Goal: Task Accomplishment & Management: Manage account settings

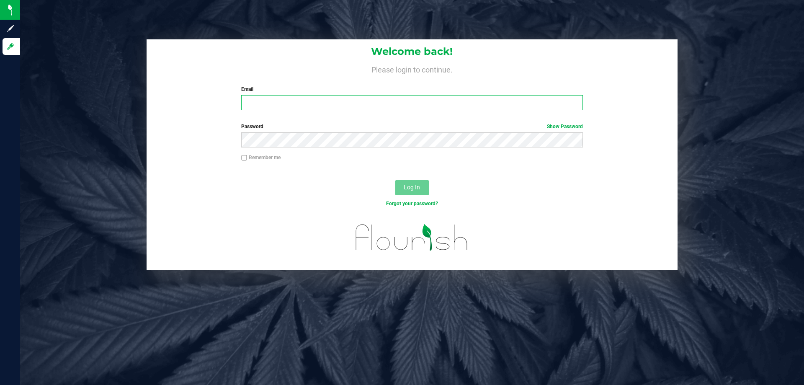
click at [300, 97] on input "Email" at bounding box center [411, 102] width 341 height 15
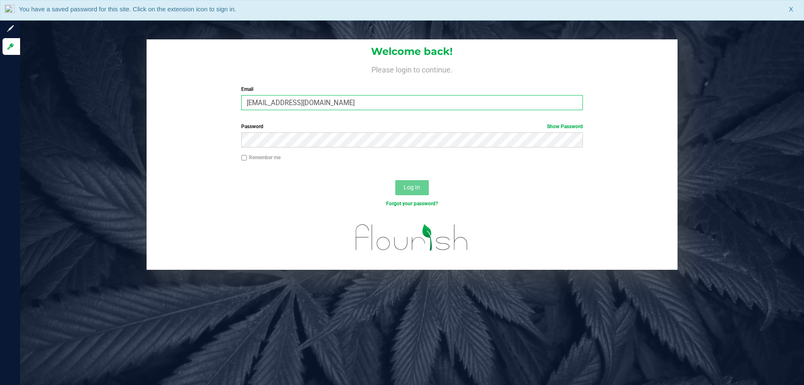
type input "shouston@liveparallel.com"
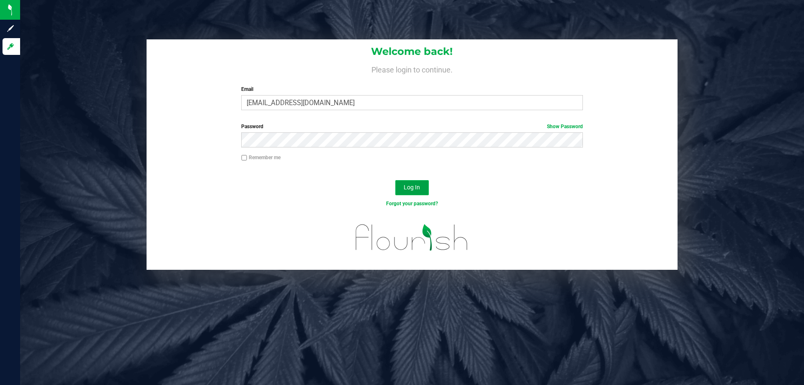
click at [417, 187] on span "Log In" at bounding box center [412, 187] width 16 height 7
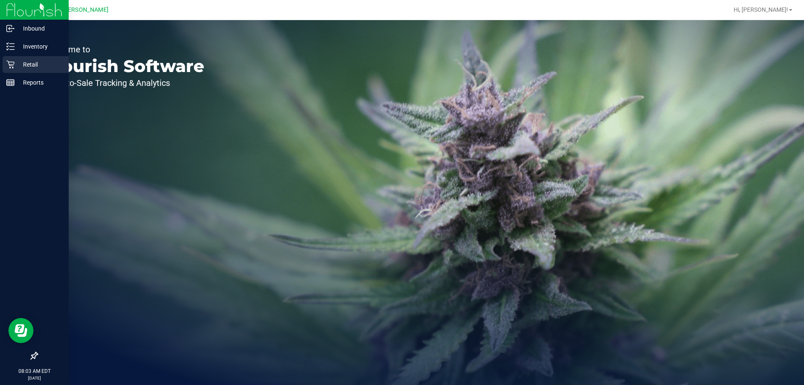
click at [27, 65] on p "Retail" at bounding box center [40, 64] width 50 height 10
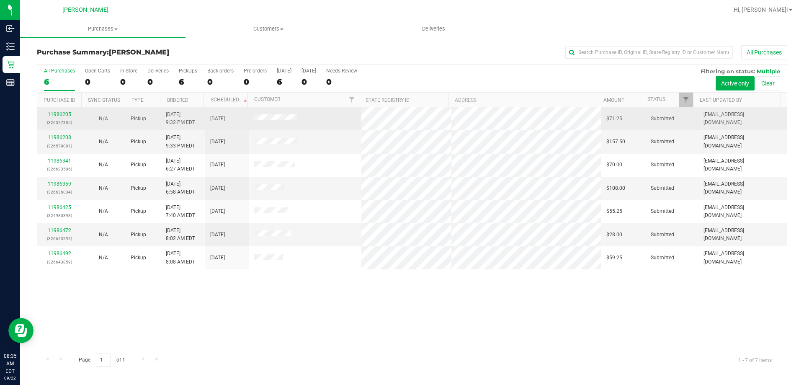
click at [61, 114] on link "11986205" at bounding box center [59, 114] width 23 height 6
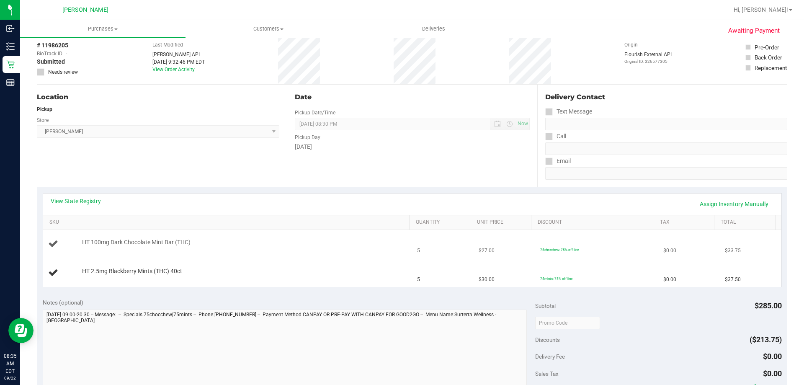
scroll to position [84, 0]
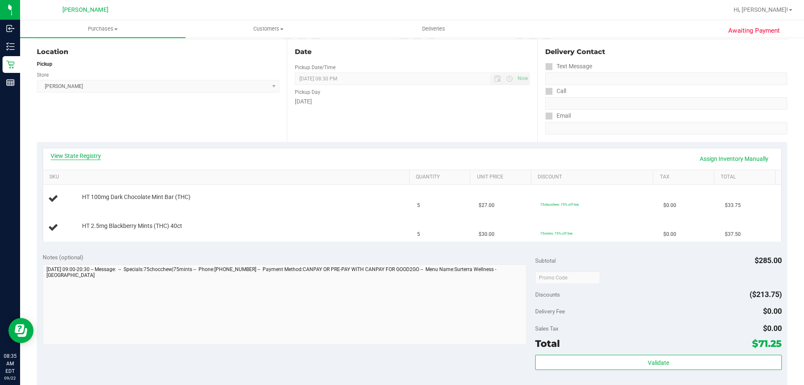
click at [70, 152] on link "View State Registry" at bounding box center [76, 156] width 50 height 8
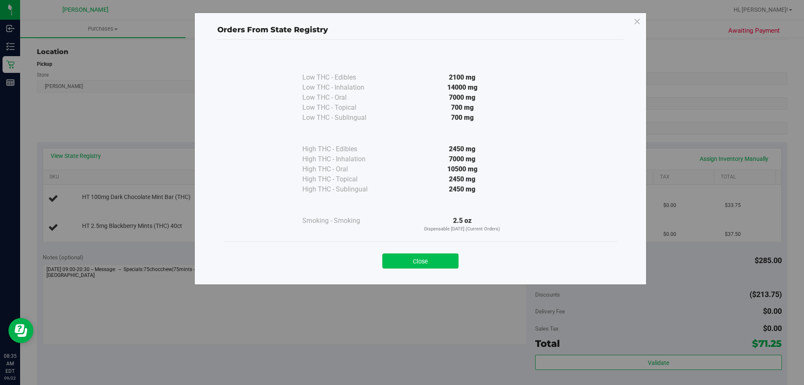
click at [433, 257] on button "Close" at bounding box center [420, 260] width 76 height 15
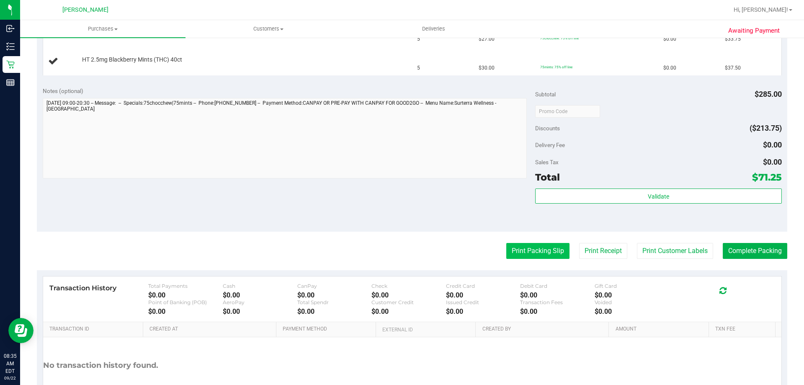
scroll to position [251, 0]
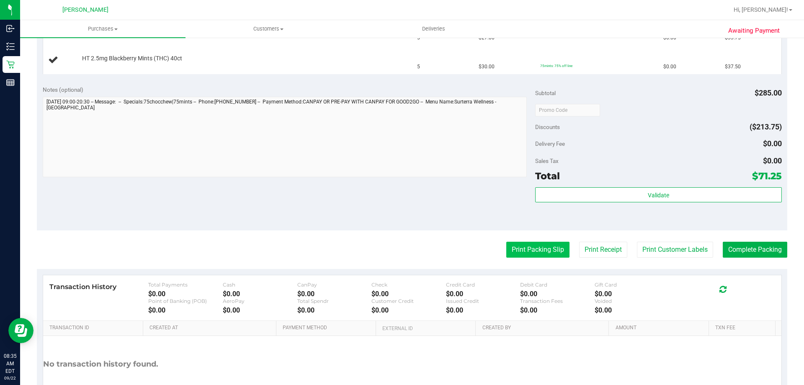
click at [522, 251] on button "Print Packing Slip" at bounding box center [537, 250] width 63 height 16
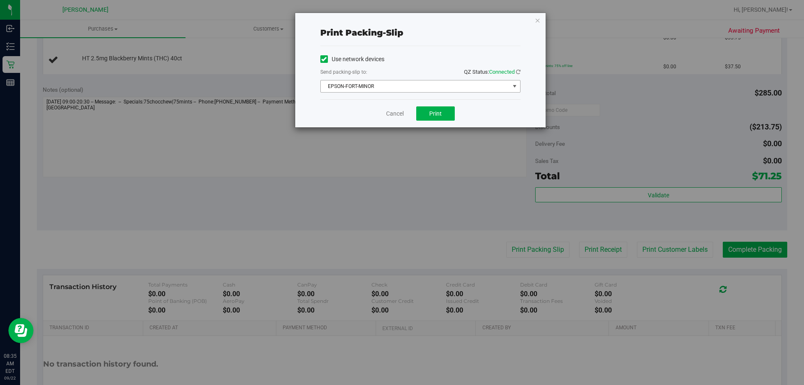
click at [384, 86] on span "EPSON-FORT-MINOR" at bounding box center [415, 86] width 189 height 12
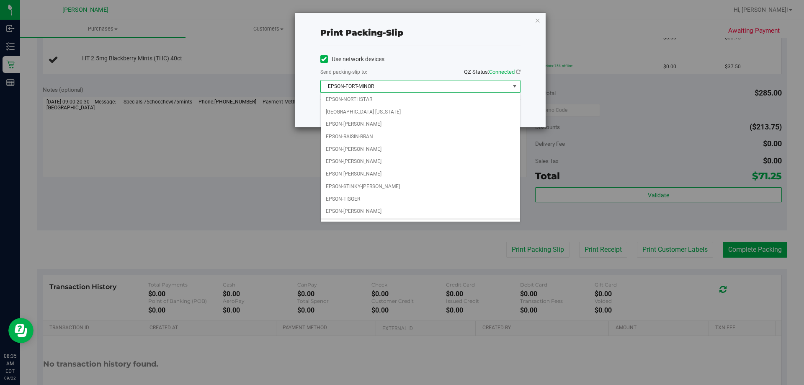
scroll to position [36, 0]
click at [372, 213] on li "EPSON-ZAC-BROWN-BAND" at bounding box center [420, 214] width 199 height 13
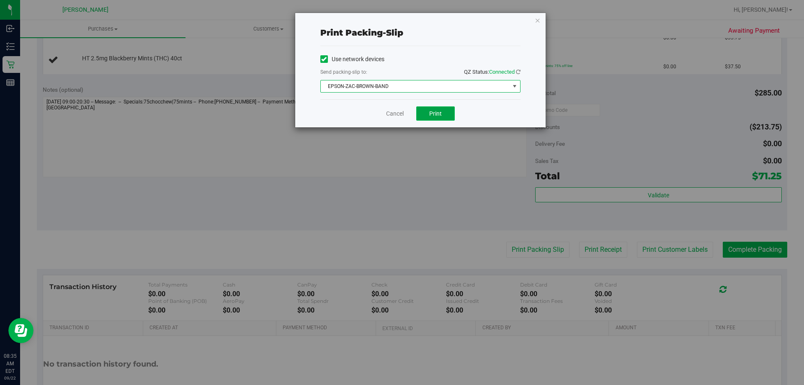
click at [442, 117] on button "Print" at bounding box center [435, 113] width 39 height 14
drag, startPoint x: 400, startPoint y: 118, endPoint x: 393, endPoint y: 127, distance: 10.8
click at [398, 128] on div "Print packing-slip Use network devices Send packing-slip to: QZ Status: Connect…" at bounding box center [405, 192] width 811 height 385
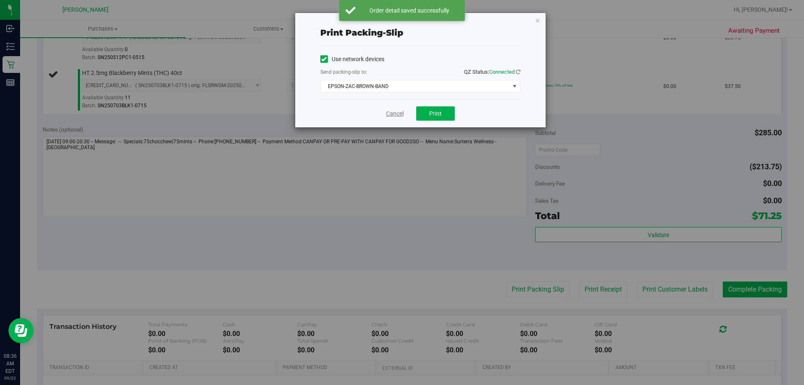
click at [392, 116] on link "Cancel" at bounding box center [395, 113] width 18 height 9
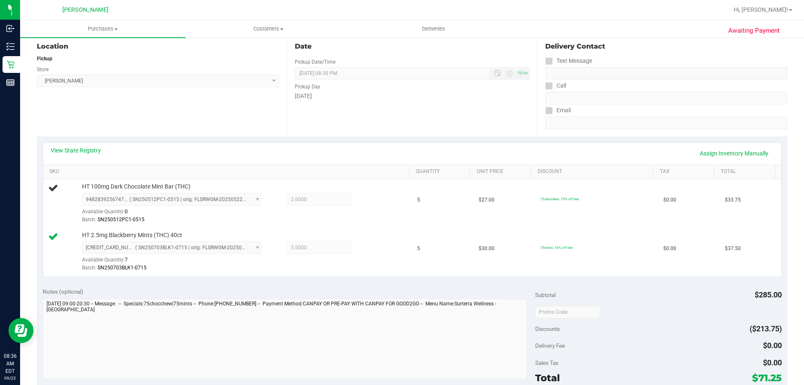
scroll to position [251, 0]
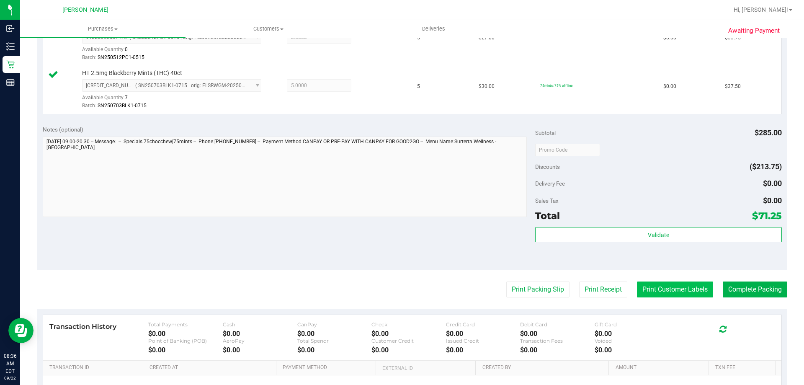
click at [672, 295] on button "Print Customer Labels" at bounding box center [675, 290] width 76 height 16
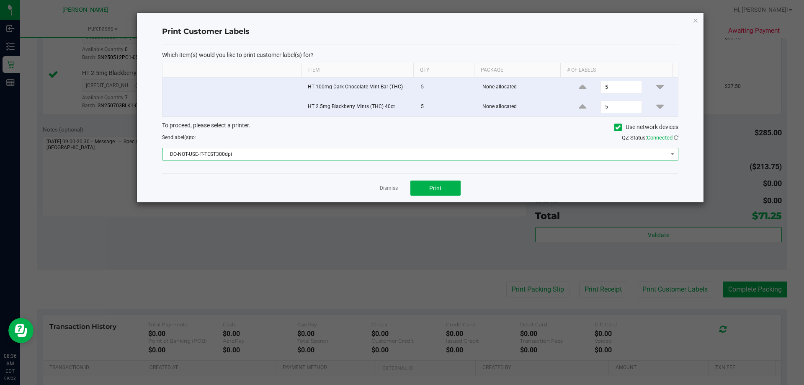
click at [307, 149] on span "DO-NOT-USE-IT-TEST300dpi" at bounding box center [415, 154] width 505 height 12
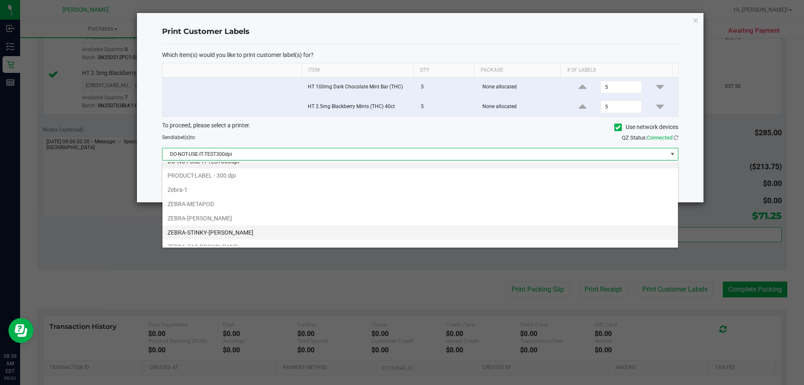
scroll to position [16, 0]
click at [262, 238] on li "ZEBRA-ZAC-BROWN-BAND" at bounding box center [421, 239] width 516 height 14
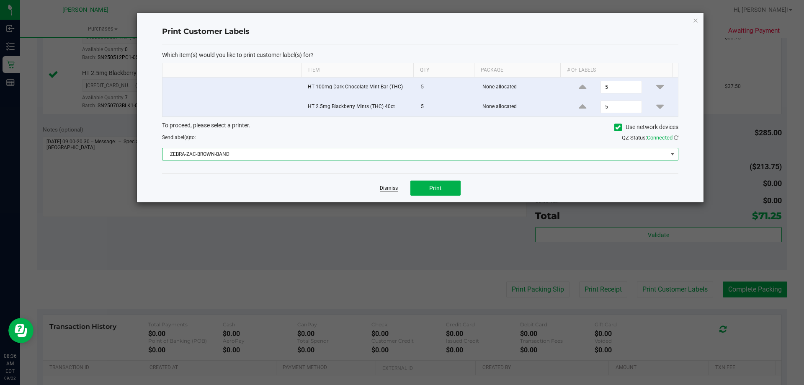
click at [391, 188] on link "Dismiss" at bounding box center [389, 188] width 18 height 7
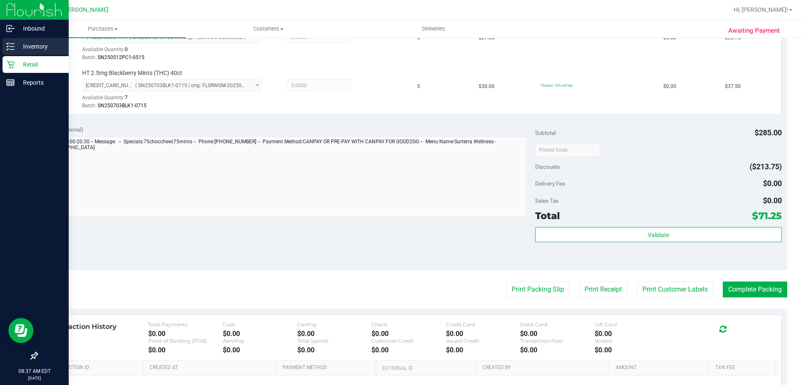
click at [34, 46] on p "Inventory" at bounding box center [40, 46] width 50 height 10
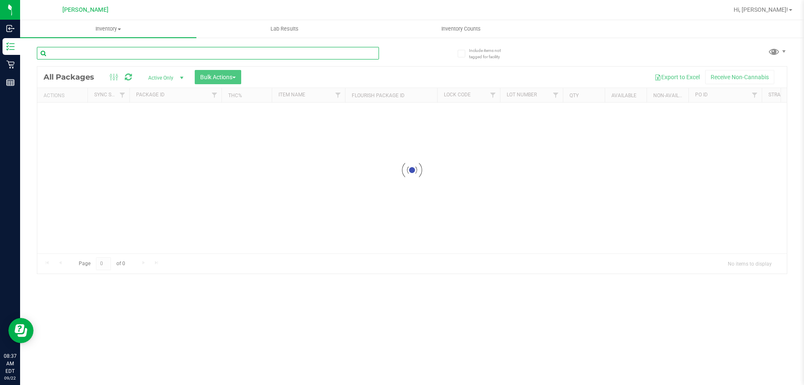
click at [100, 54] on input "text" at bounding box center [208, 53] width 342 height 13
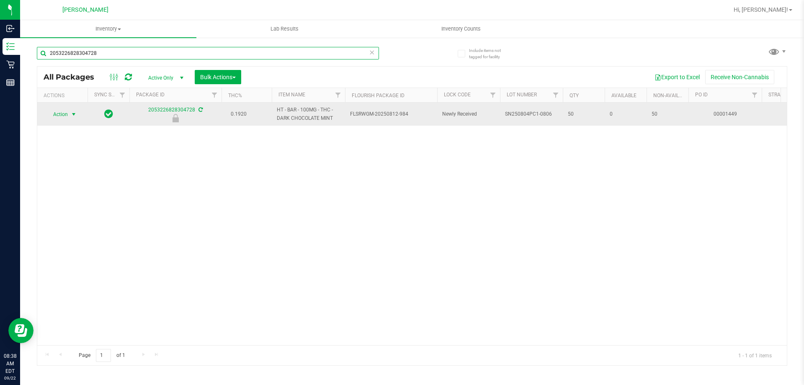
type input "2053226828304728"
click at [69, 112] on span "select" at bounding box center [74, 114] width 10 height 12
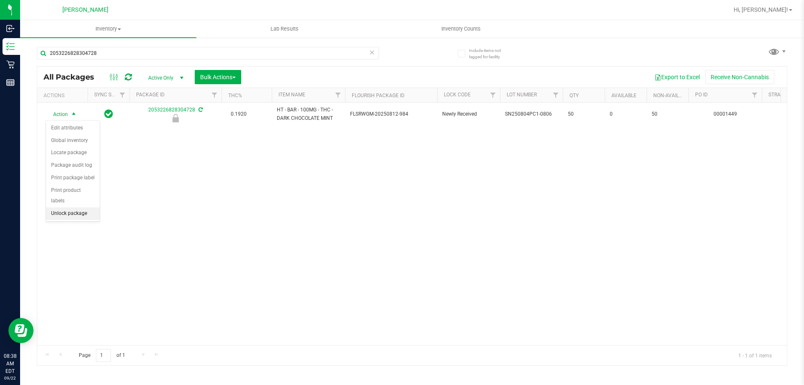
click at [73, 208] on li "Unlock package" at bounding box center [73, 213] width 54 height 13
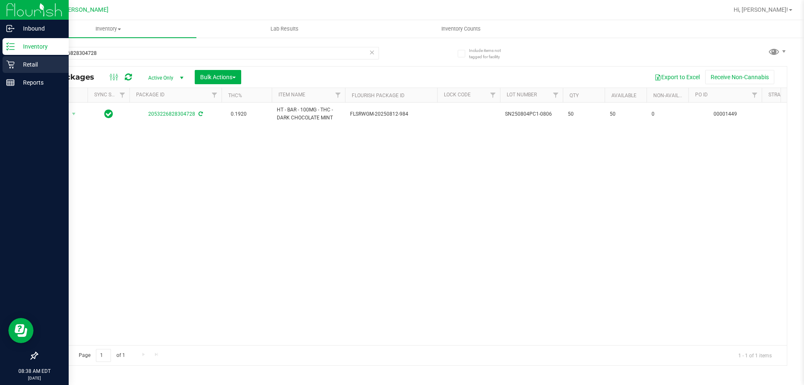
click at [32, 66] on p "Retail" at bounding box center [40, 64] width 50 height 10
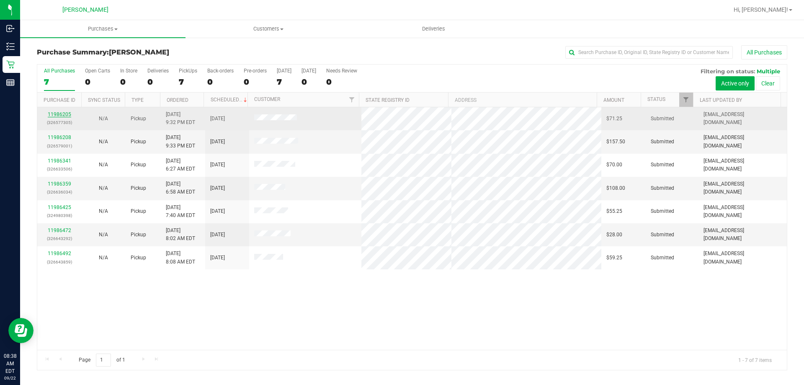
click at [56, 111] on link "11986205" at bounding box center [59, 114] width 23 height 6
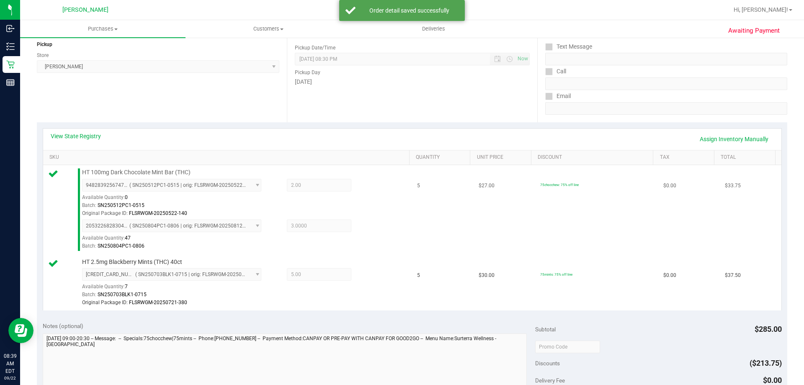
scroll to position [209, 0]
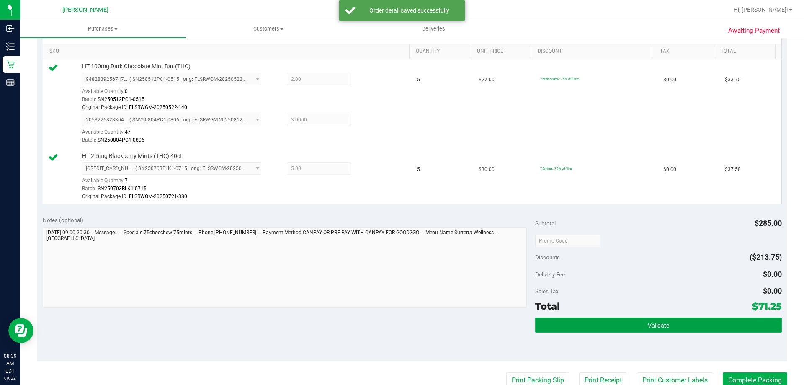
click at [617, 322] on button "Validate" at bounding box center [658, 325] width 246 height 15
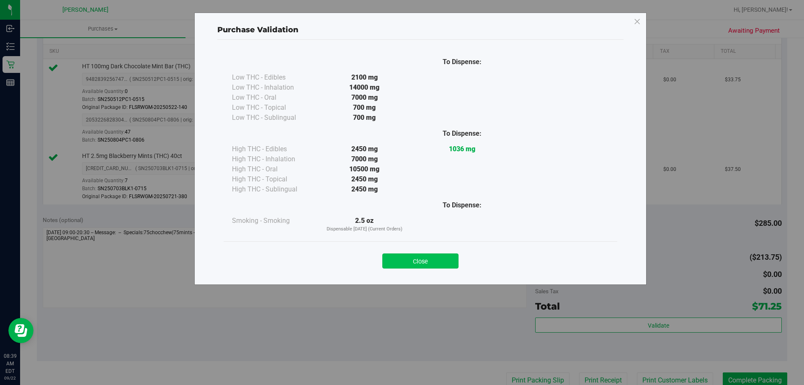
click at [419, 267] on button "Close" at bounding box center [420, 260] width 76 height 15
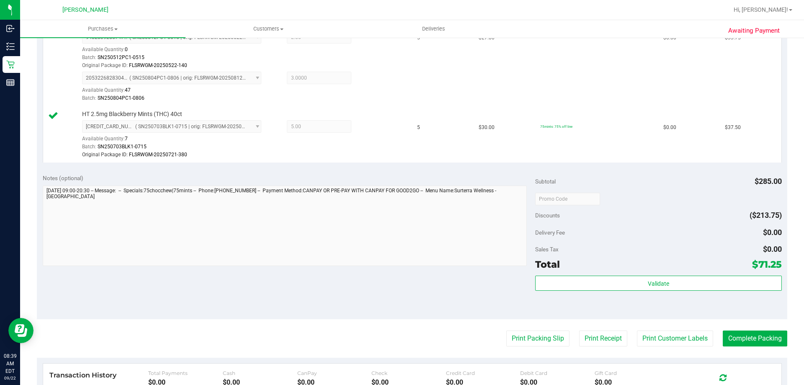
scroll to position [168, 0]
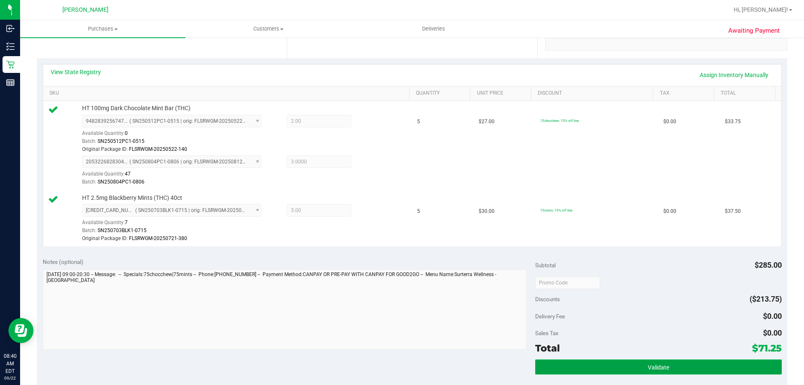
click at [641, 362] on button "Validate" at bounding box center [658, 366] width 246 height 15
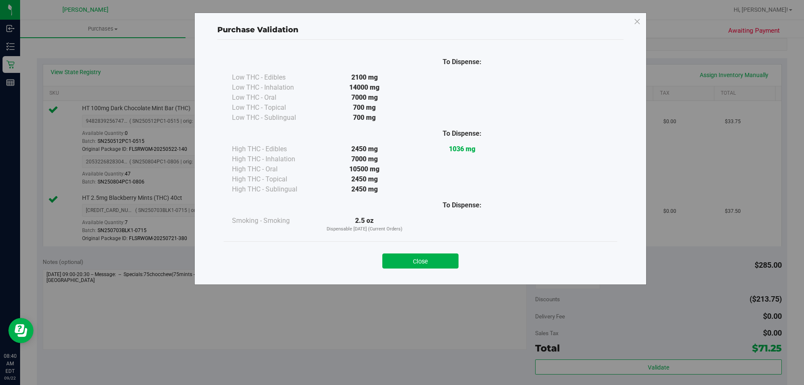
click at [410, 253] on div "Close" at bounding box center [420, 258] width 381 height 21
drag, startPoint x: 434, startPoint y: 263, endPoint x: 439, endPoint y: 258, distance: 7.1
click at [433, 263] on button "Close" at bounding box center [420, 260] width 76 height 15
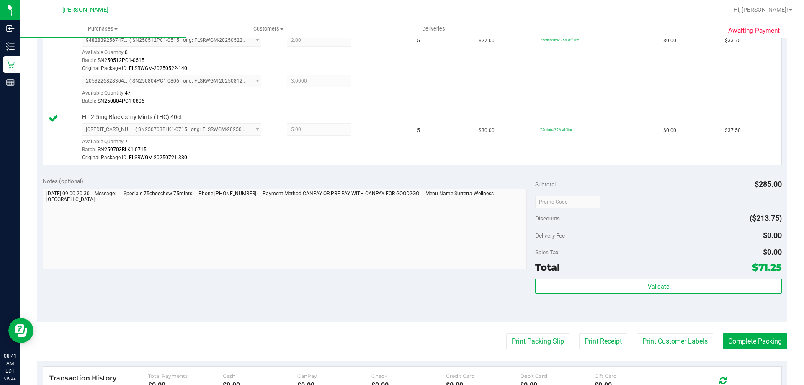
scroll to position [377, 0]
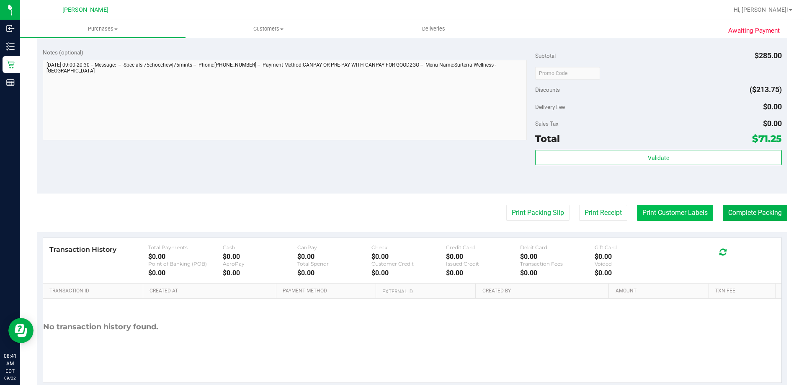
click at [659, 216] on button "Print Customer Labels" at bounding box center [675, 213] width 76 height 16
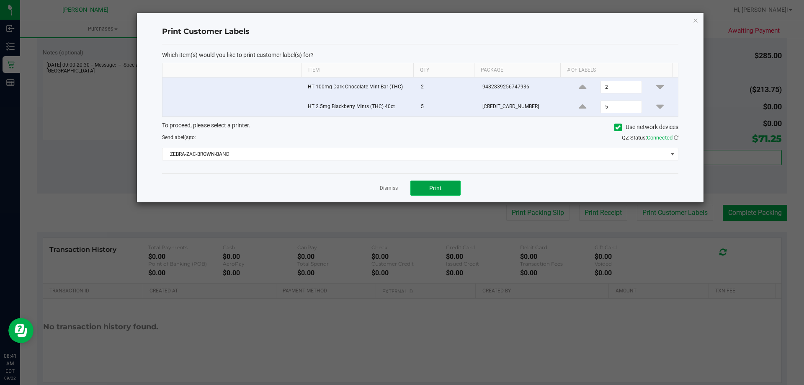
click at [448, 190] on button "Print" at bounding box center [436, 188] width 50 height 15
click at [389, 189] on link "Dismiss" at bounding box center [389, 188] width 18 height 7
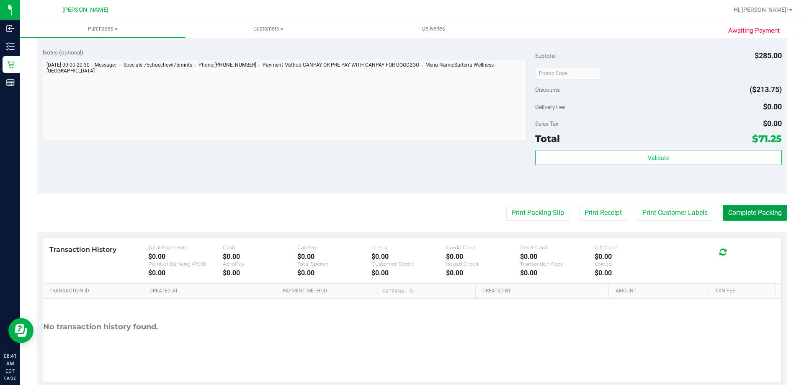
click at [739, 214] on button "Complete Packing" at bounding box center [755, 213] width 65 height 16
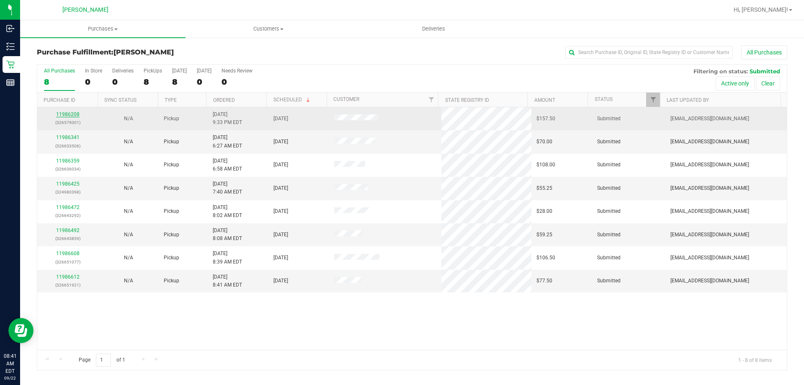
click at [69, 116] on link "11986208" at bounding box center [67, 114] width 23 height 6
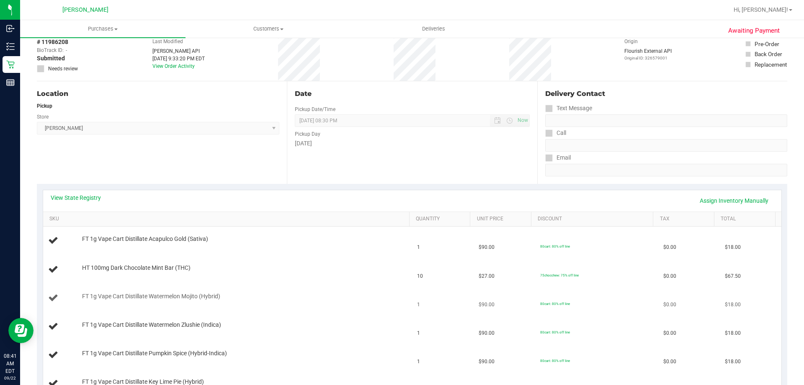
scroll to position [84, 0]
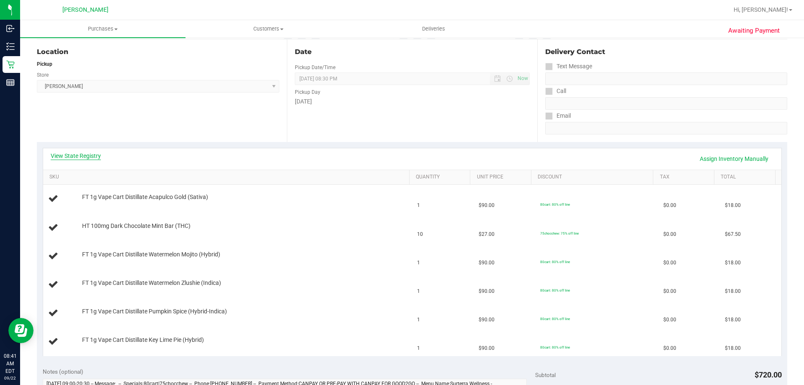
click at [64, 156] on link "View State Registry" at bounding box center [76, 156] width 50 height 8
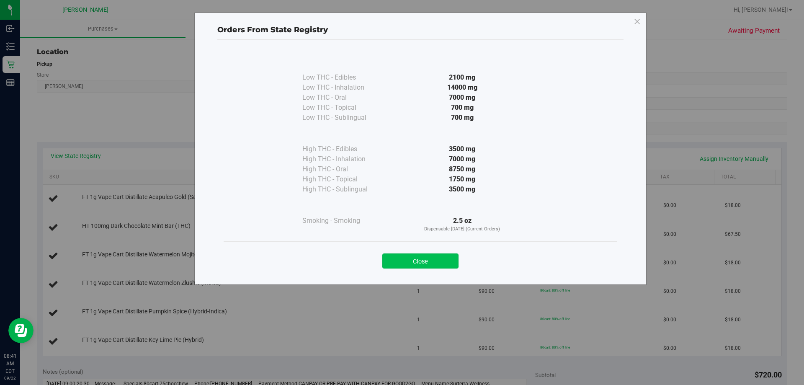
click at [432, 268] on button "Close" at bounding box center [420, 260] width 76 height 15
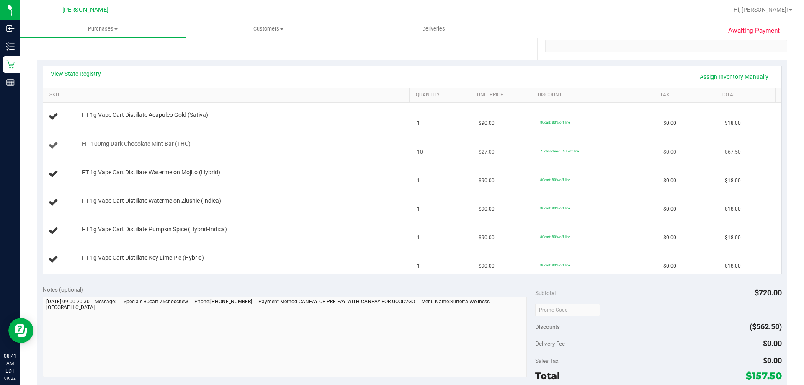
scroll to position [168, 0]
click at [69, 71] on link "View State Registry" at bounding box center [76, 72] width 50 height 8
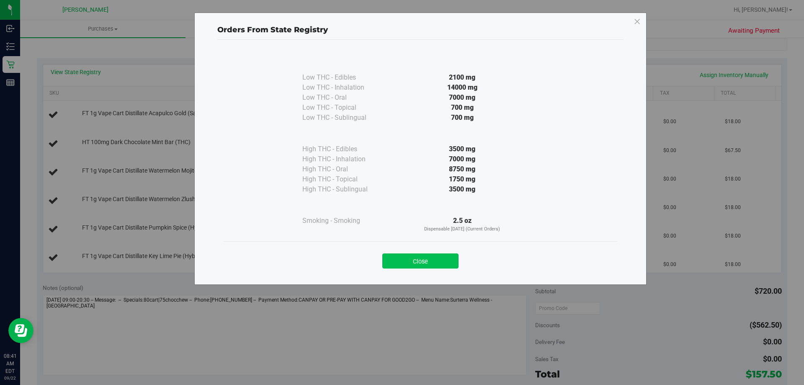
click at [404, 262] on button "Close" at bounding box center [420, 260] width 76 height 15
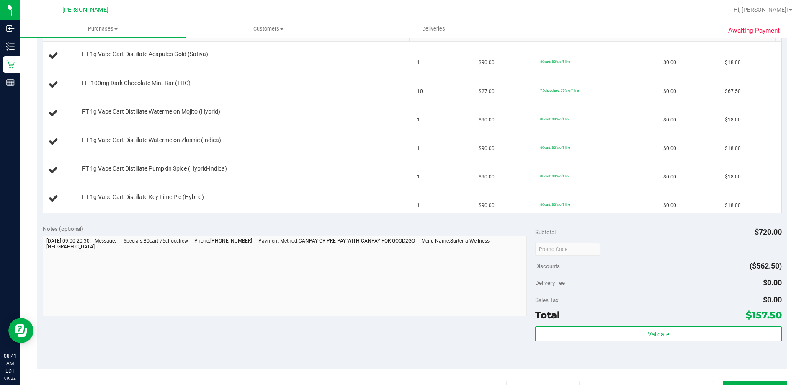
scroll to position [377, 0]
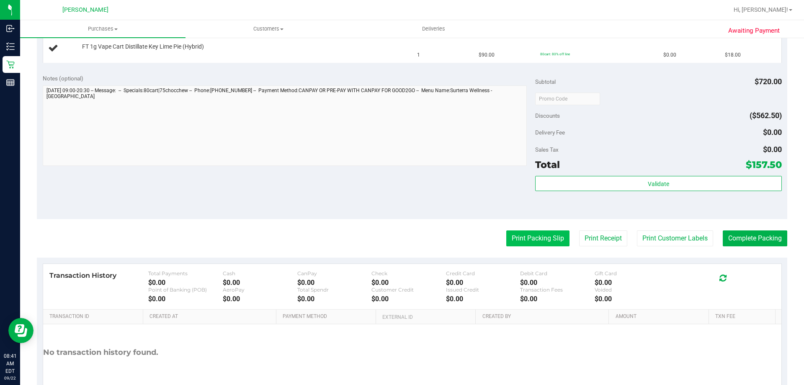
click at [535, 240] on button "Print Packing Slip" at bounding box center [537, 238] width 63 height 16
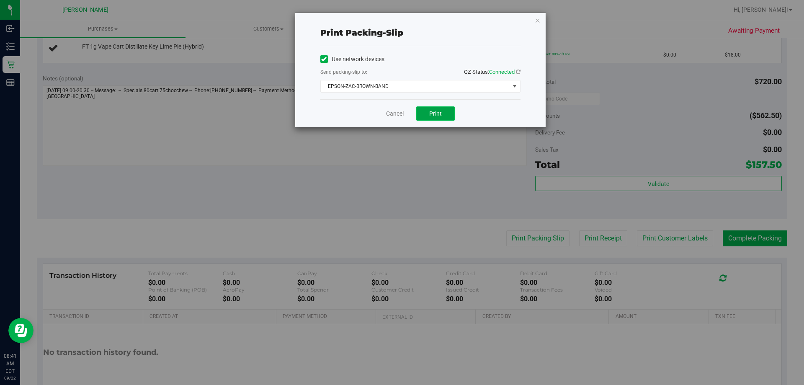
click at [433, 112] on span "Print" at bounding box center [435, 113] width 13 height 7
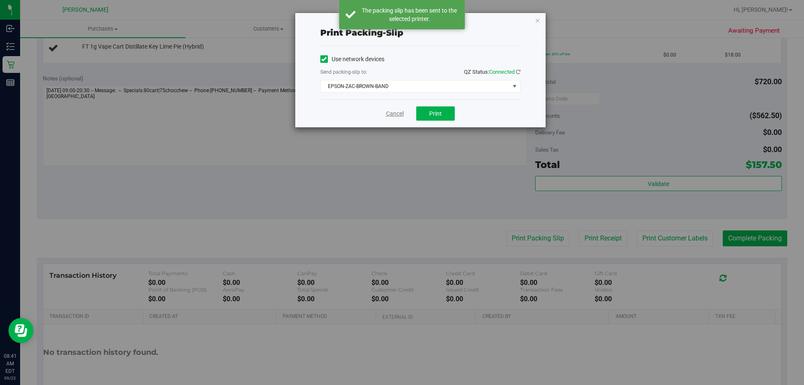
click at [391, 115] on link "Cancel" at bounding box center [395, 113] width 18 height 9
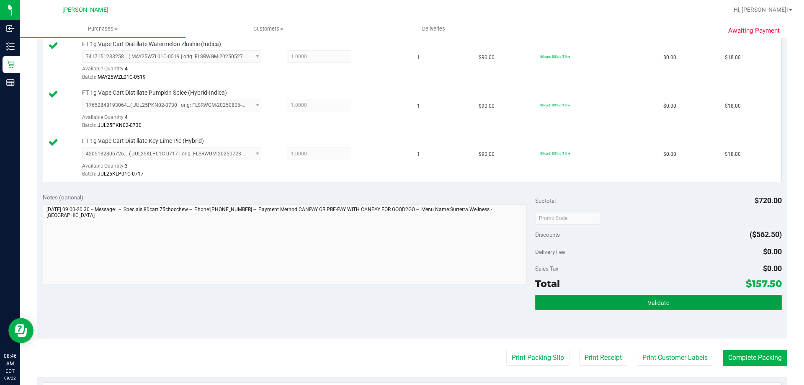
click at [663, 300] on span "Validate" at bounding box center [658, 303] width 21 height 7
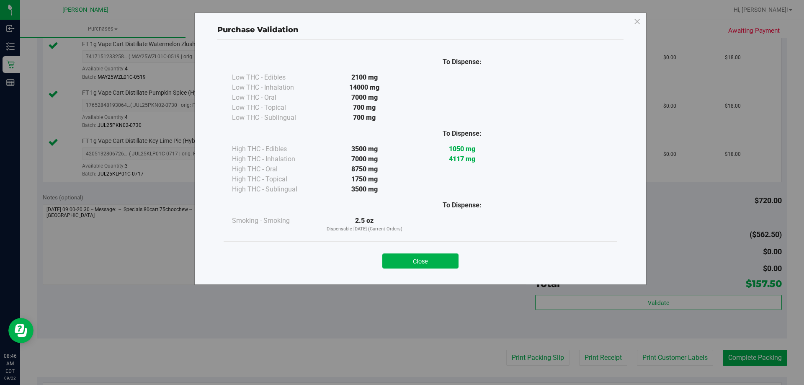
click at [437, 271] on div "Close" at bounding box center [421, 258] width 394 height 34
click at [431, 255] on button "Close" at bounding box center [420, 260] width 76 height 15
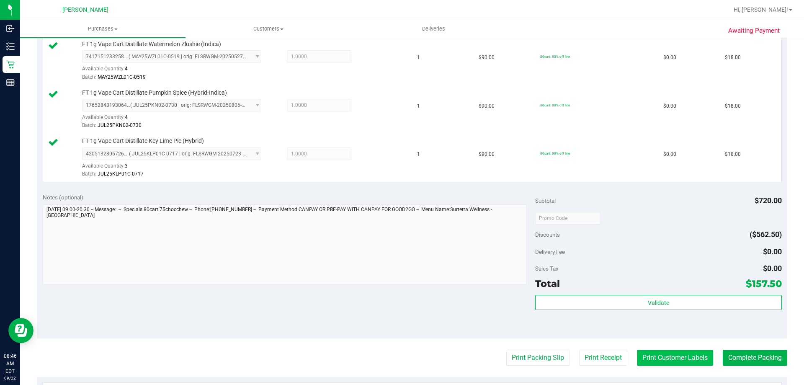
click at [655, 362] on button "Print Customer Labels" at bounding box center [675, 358] width 76 height 16
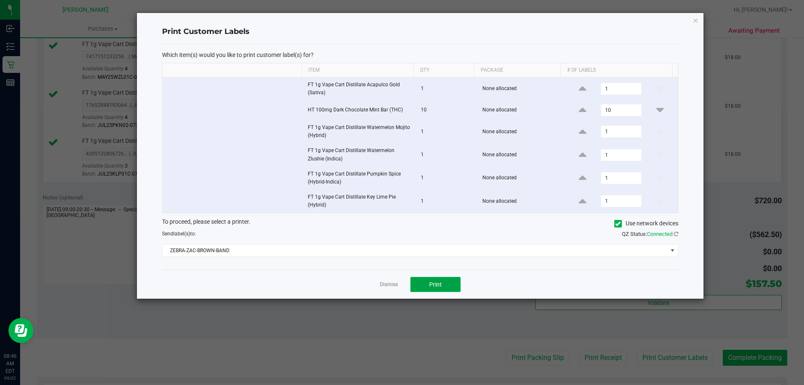
click at [430, 287] on span "Print" at bounding box center [435, 284] width 13 height 7
click at [385, 285] on link "Dismiss" at bounding box center [389, 284] width 18 height 7
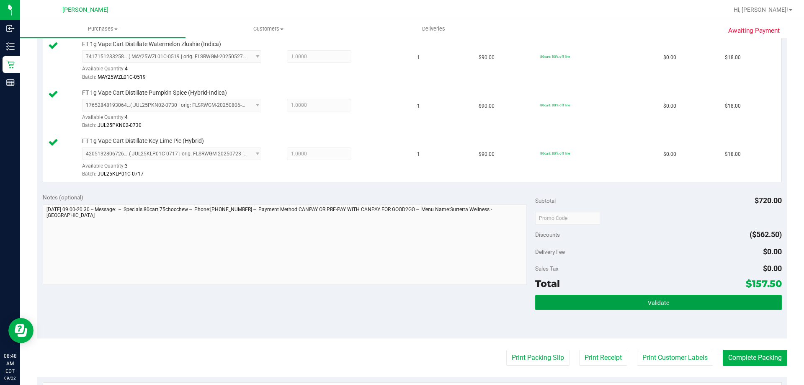
click at [652, 302] on span "Validate" at bounding box center [658, 303] width 21 height 7
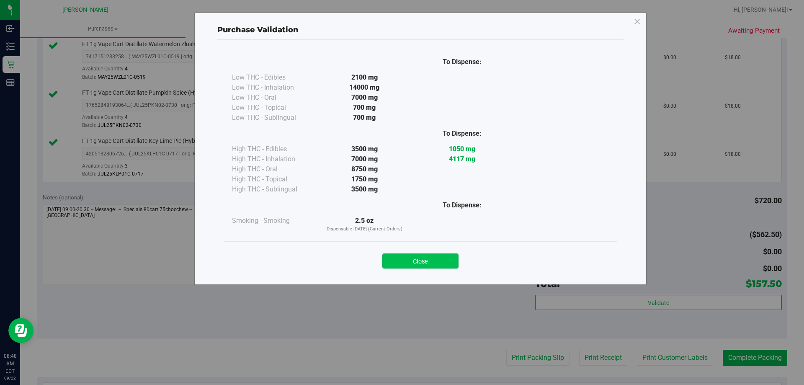
click at [428, 256] on button "Close" at bounding box center [420, 260] width 76 height 15
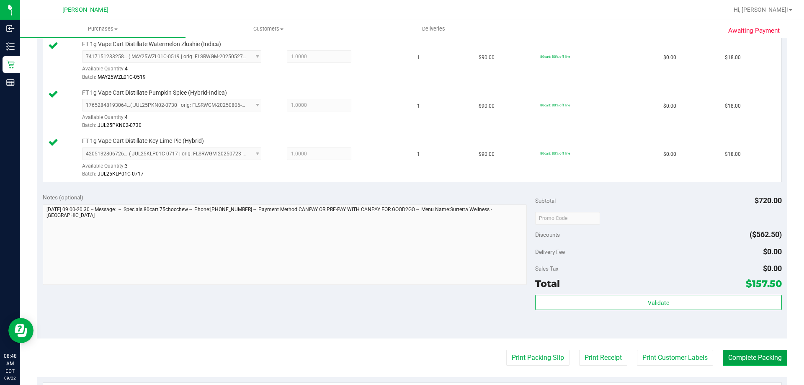
click at [749, 352] on button "Complete Packing" at bounding box center [755, 358] width 65 height 16
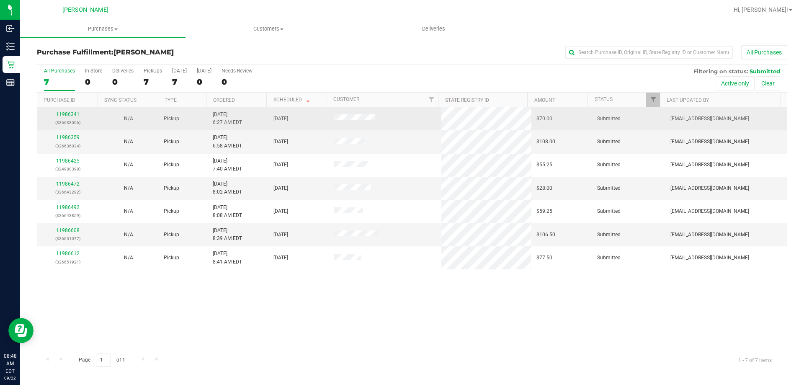
click at [64, 115] on link "11986341" at bounding box center [67, 114] width 23 height 6
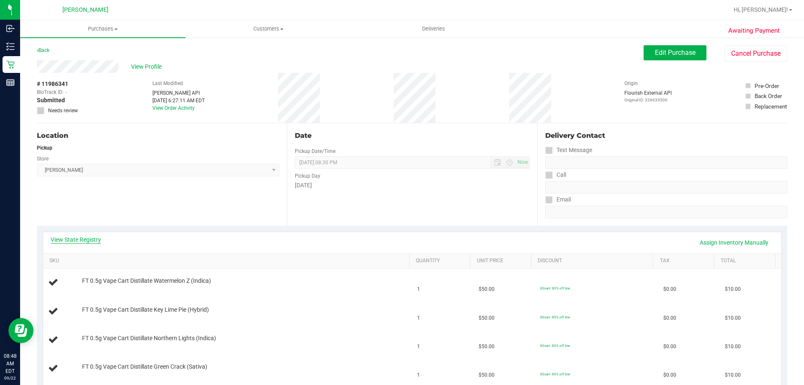
click at [76, 241] on link "View State Registry" at bounding box center [76, 239] width 50 height 8
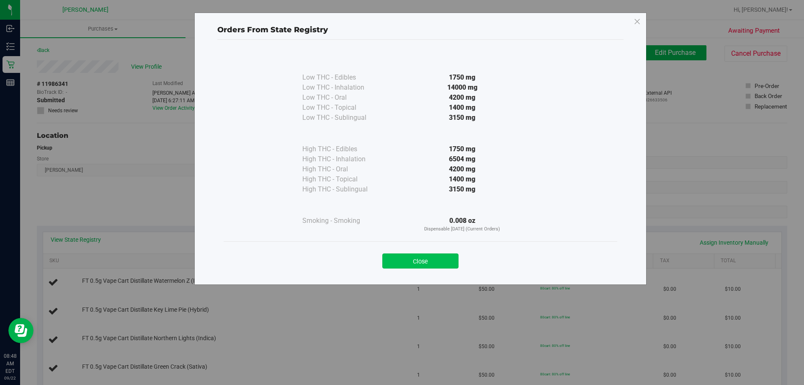
click at [408, 265] on button "Close" at bounding box center [420, 260] width 76 height 15
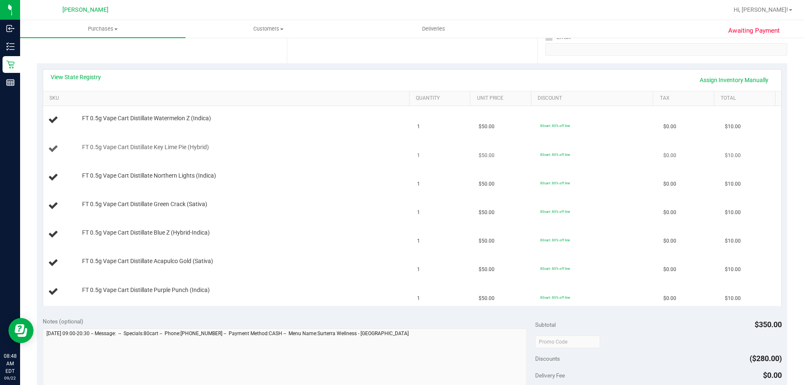
scroll to position [293, 0]
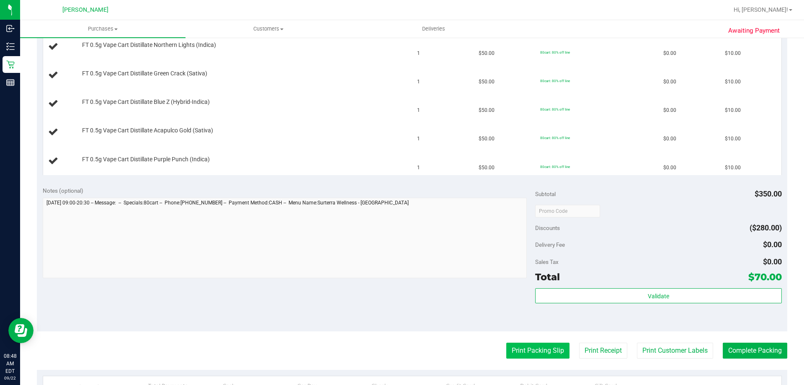
click at [524, 351] on button "Print Packing Slip" at bounding box center [537, 351] width 63 height 16
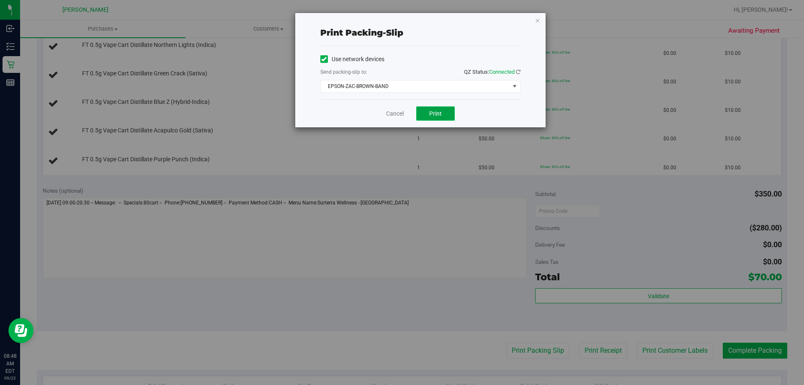
click at [431, 114] on span "Print" at bounding box center [435, 113] width 13 height 7
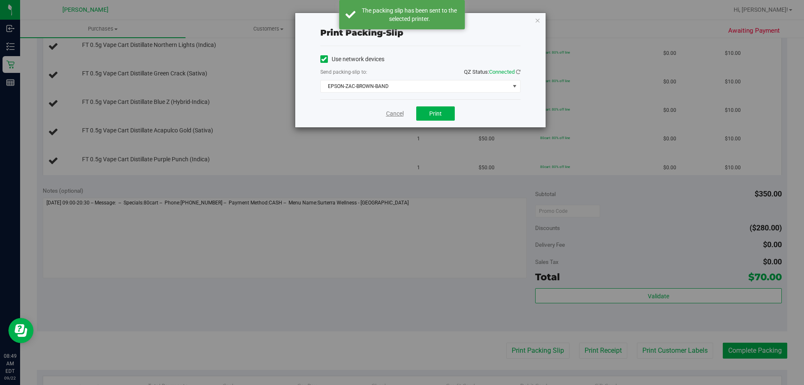
click at [388, 117] on link "Cancel" at bounding box center [395, 113] width 18 height 9
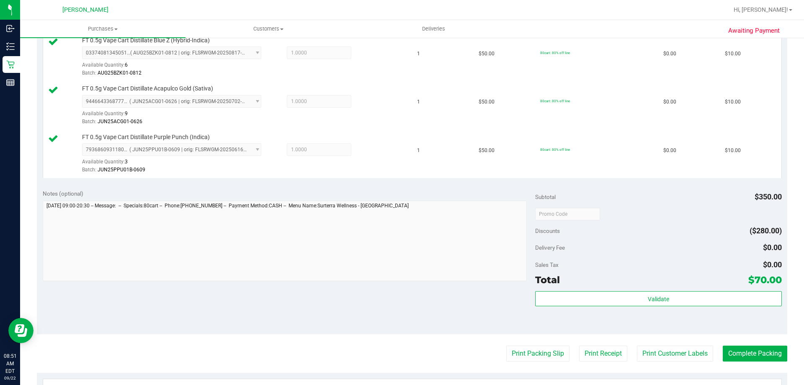
scroll to position [446, 0]
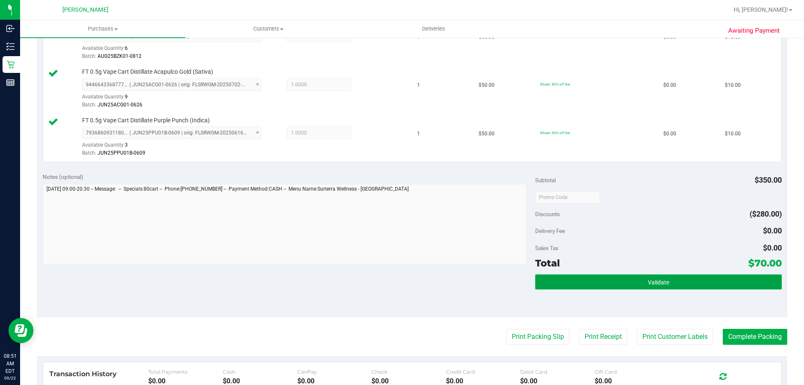
click at [659, 284] on span "Validate" at bounding box center [658, 282] width 21 height 7
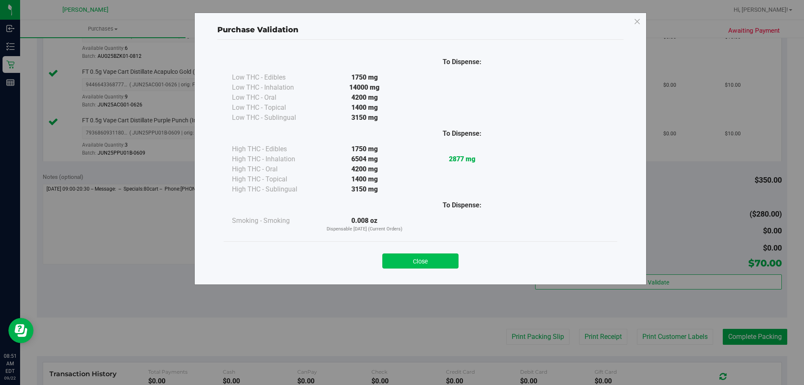
click at [443, 261] on button "Close" at bounding box center [420, 260] width 76 height 15
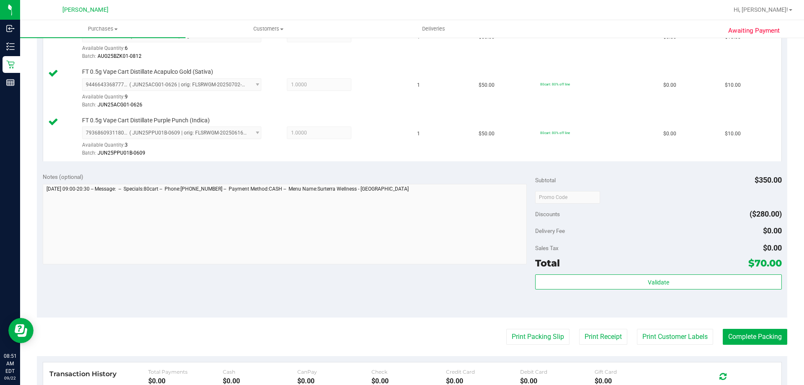
click at [662, 345] on purchase-details "Back Edit Purchase Cancel Purchase View Profile # 11986341 BioTrack ID: - Submi…" at bounding box center [412, 56] width 751 height 914
click at [656, 341] on button "Print Customer Labels" at bounding box center [675, 337] width 76 height 16
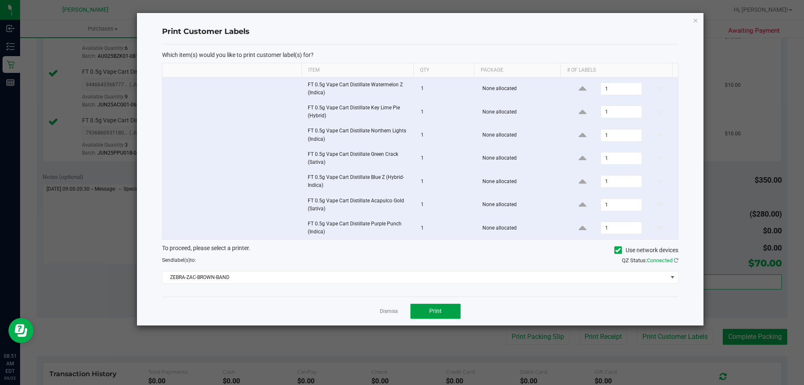
click at [438, 310] on span "Print" at bounding box center [435, 310] width 13 height 7
click at [392, 313] on link "Dismiss" at bounding box center [389, 311] width 18 height 7
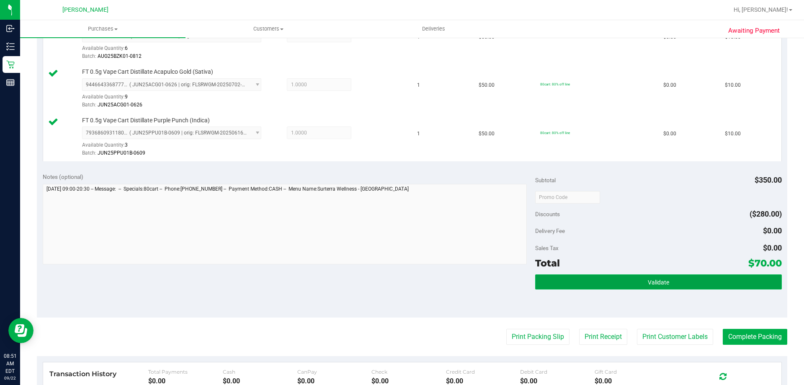
click at [681, 289] on div "Validate" at bounding box center [658, 282] width 246 height 16
click at [626, 280] on button "Validate" at bounding box center [658, 281] width 246 height 15
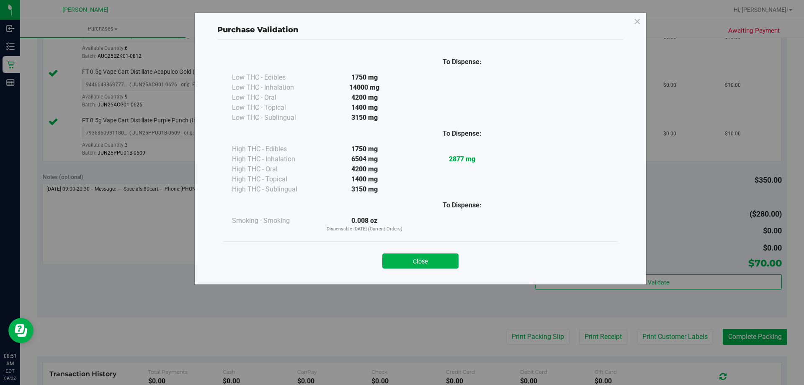
drag, startPoint x: 444, startPoint y: 260, endPoint x: 773, endPoint y: 299, distance: 331.1
click at [459, 266] on div "Close" at bounding box center [420, 258] width 381 height 21
click at [449, 257] on button "Close" at bounding box center [420, 260] width 76 height 15
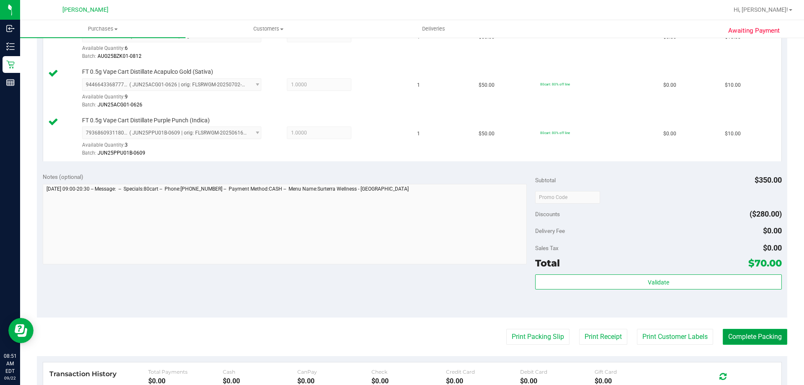
click at [754, 334] on button "Complete Packing" at bounding box center [755, 337] width 65 height 16
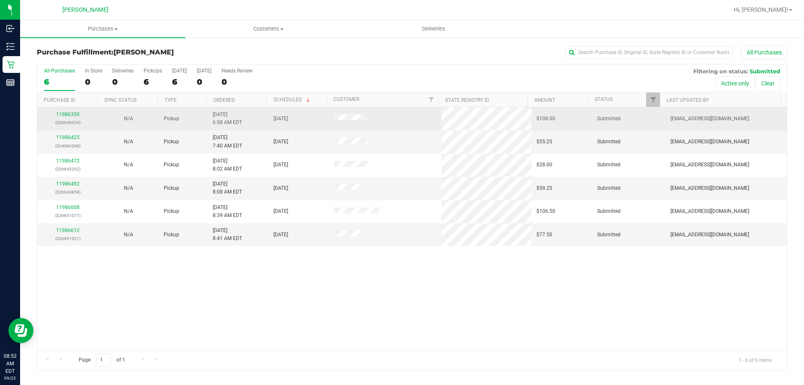
click at [72, 117] on div "11986359 (326636034)" at bounding box center [67, 119] width 51 height 16
click at [61, 113] on link "11986359" at bounding box center [67, 114] width 23 height 6
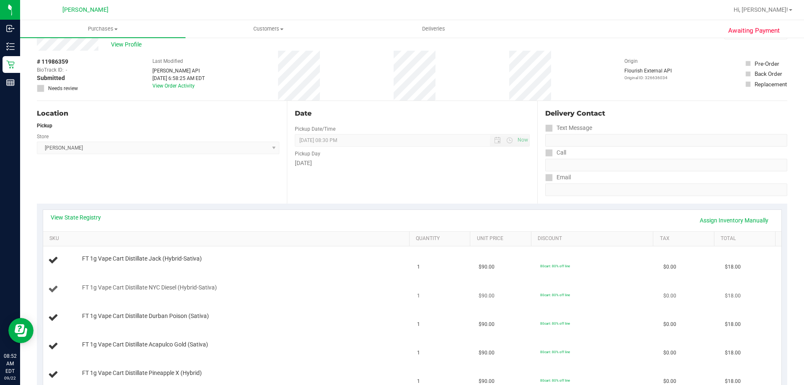
scroll to position [42, 0]
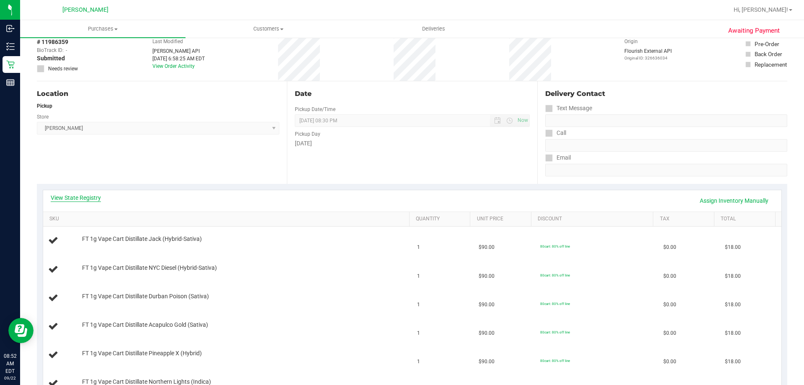
click at [83, 199] on link "View State Registry" at bounding box center [76, 198] width 50 height 8
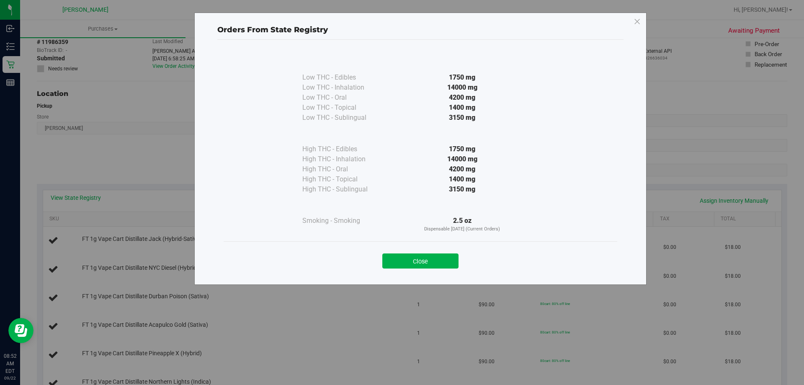
click at [437, 271] on div "Close" at bounding box center [421, 258] width 394 height 34
click at [435, 268] on button "Close" at bounding box center [420, 260] width 76 height 15
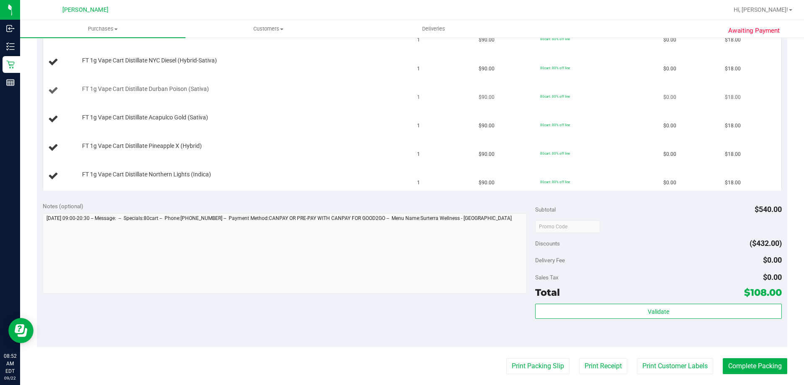
scroll to position [251, 0]
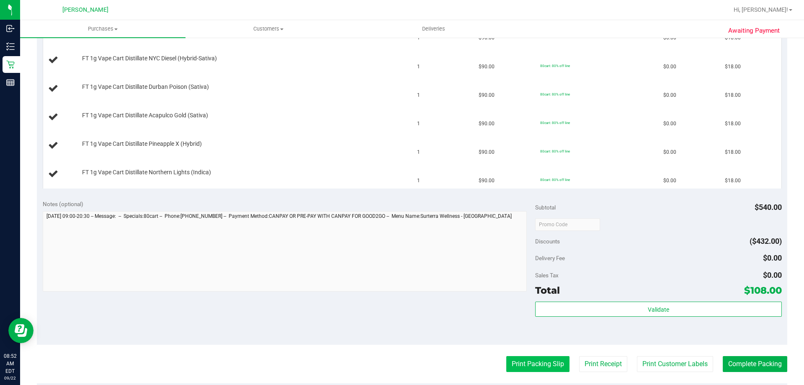
click at [519, 371] on button "Print Packing Slip" at bounding box center [537, 364] width 63 height 16
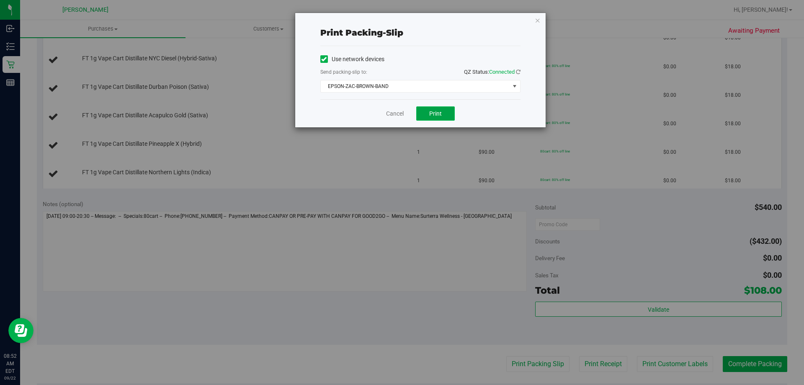
click at [443, 112] on button "Print" at bounding box center [435, 113] width 39 height 14
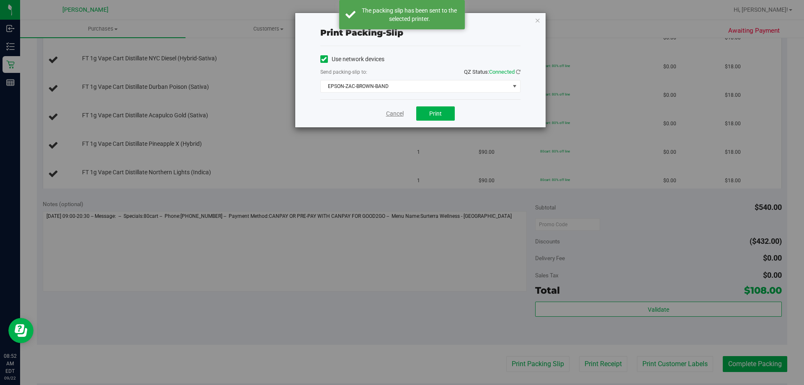
click at [391, 114] on link "Cancel" at bounding box center [395, 113] width 18 height 9
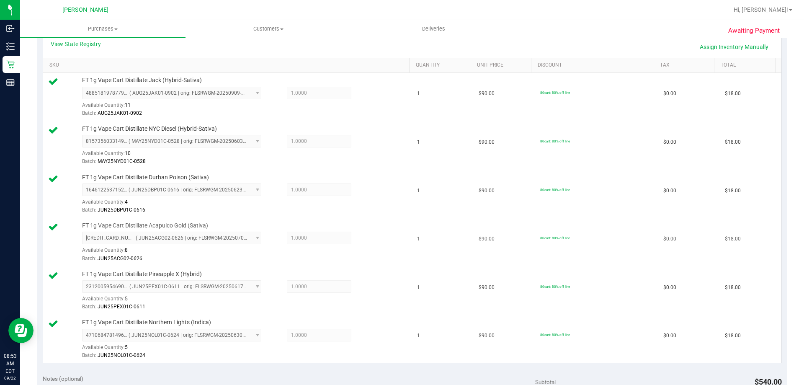
scroll to position [335, 0]
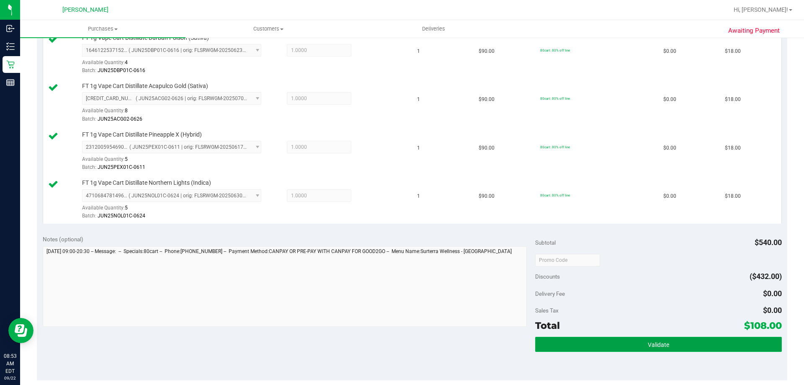
click at [610, 339] on button "Validate" at bounding box center [658, 344] width 246 height 15
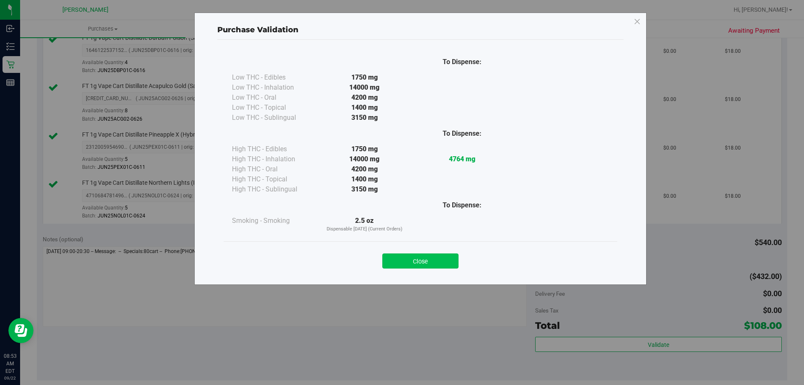
click at [436, 261] on button "Close" at bounding box center [420, 260] width 76 height 15
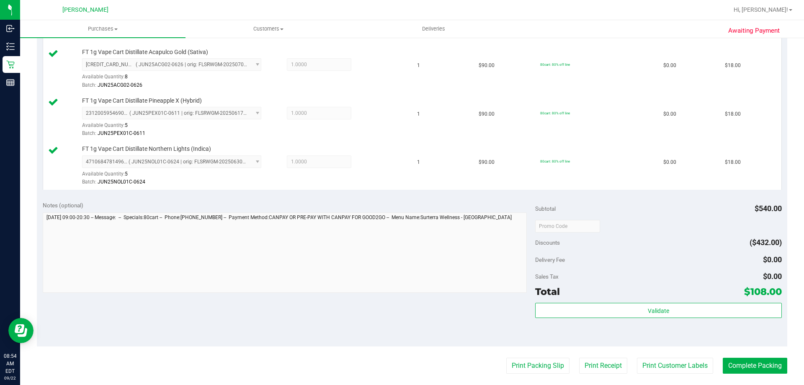
scroll to position [419, 0]
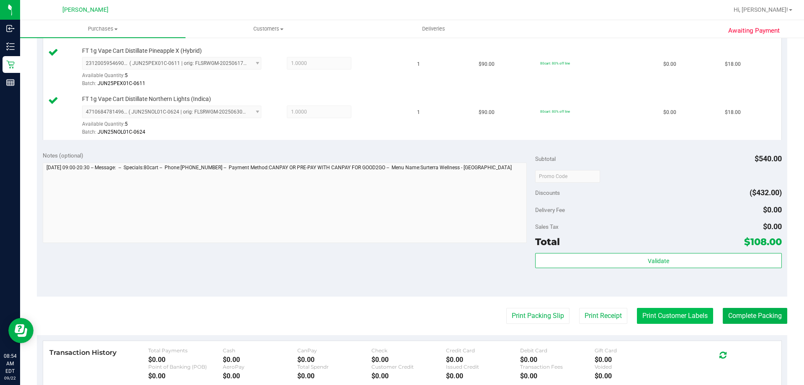
click at [656, 319] on button "Print Customer Labels" at bounding box center [675, 316] width 76 height 16
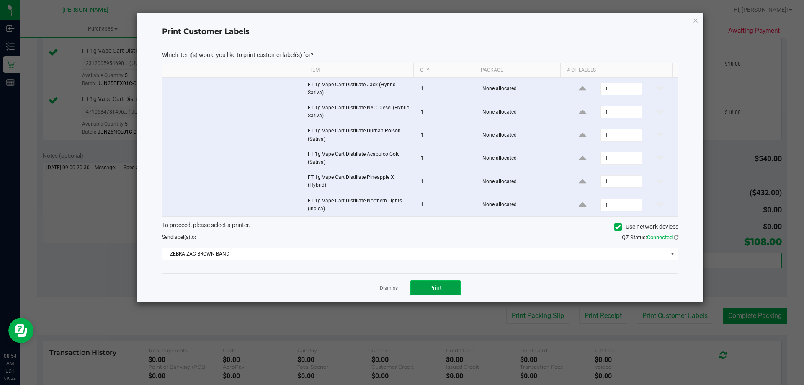
click at [448, 285] on button "Print" at bounding box center [436, 287] width 50 height 15
click at [393, 291] on link "Dismiss" at bounding box center [389, 288] width 18 height 7
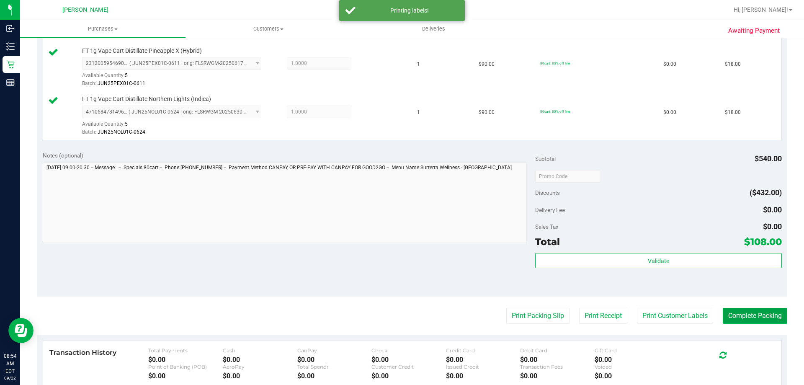
click at [751, 317] on button "Complete Packing" at bounding box center [755, 316] width 65 height 16
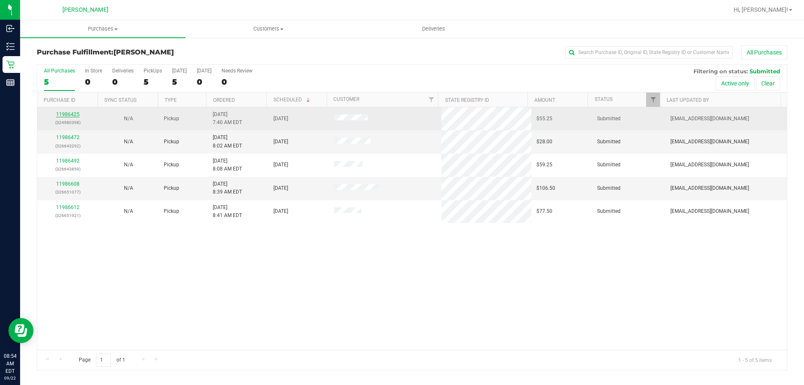
click at [72, 114] on link "11986425" at bounding box center [67, 114] width 23 height 6
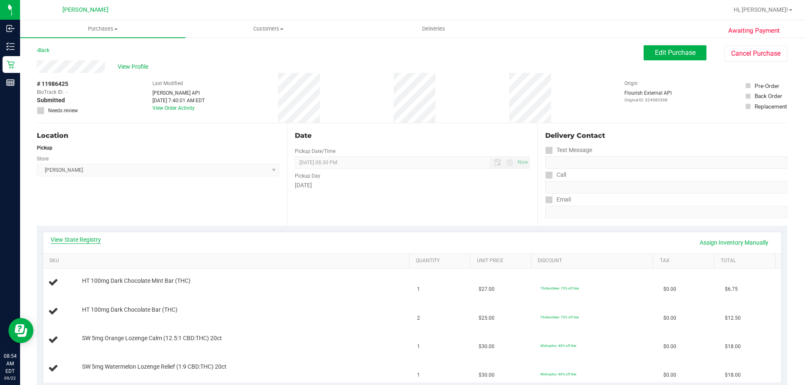
click at [74, 238] on link "View State Registry" at bounding box center [76, 239] width 50 height 8
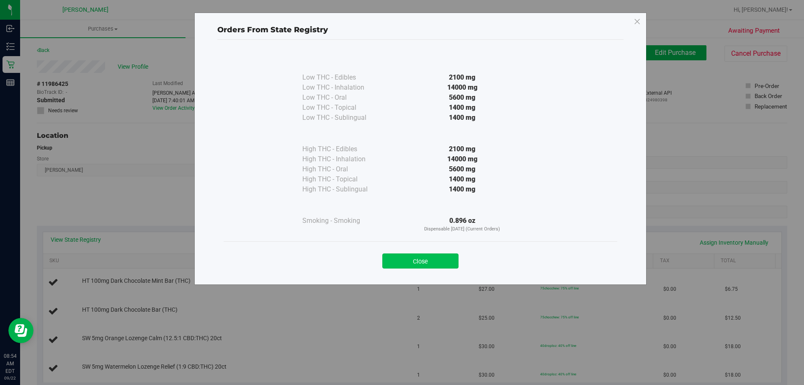
click at [424, 260] on button "Close" at bounding box center [420, 260] width 76 height 15
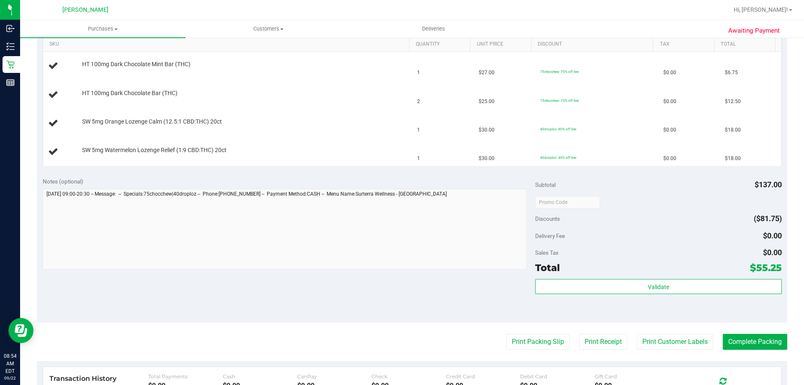
scroll to position [293, 0]
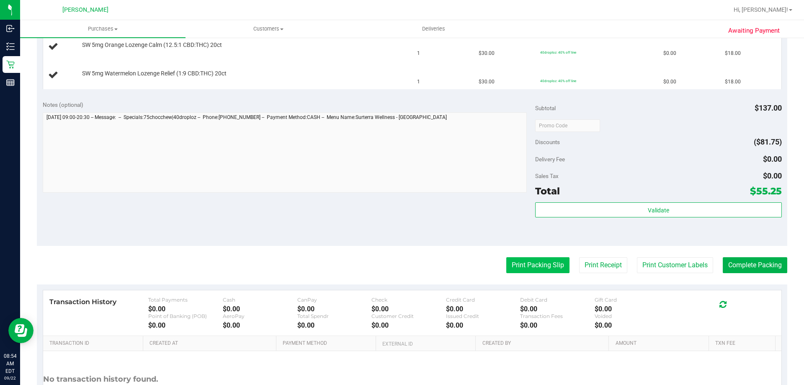
click at [550, 271] on button "Print Packing Slip" at bounding box center [537, 265] width 63 height 16
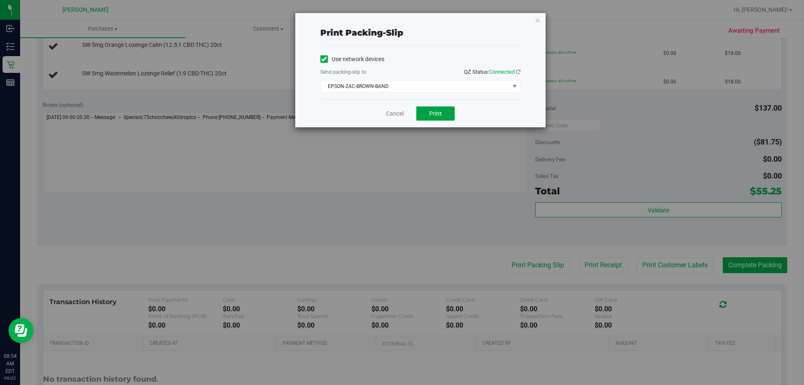
click at [432, 112] on span "Print" at bounding box center [435, 113] width 13 height 7
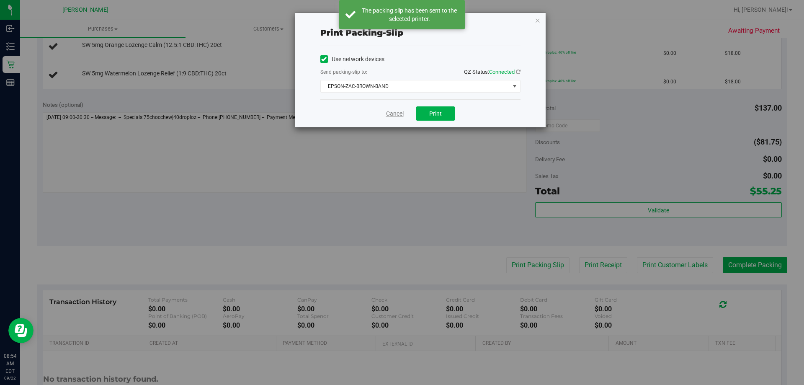
click at [396, 114] on link "Cancel" at bounding box center [395, 113] width 18 height 9
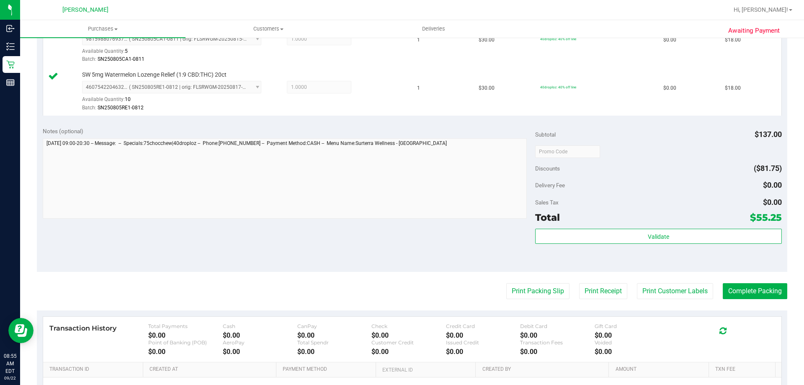
scroll to position [377, 0]
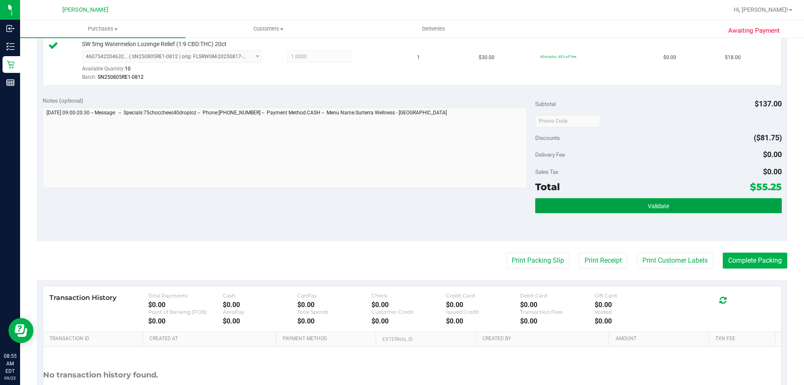
click at [632, 205] on button "Validate" at bounding box center [658, 205] width 246 height 15
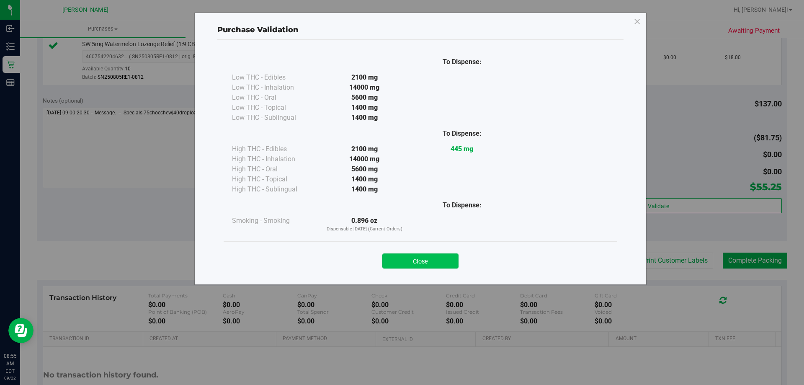
click at [425, 258] on button "Close" at bounding box center [420, 260] width 76 height 15
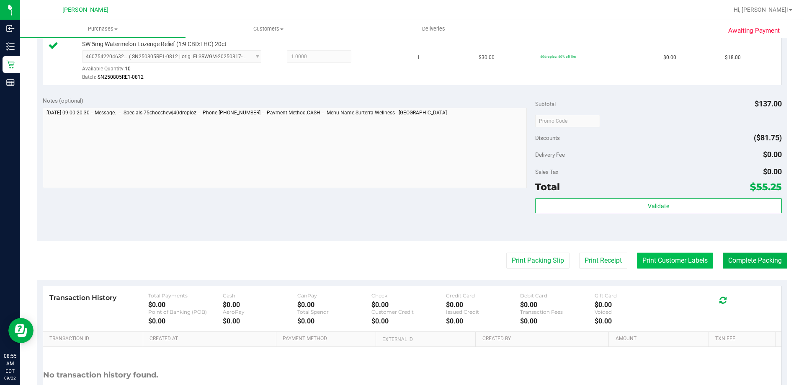
click at [675, 261] on button "Print Customer Labels" at bounding box center [675, 261] width 76 height 16
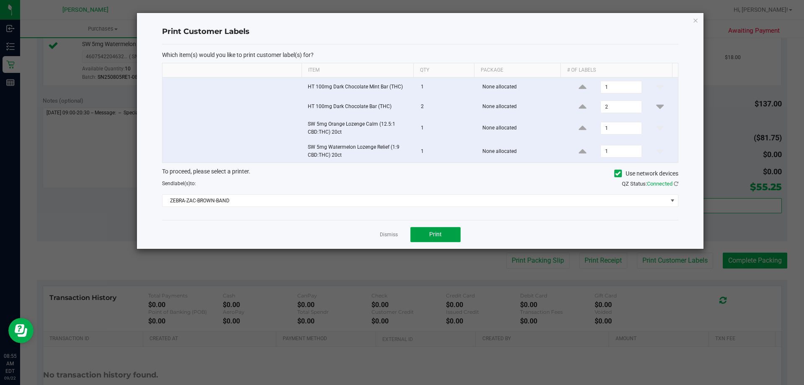
click at [442, 237] on button "Print" at bounding box center [436, 234] width 50 height 15
click at [390, 238] on link "Dismiss" at bounding box center [389, 234] width 18 height 7
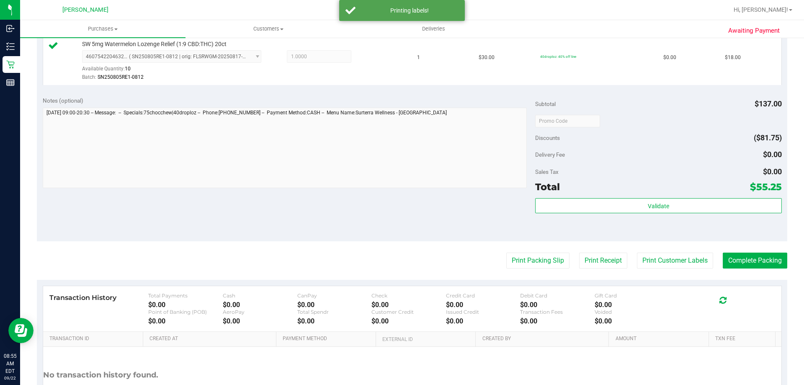
scroll to position [335, 0]
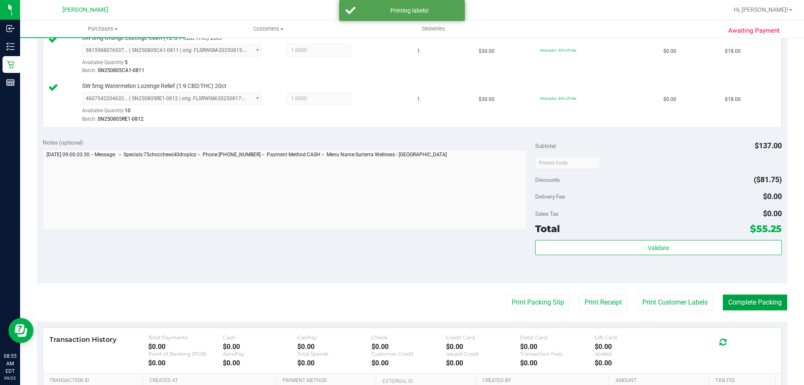
click at [751, 303] on button "Complete Packing" at bounding box center [755, 302] width 65 height 16
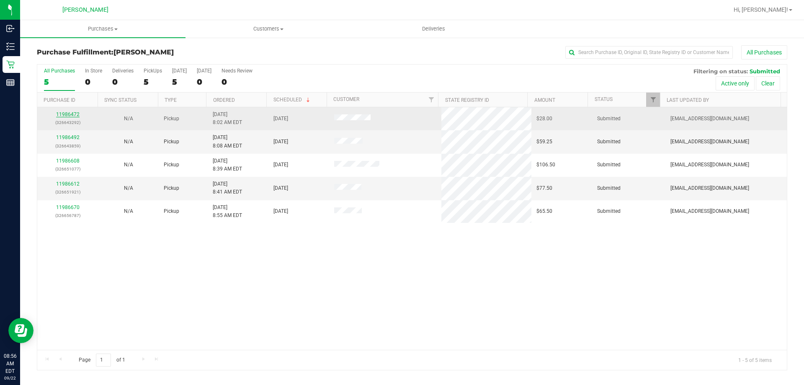
click at [65, 116] on link "11986472" at bounding box center [67, 114] width 23 height 6
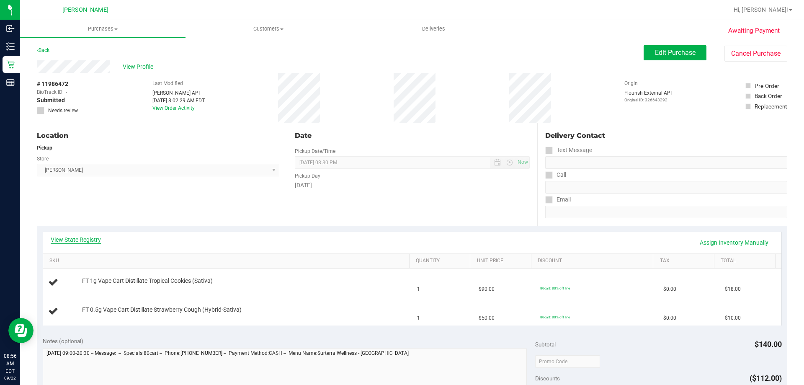
click at [96, 240] on link "View State Registry" at bounding box center [76, 239] width 50 height 8
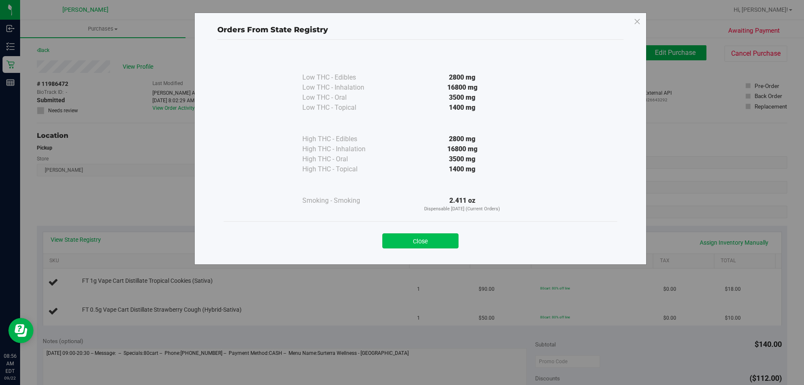
click at [442, 240] on button "Close" at bounding box center [420, 240] width 76 height 15
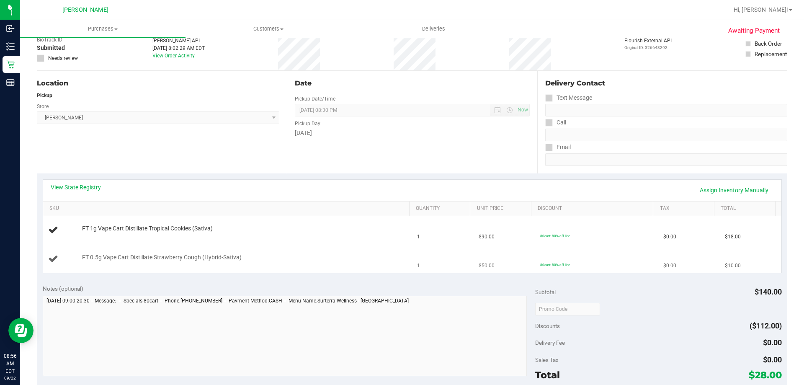
scroll to position [126, 0]
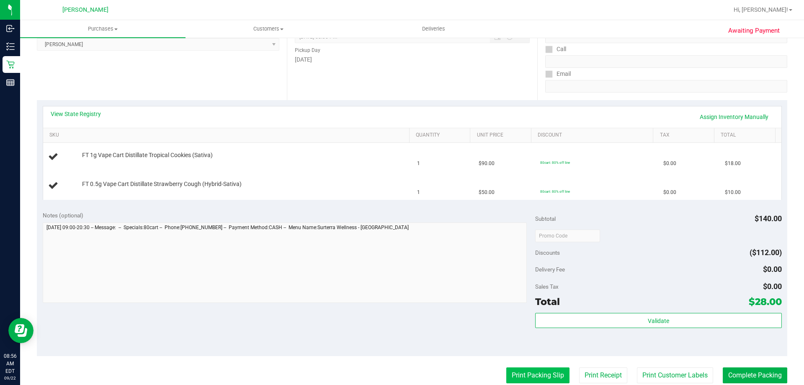
click at [519, 370] on button "Print Packing Slip" at bounding box center [537, 375] width 63 height 16
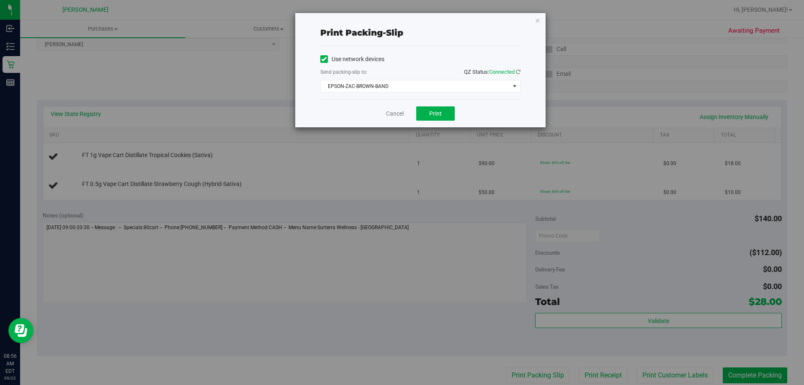
drag, startPoint x: 434, startPoint y: 101, endPoint x: 439, endPoint y: 99, distance: 5.4
click at [435, 101] on div "Cancel Print" at bounding box center [420, 113] width 200 height 28
click at [444, 109] on button "Print" at bounding box center [435, 113] width 39 height 14
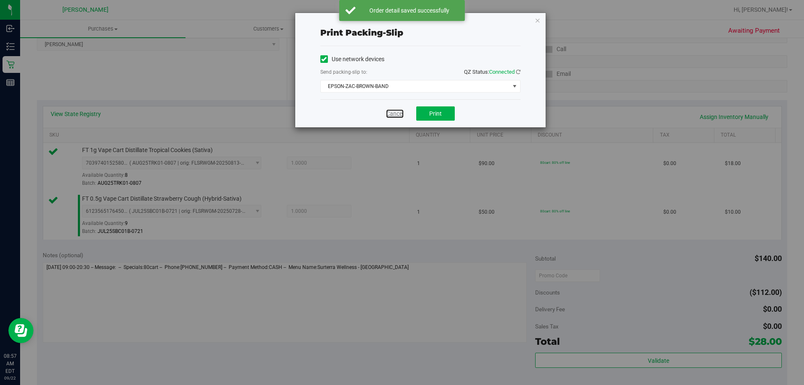
click at [388, 112] on link "Cancel" at bounding box center [395, 113] width 18 height 9
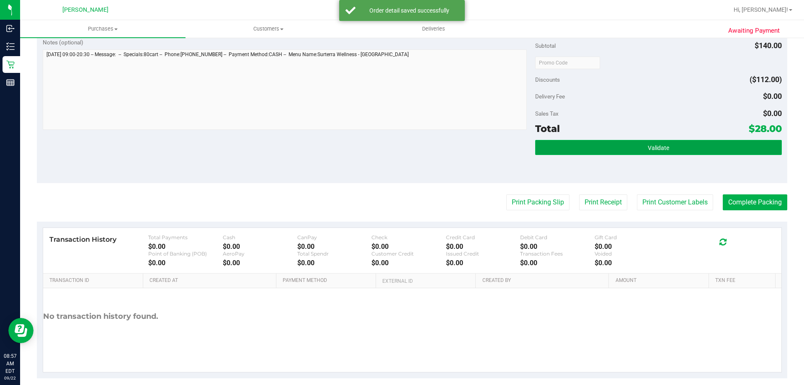
click at [658, 150] on span "Validate" at bounding box center [658, 148] width 21 height 7
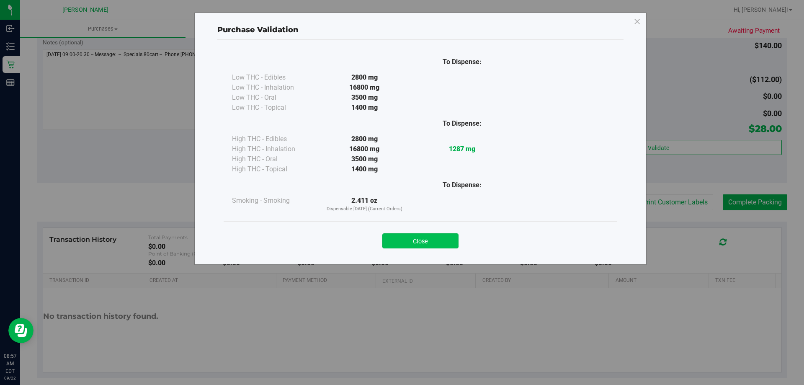
click at [437, 240] on button "Close" at bounding box center [420, 240] width 76 height 15
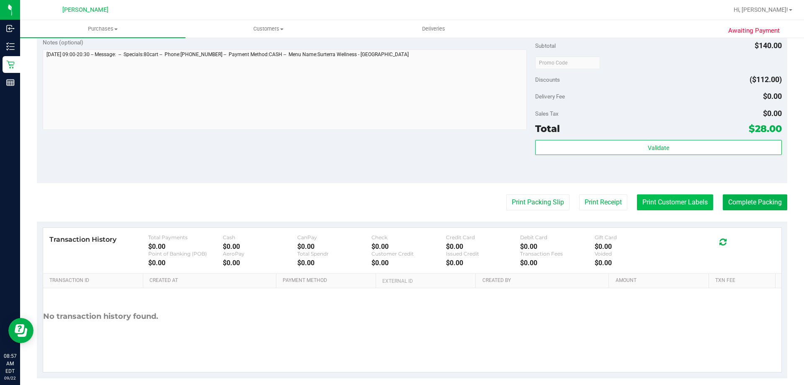
click at [691, 203] on button "Print Customer Labels" at bounding box center [675, 202] width 76 height 16
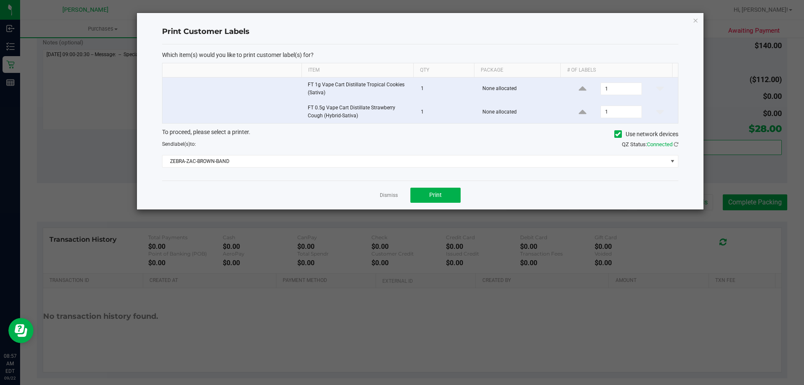
click at [462, 201] on div "Dismiss Print" at bounding box center [420, 195] width 517 height 29
click at [434, 199] on button "Print" at bounding box center [436, 195] width 50 height 15
click at [395, 196] on link "Dismiss" at bounding box center [389, 195] width 18 height 7
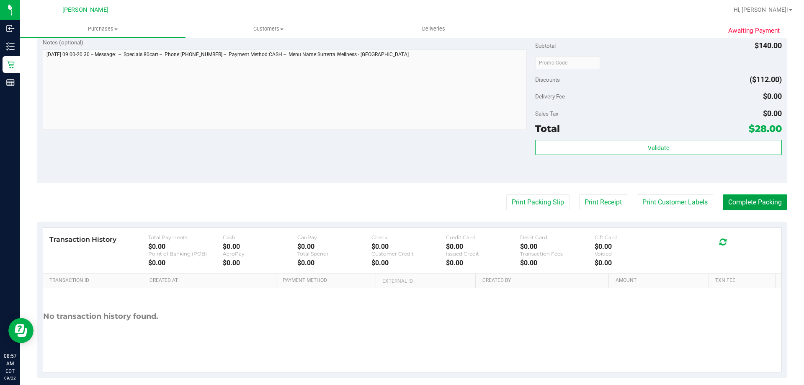
click at [743, 202] on button "Complete Packing" at bounding box center [755, 202] width 65 height 16
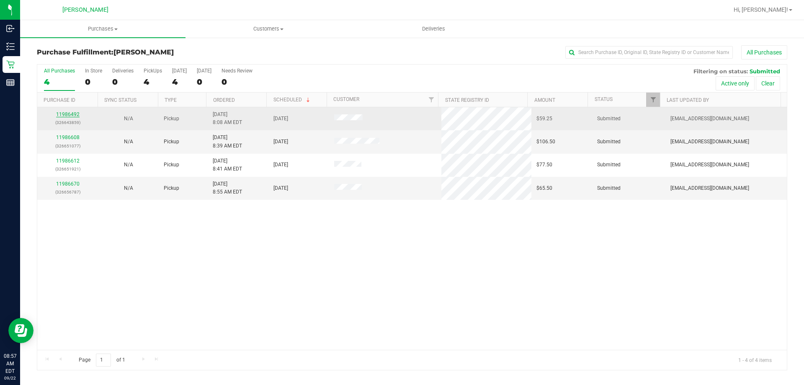
click at [76, 115] on link "11986492" at bounding box center [67, 114] width 23 height 6
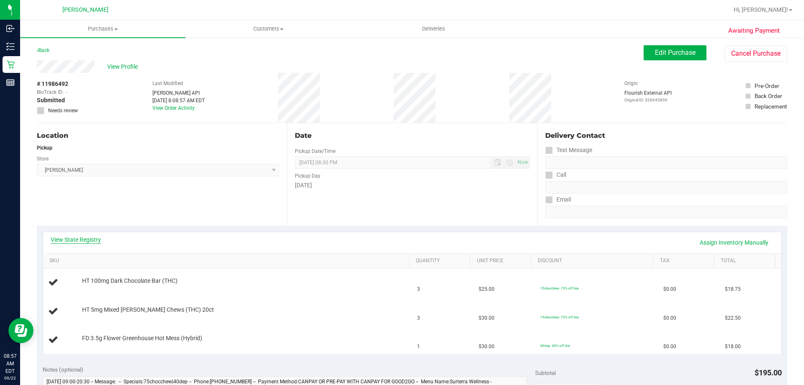
click at [73, 242] on link "View State Registry" at bounding box center [76, 239] width 50 height 8
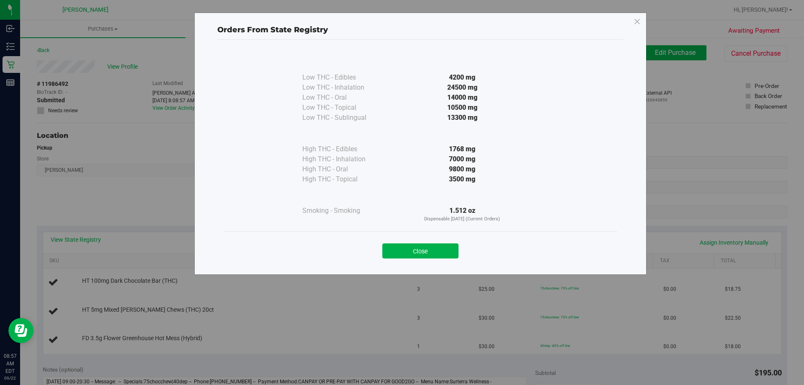
click at [430, 261] on div "Close" at bounding box center [421, 248] width 394 height 34
click at [430, 252] on button "Close" at bounding box center [420, 250] width 76 height 15
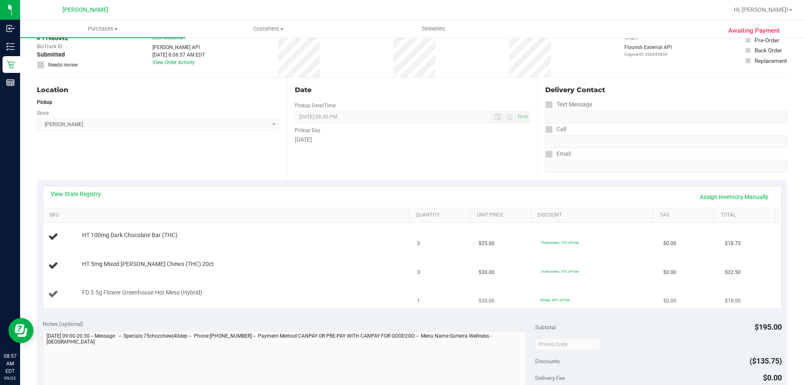
scroll to position [209, 0]
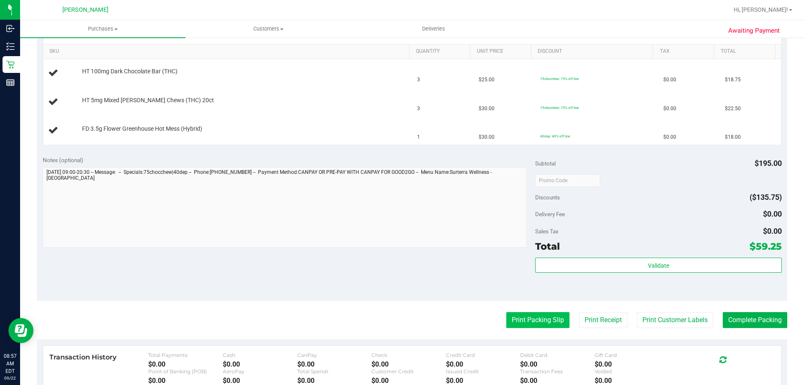
click at [513, 322] on button "Print Packing Slip" at bounding box center [537, 320] width 63 height 16
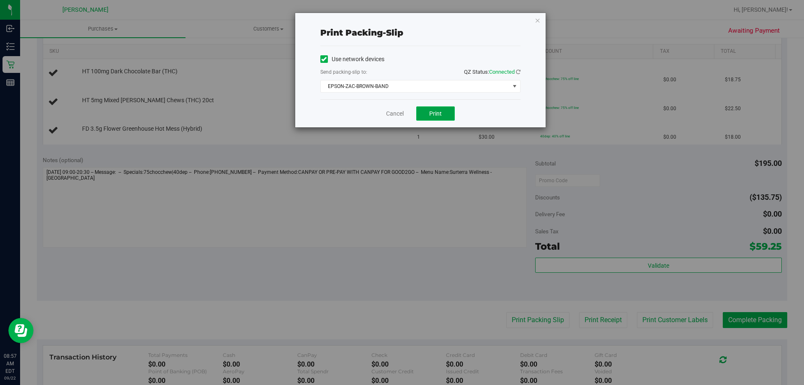
click at [450, 114] on button "Print" at bounding box center [435, 113] width 39 height 14
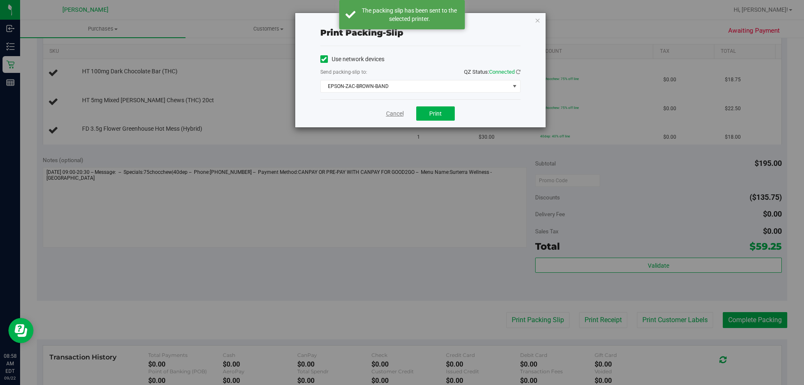
click at [387, 111] on link "Cancel" at bounding box center [395, 113] width 18 height 9
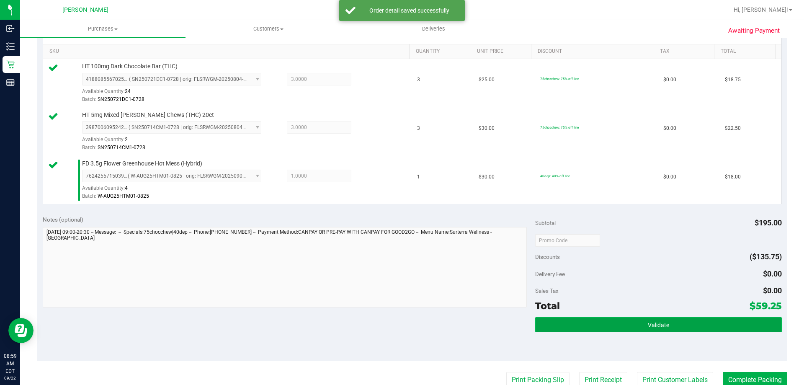
click at [612, 328] on button "Validate" at bounding box center [658, 324] width 246 height 15
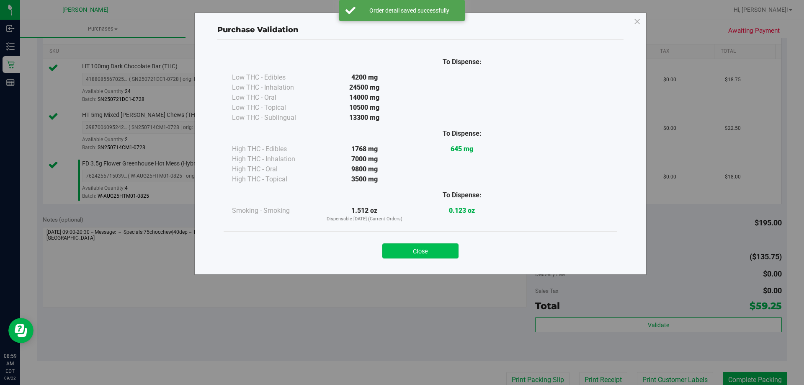
click at [434, 258] on button "Close" at bounding box center [420, 250] width 76 height 15
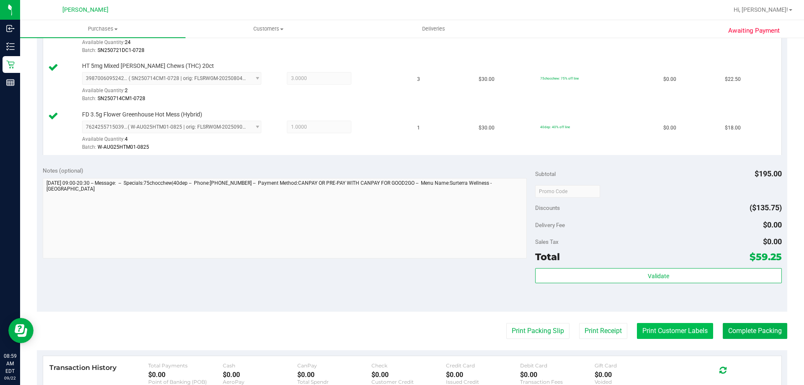
scroll to position [335, 0]
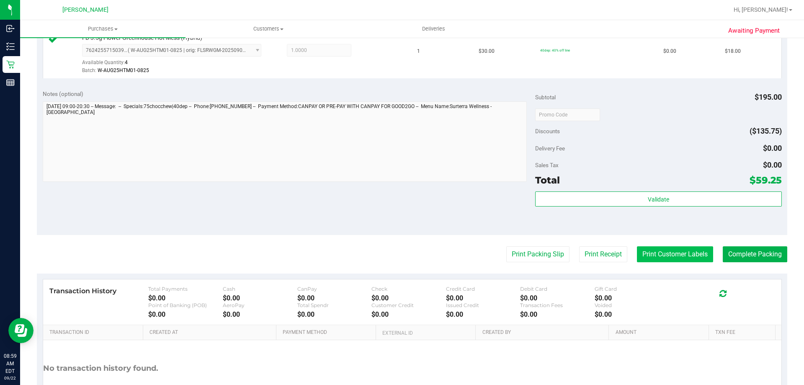
click at [690, 260] on button "Print Customer Labels" at bounding box center [675, 254] width 76 height 16
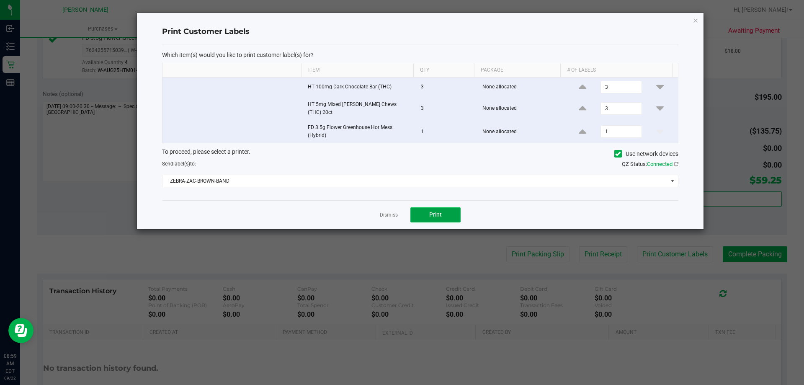
click at [435, 214] on span "Print" at bounding box center [435, 214] width 13 height 7
click at [395, 213] on link "Dismiss" at bounding box center [389, 215] width 18 height 7
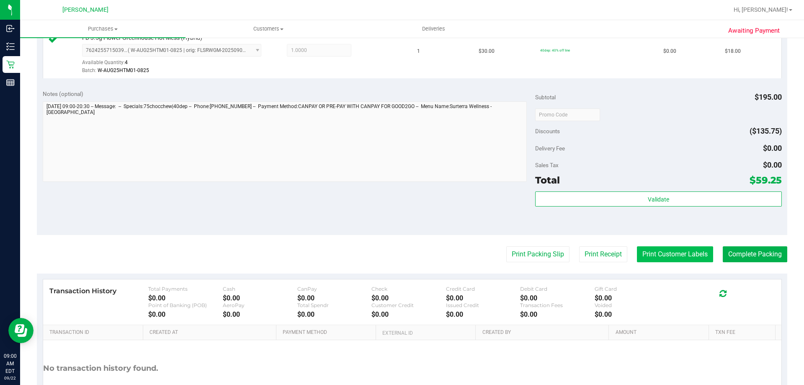
click at [664, 247] on button "Print Customer Labels" at bounding box center [675, 254] width 76 height 16
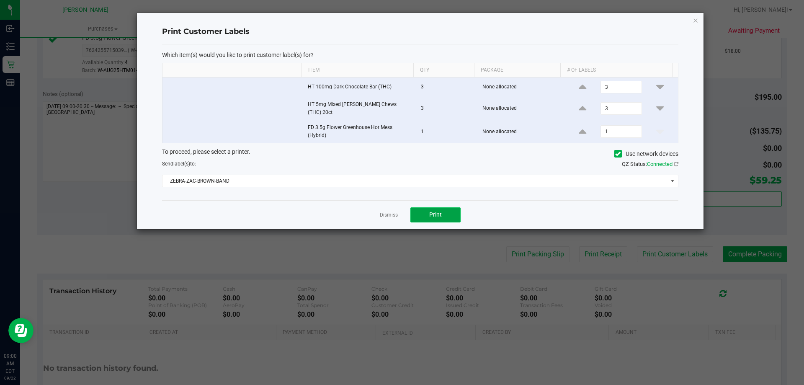
click at [434, 212] on span "Print" at bounding box center [435, 214] width 13 height 7
click at [450, 209] on button "Print" at bounding box center [436, 214] width 50 height 15
click at [440, 211] on span "Print" at bounding box center [435, 214] width 13 height 7
click at [447, 217] on button "Print" at bounding box center [436, 214] width 50 height 15
click at [398, 213] on link "Dismiss" at bounding box center [389, 215] width 18 height 7
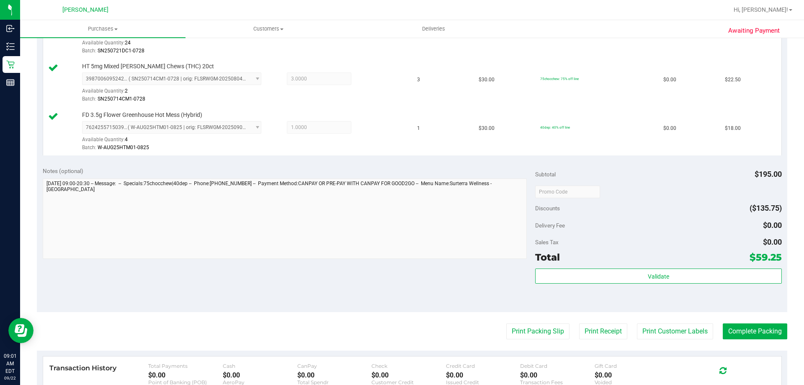
scroll to position [397, 0]
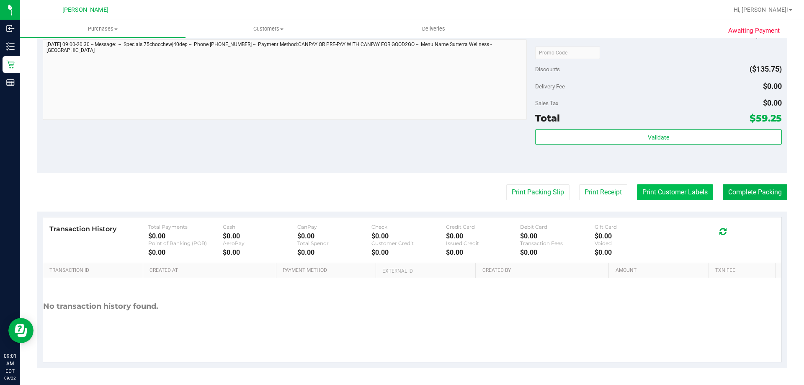
click at [658, 197] on button "Print Customer Labels" at bounding box center [675, 192] width 76 height 16
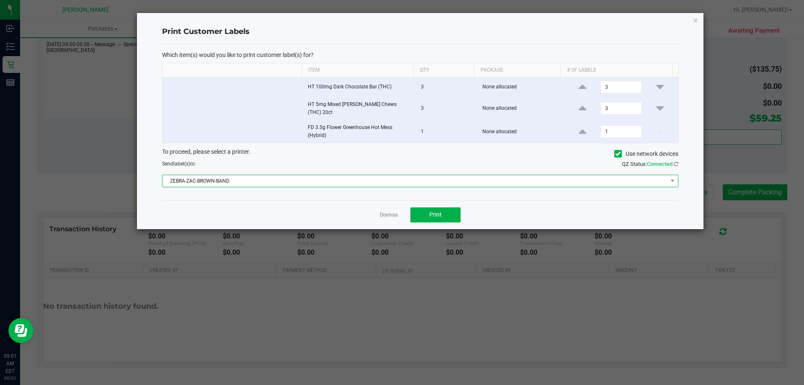
click at [271, 179] on span "ZEBRA-ZAC-BROWN-BAND" at bounding box center [415, 181] width 505 height 12
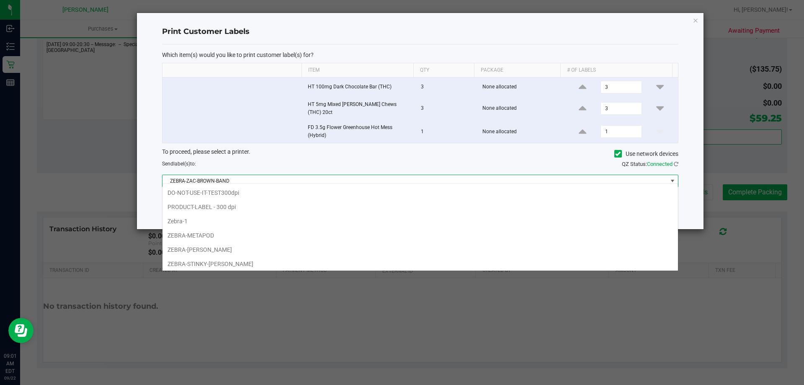
scroll to position [13, 516]
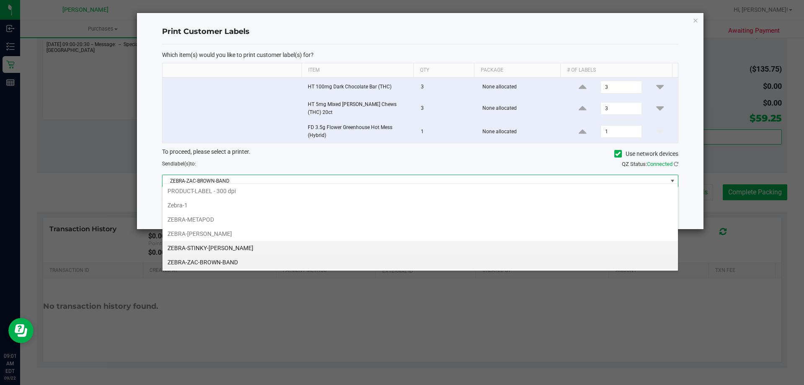
click at [237, 251] on li "ZEBRA-STINKY-[PERSON_NAME]" at bounding box center [421, 248] width 516 height 14
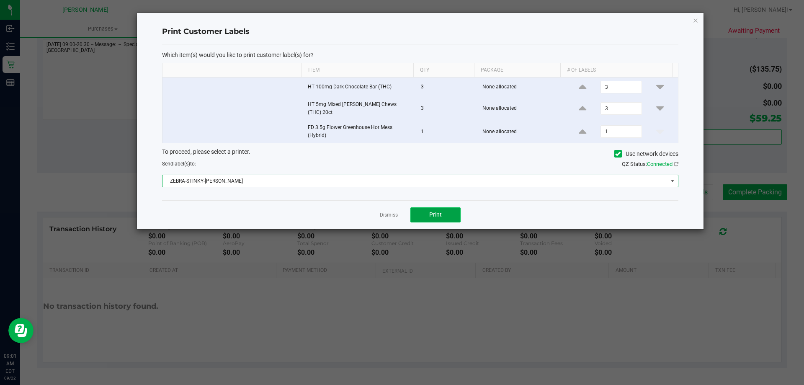
click at [447, 209] on button "Print" at bounding box center [436, 214] width 50 height 15
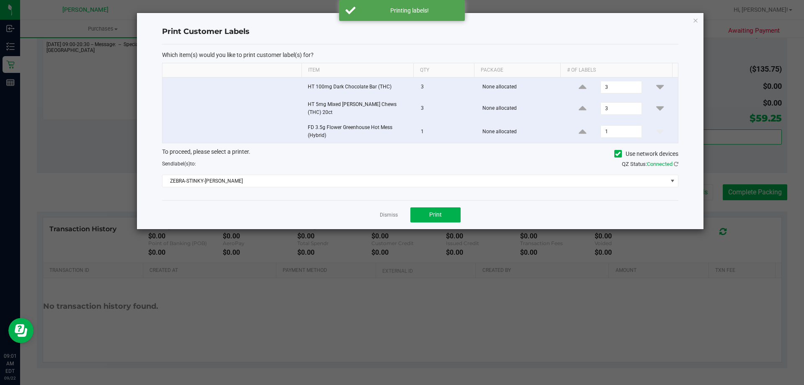
click at [390, 215] on link "Dismiss" at bounding box center [389, 215] width 18 height 7
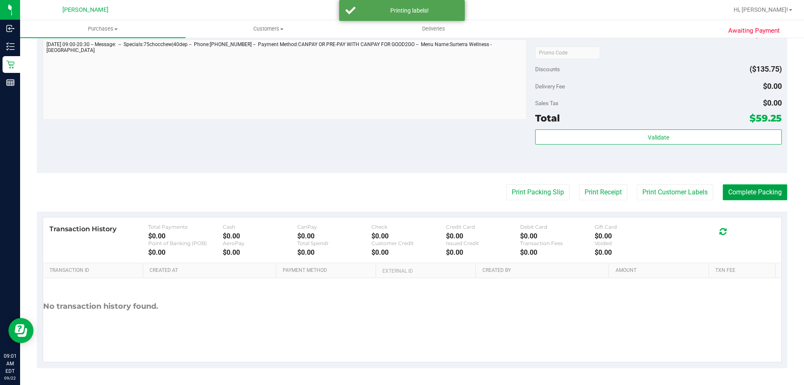
click at [744, 197] on button "Complete Packing" at bounding box center [755, 192] width 65 height 16
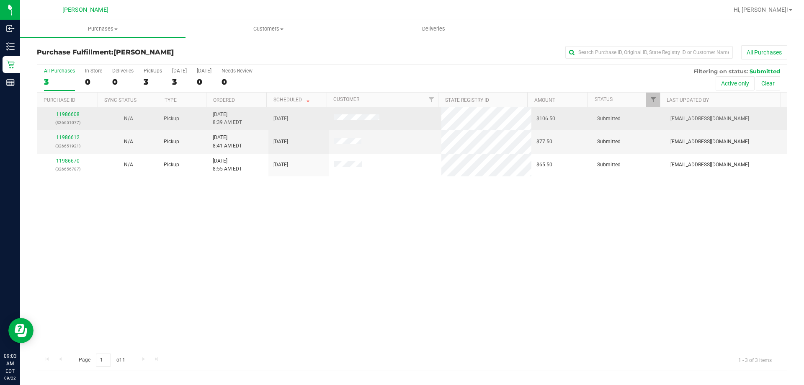
click at [66, 114] on link "11986608" at bounding box center [67, 114] width 23 height 6
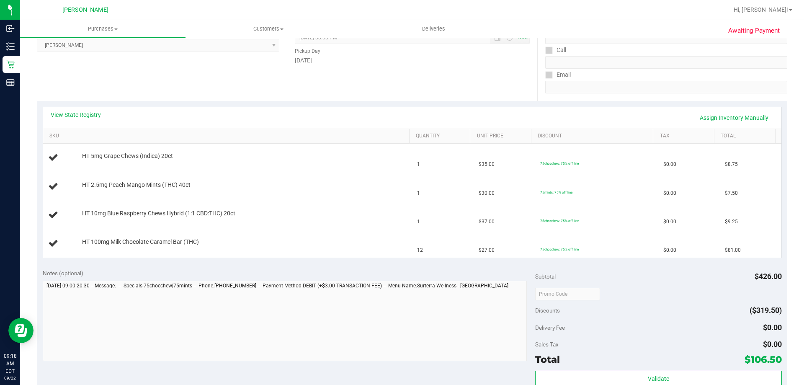
scroll to position [209, 0]
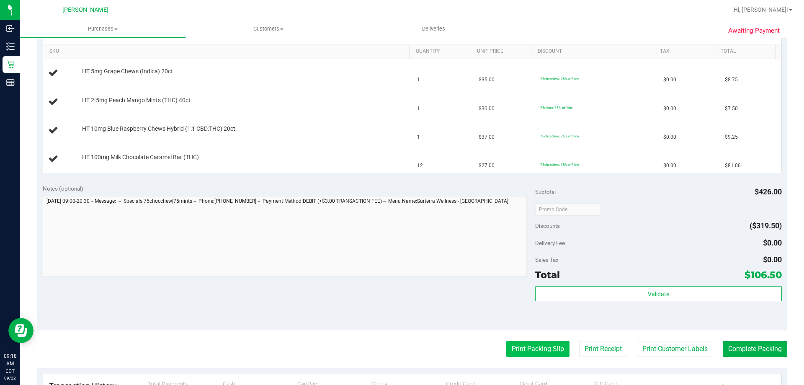
click at [549, 351] on button "Print Packing Slip" at bounding box center [537, 349] width 63 height 16
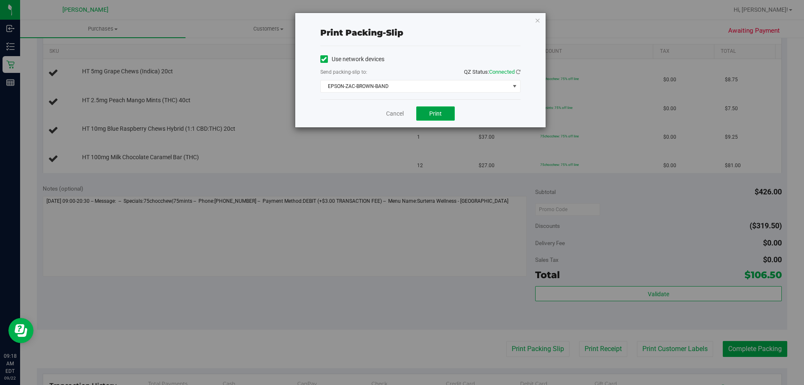
click at [427, 112] on button "Print" at bounding box center [435, 113] width 39 height 14
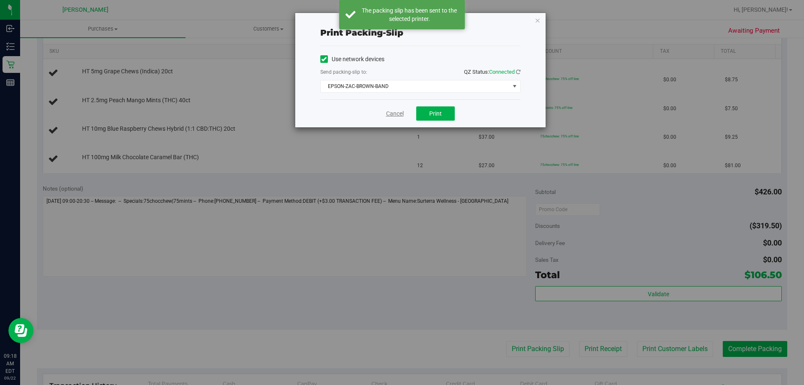
click at [397, 111] on link "Cancel" at bounding box center [395, 113] width 18 height 9
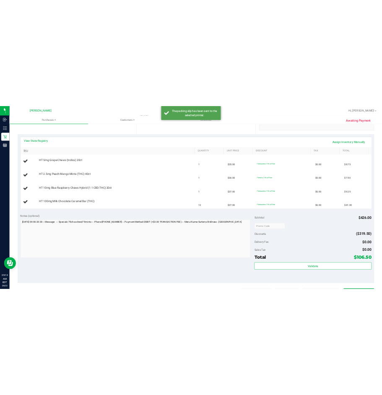
scroll to position [84, 0]
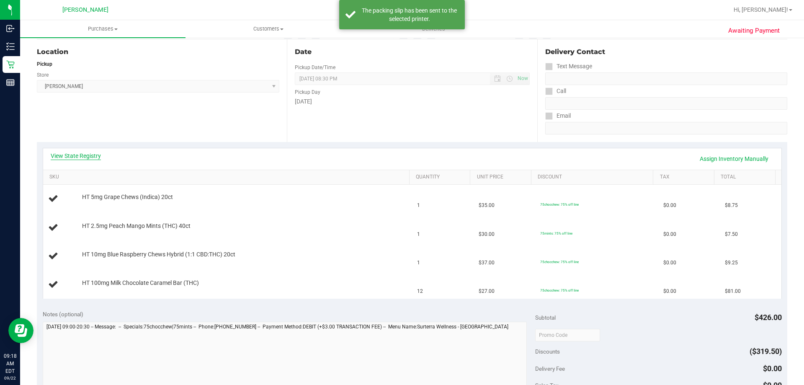
click at [66, 155] on link "View State Registry" at bounding box center [76, 156] width 50 height 8
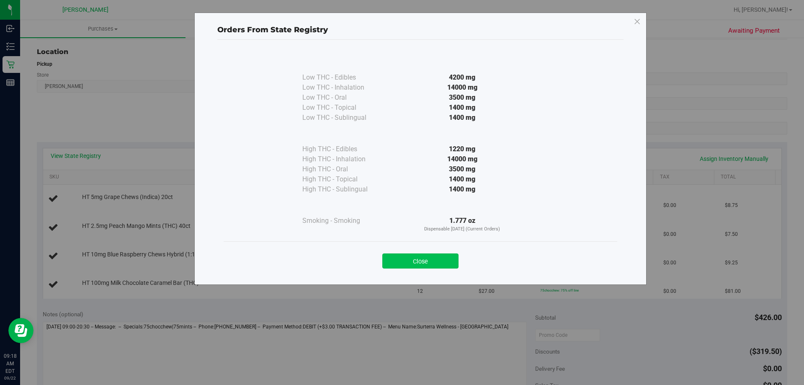
click at [425, 259] on button "Close" at bounding box center [420, 260] width 76 height 15
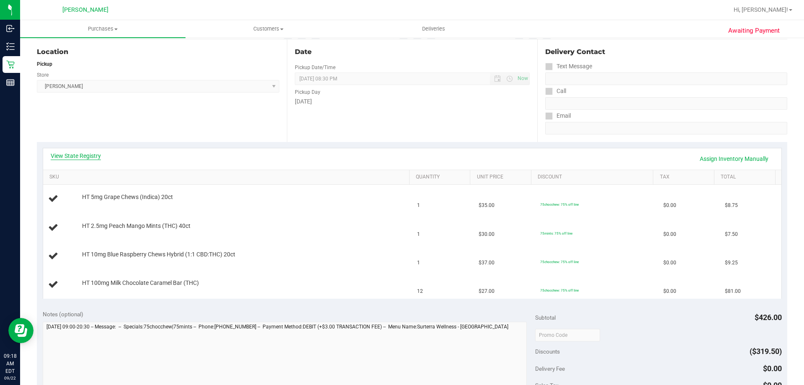
click at [84, 155] on link "View State Registry" at bounding box center [76, 156] width 50 height 8
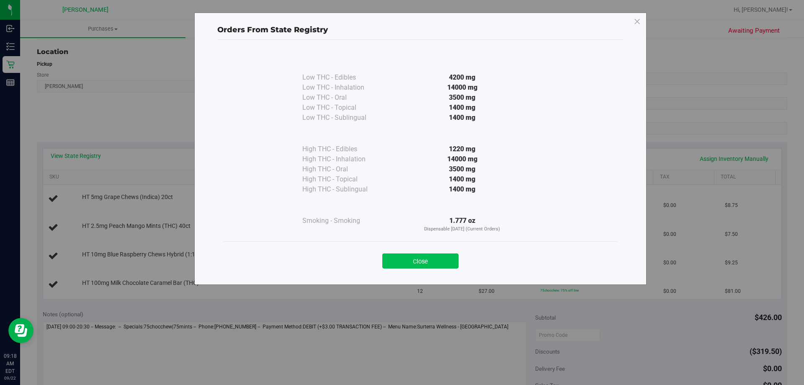
click at [447, 264] on button "Close" at bounding box center [420, 260] width 76 height 15
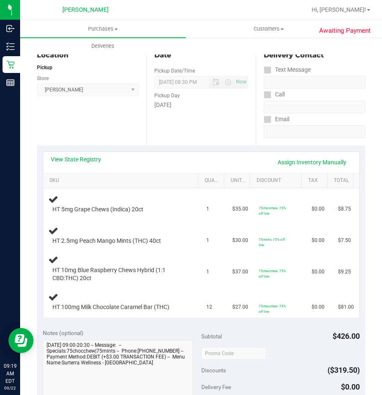
scroll to position [0, 0]
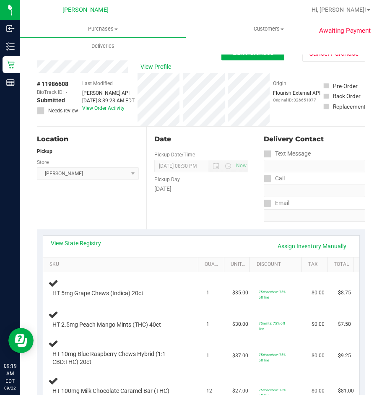
click at [159, 66] on span "View Profile" at bounding box center [157, 66] width 34 height 9
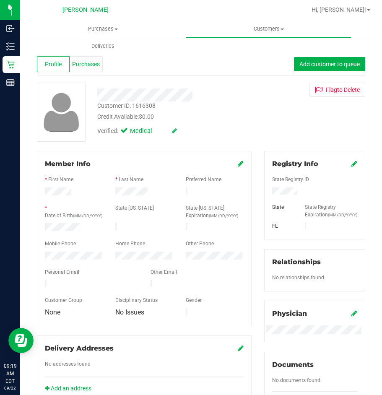
click at [76, 63] on span "Purchases" at bounding box center [86, 64] width 28 height 9
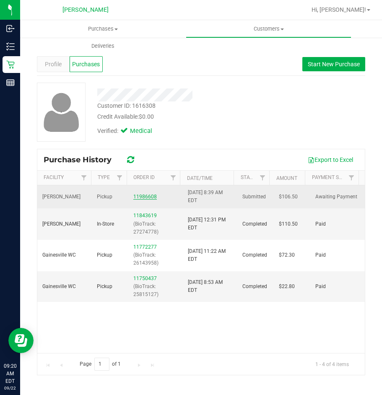
click at [142, 198] on link "11986608" at bounding box center [144, 197] width 23 height 6
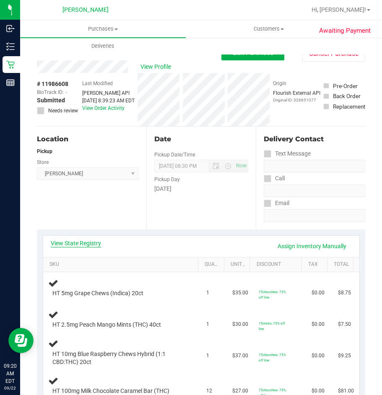
click at [68, 242] on link "View State Registry" at bounding box center [76, 243] width 50 height 8
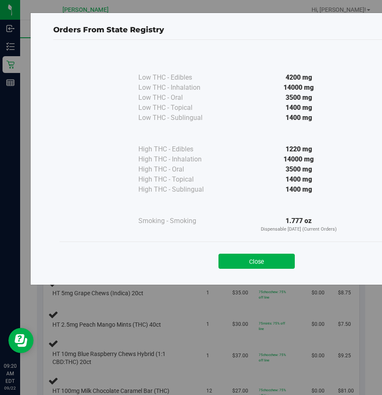
click at [270, 262] on button "Close" at bounding box center [256, 260] width 76 height 15
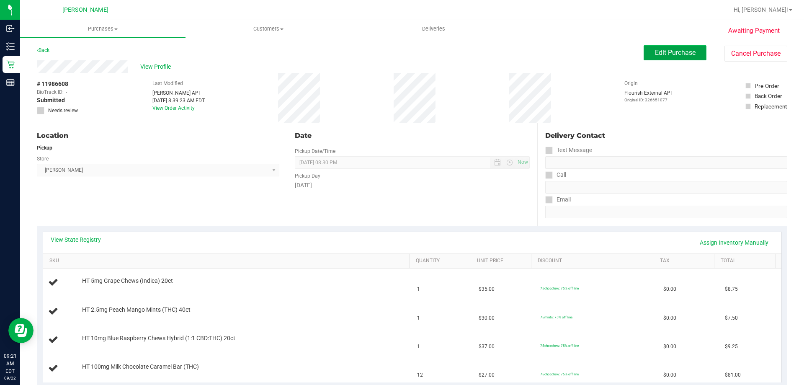
click at [663, 58] on button "Edit Purchase" at bounding box center [675, 52] width 63 height 15
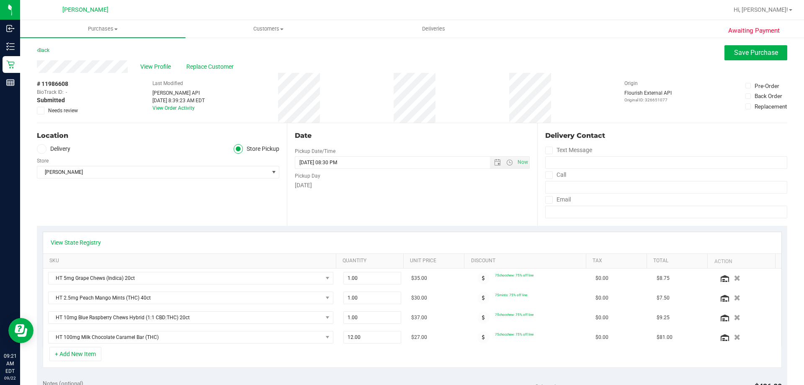
click at [43, 111] on span at bounding box center [41, 111] width 8 height 8
click at [0, 0] on input "Needs review" at bounding box center [0, 0] width 0 height 0
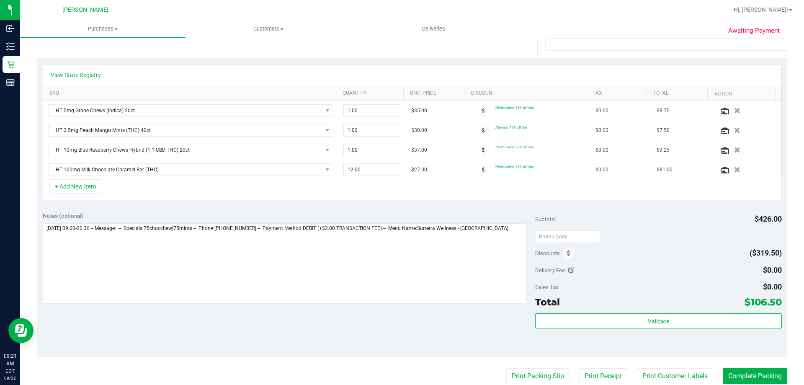
scroll to position [209, 0]
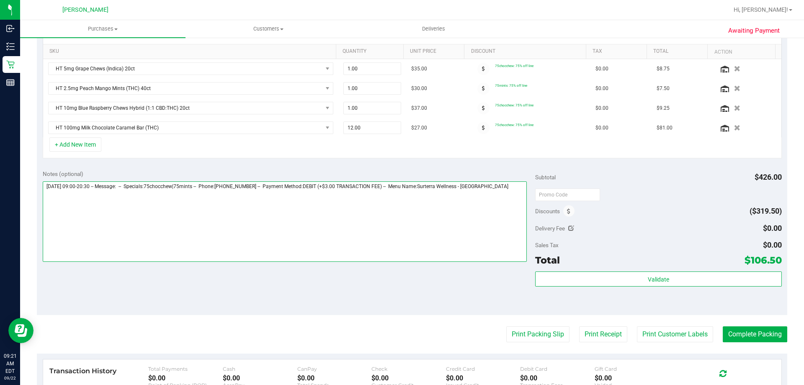
click at [507, 192] on textarea at bounding box center [285, 221] width 485 height 80
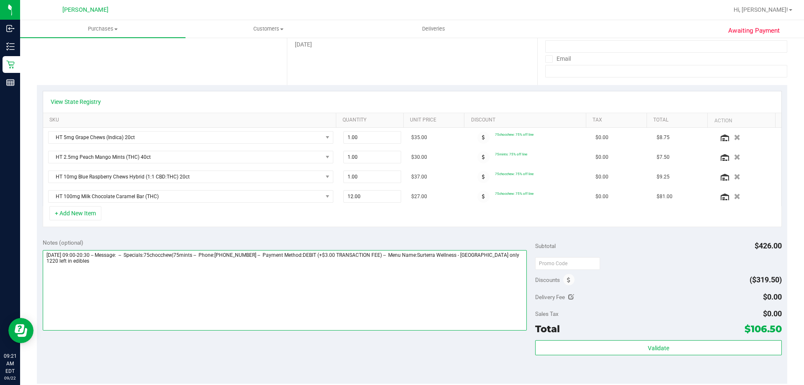
scroll to position [0, 0]
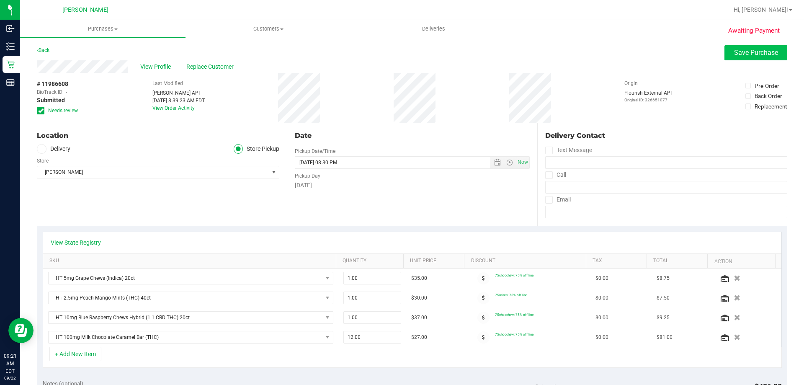
type textarea "[DATE] 09:00-20:30 -- Message: -- Specials:75chocchew|75mints -- Phone:[PHONE_N…"
click at [773, 54] on button "Save Purchase" at bounding box center [756, 52] width 63 height 15
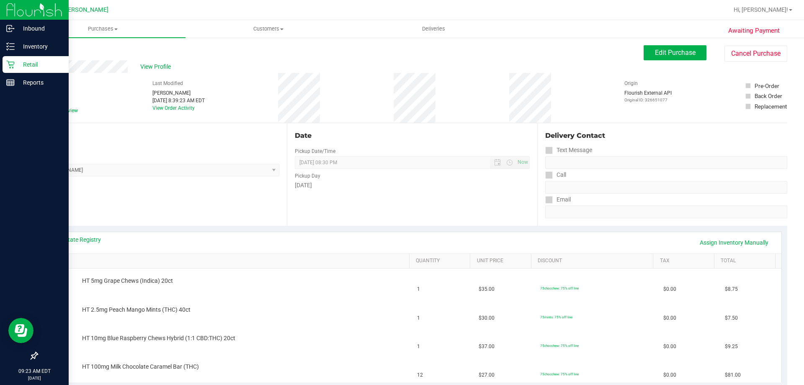
click at [15, 66] on p "Retail" at bounding box center [40, 64] width 50 height 10
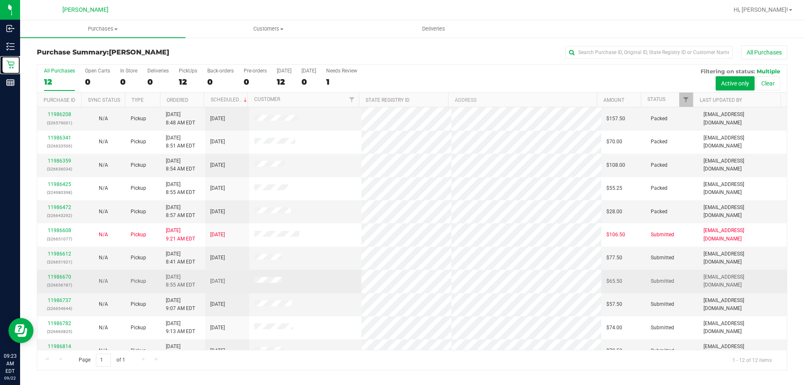
scroll to position [36, 0]
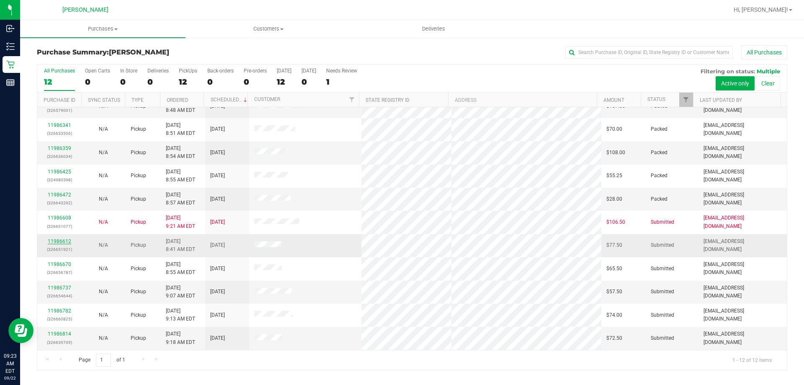
click at [62, 242] on link "11986612" at bounding box center [59, 241] width 23 height 6
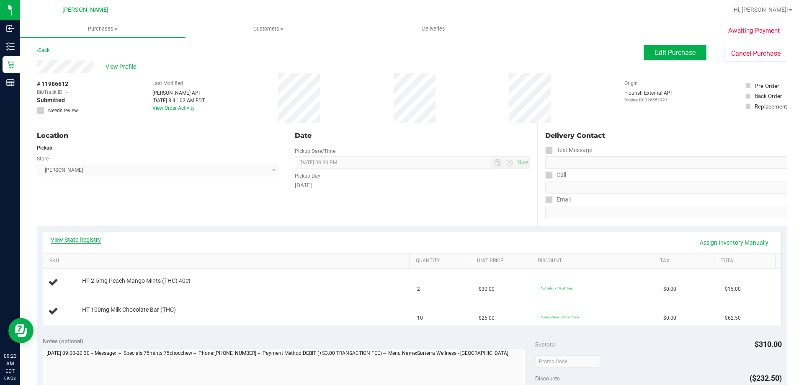
click at [81, 239] on link "View State Registry" at bounding box center [76, 239] width 50 height 8
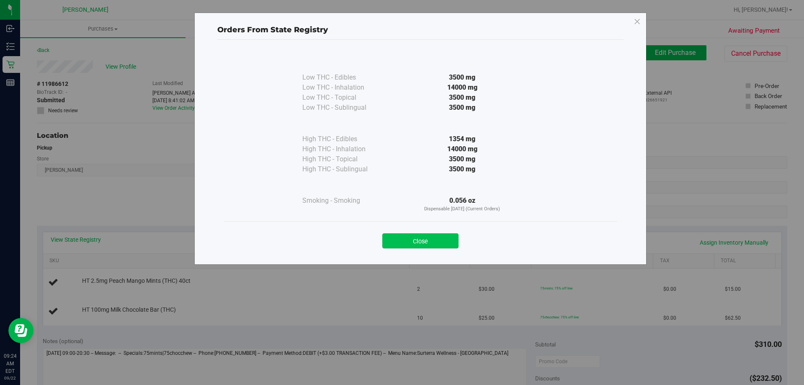
click at [427, 246] on button "Close" at bounding box center [420, 240] width 76 height 15
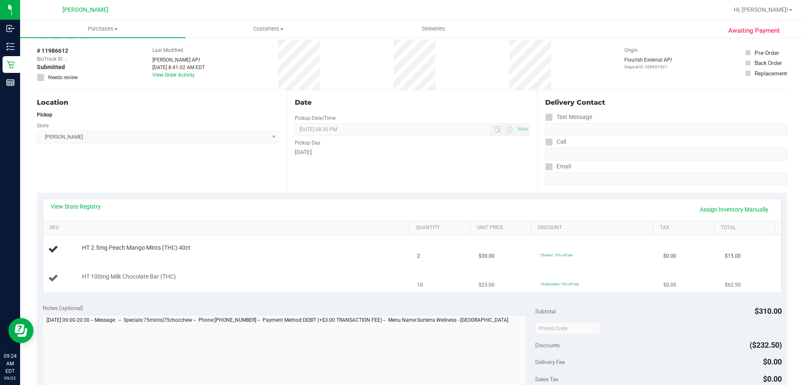
scroll to position [126, 0]
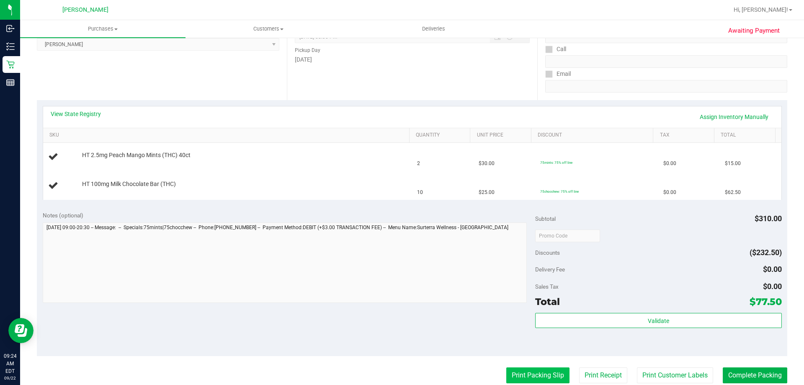
click at [544, 376] on button "Print Packing Slip" at bounding box center [537, 375] width 63 height 16
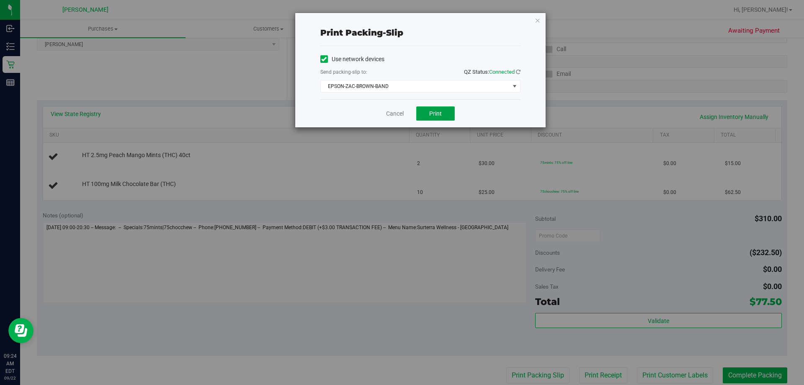
click at [445, 111] on button "Print" at bounding box center [435, 113] width 39 height 14
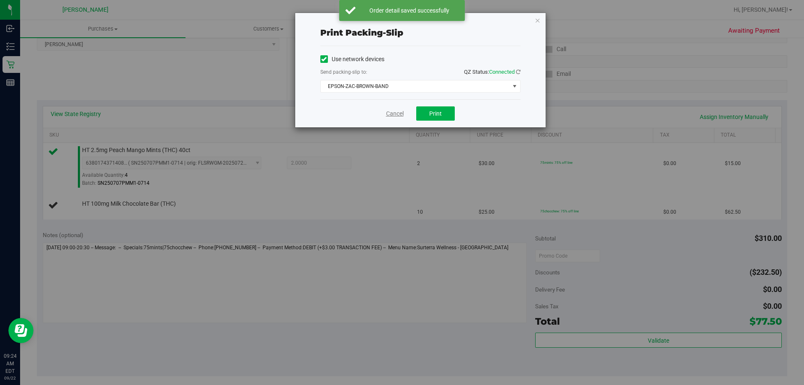
click at [398, 114] on link "Cancel" at bounding box center [395, 113] width 18 height 9
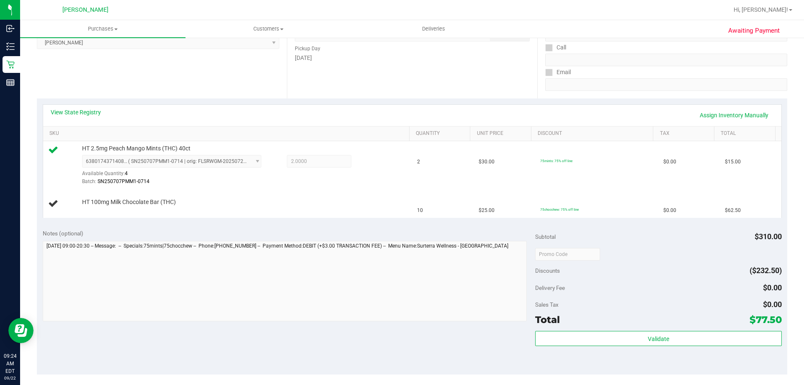
scroll to position [129, 0]
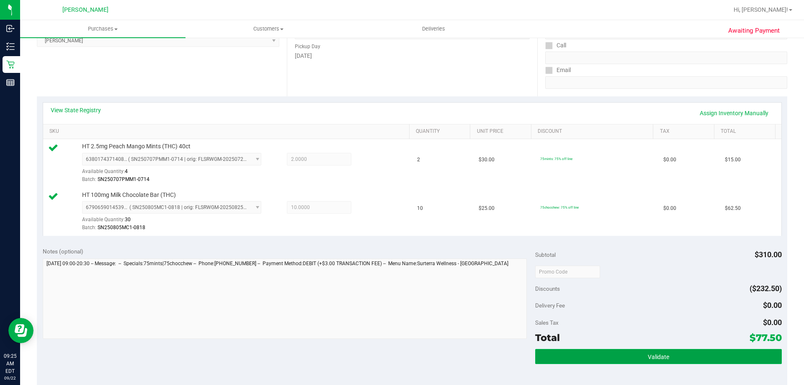
click at [613, 351] on button "Validate" at bounding box center [658, 356] width 246 height 15
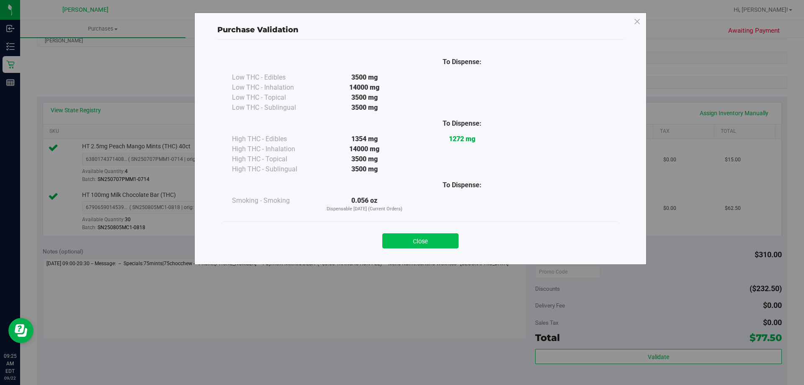
click at [442, 238] on button "Close" at bounding box center [420, 240] width 76 height 15
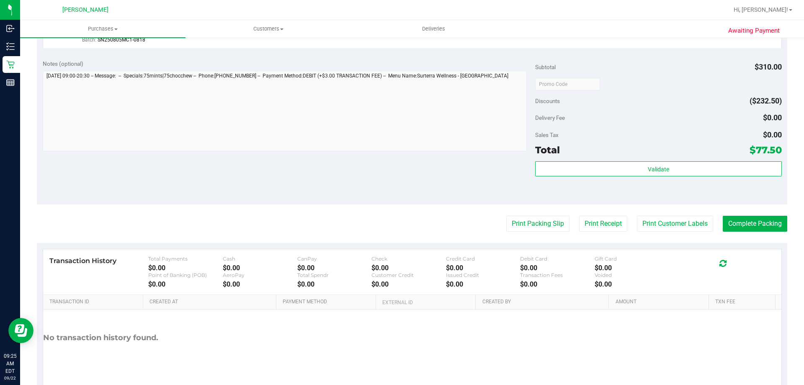
scroll to position [339, 0]
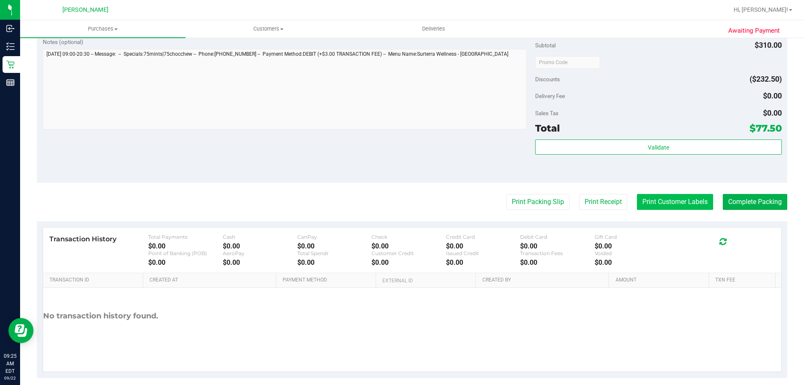
click at [651, 198] on button "Print Customer Labels" at bounding box center [675, 202] width 76 height 16
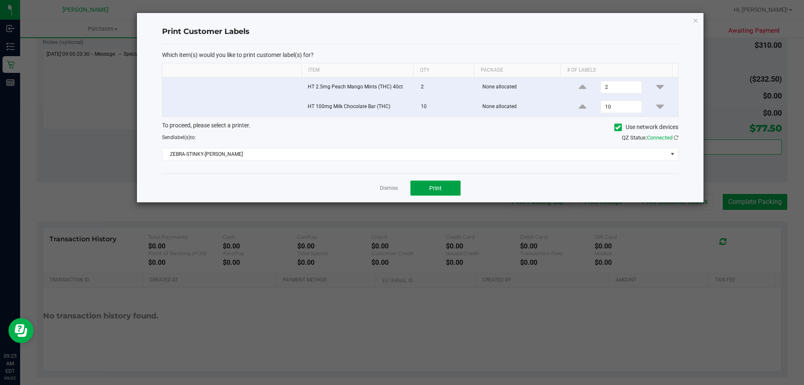
click at [435, 189] on span "Print" at bounding box center [435, 188] width 13 height 7
click at [383, 189] on link "Dismiss" at bounding box center [389, 188] width 18 height 7
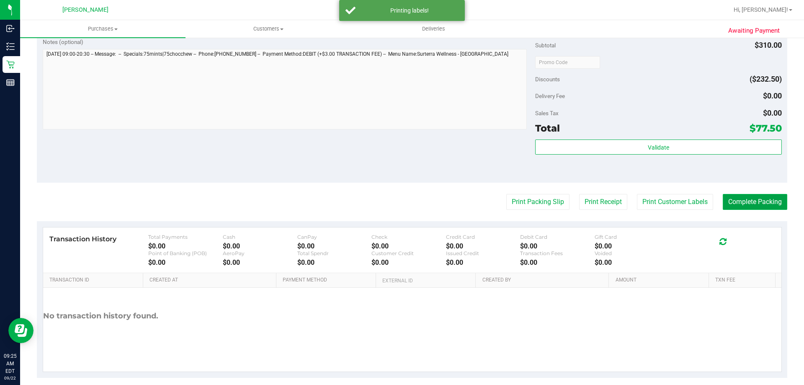
click at [770, 204] on button "Complete Packing" at bounding box center [755, 202] width 65 height 16
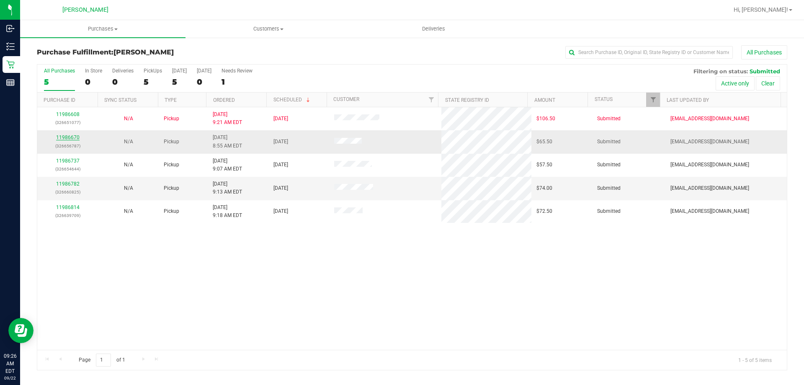
click at [64, 138] on link "11986670" at bounding box center [67, 137] width 23 height 6
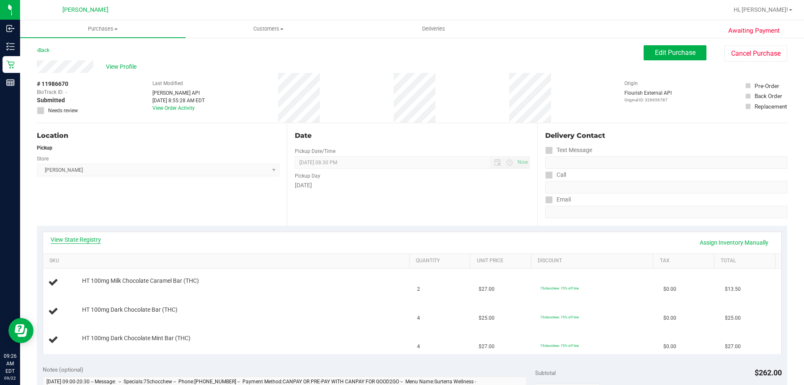
click at [97, 238] on link "View State Registry" at bounding box center [76, 239] width 50 height 8
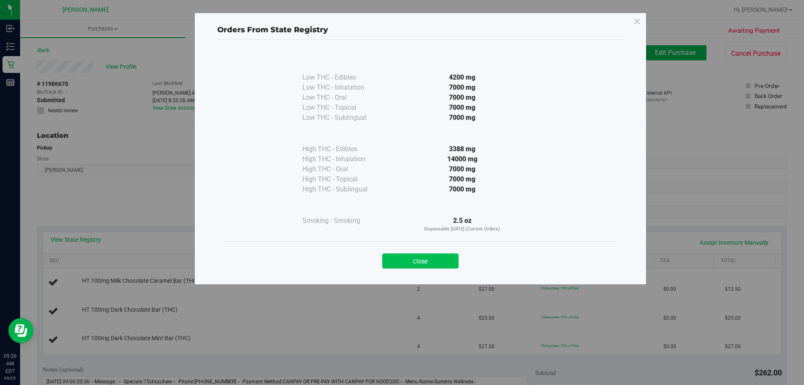
click at [433, 264] on button "Close" at bounding box center [420, 260] width 76 height 15
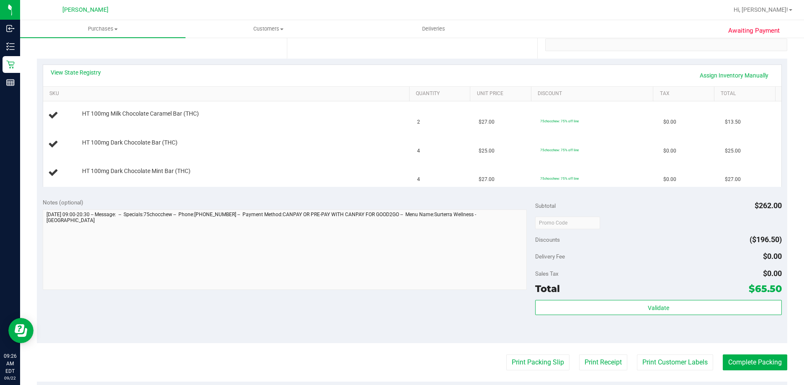
scroll to position [168, 0]
click at [506, 359] on button "Print Packing Slip" at bounding box center [537, 362] width 63 height 16
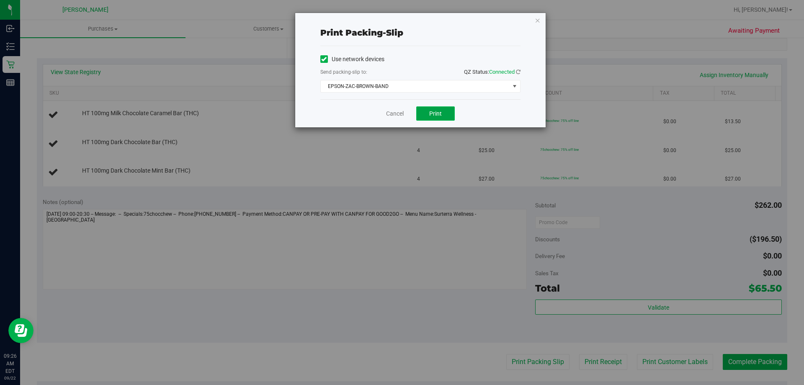
click at [446, 117] on button "Print" at bounding box center [435, 113] width 39 height 14
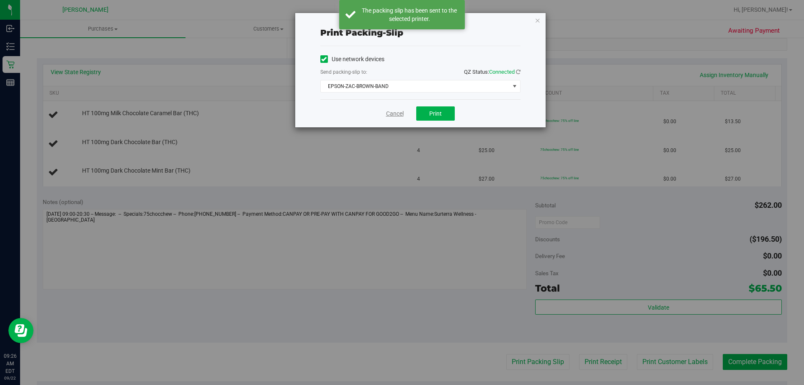
click at [392, 116] on link "Cancel" at bounding box center [395, 113] width 18 height 9
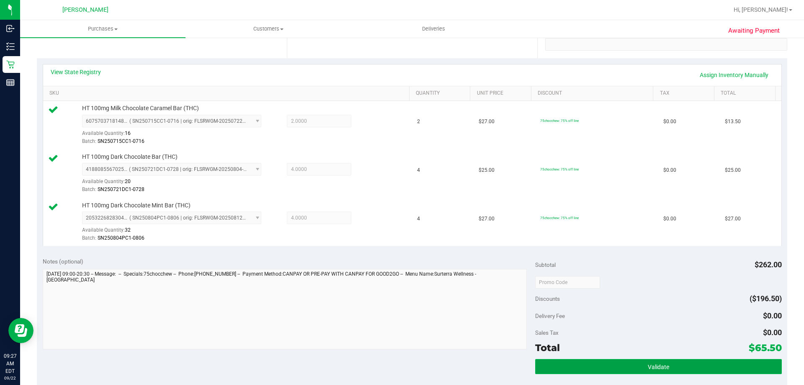
click at [643, 371] on button "Validate" at bounding box center [658, 366] width 246 height 15
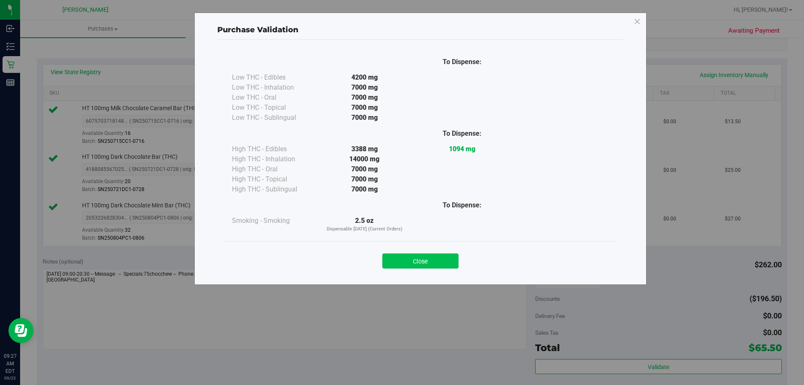
click at [439, 258] on button "Close" at bounding box center [420, 260] width 76 height 15
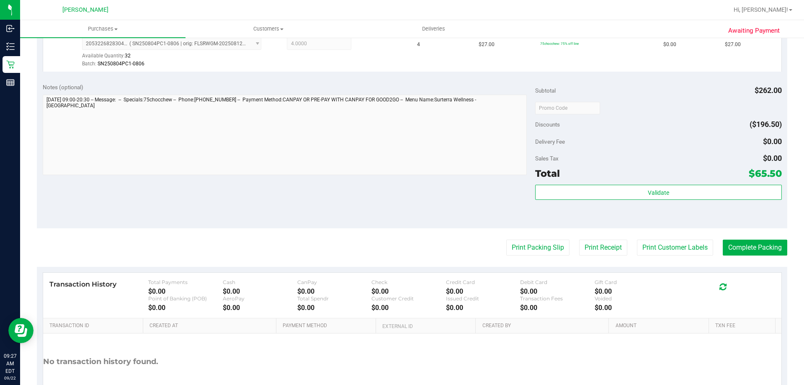
scroll to position [340, 0]
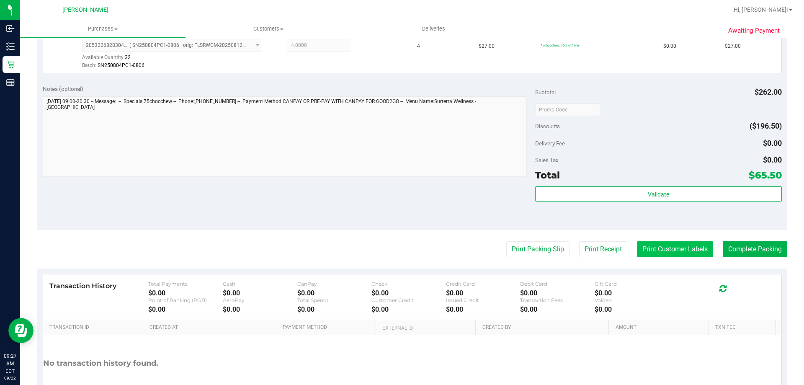
click at [674, 256] on button "Print Customer Labels" at bounding box center [675, 249] width 76 height 16
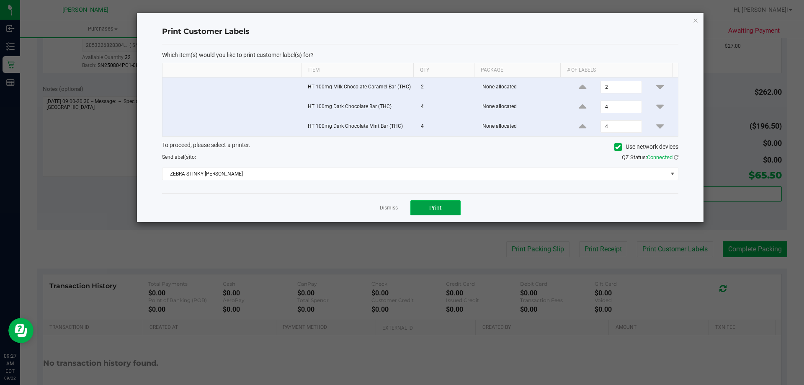
click at [446, 209] on button "Print" at bounding box center [436, 207] width 50 height 15
click at [392, 209] on link "Dismiss" at bounding box center [389, 207] width 18 height 7
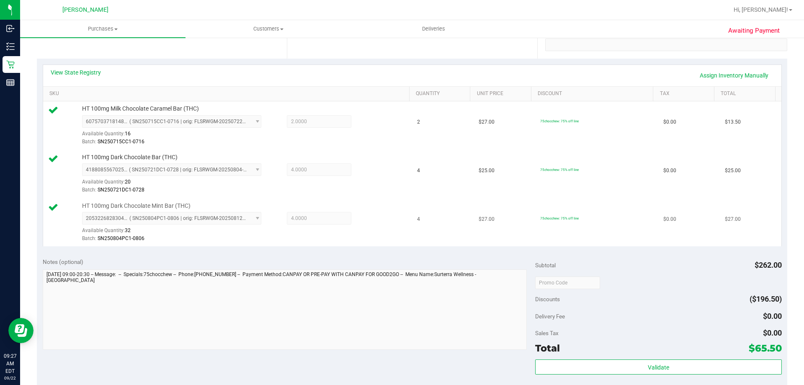
scroll to position [251, 0]
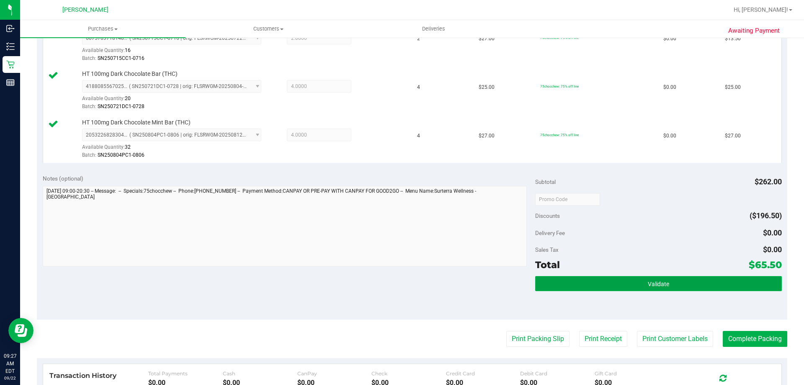
click at [635, 279] on button "Validate" at bounding box center [658, 283] width 246 height 15
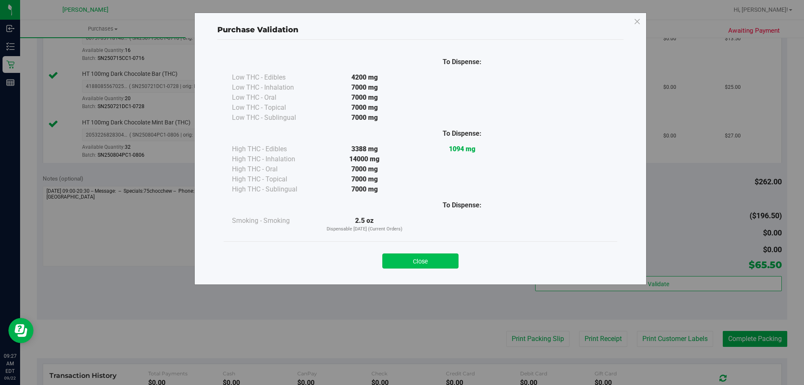
click at [439, 263] on button "Close" at bounding box center [420, 260] width 76 height 15
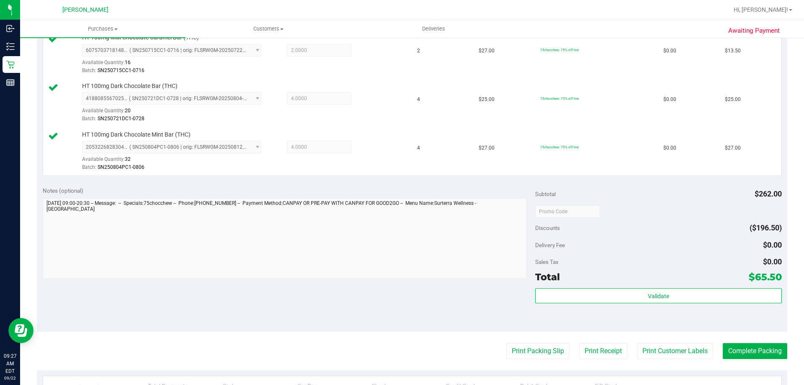
scroll to position [376, 0]
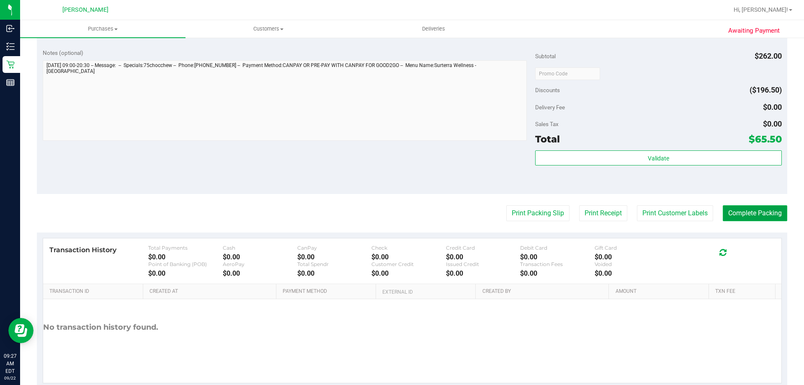
click at [740, 219] on button "Complete Packing" at bounding box center [755, 213] width 65 height 16
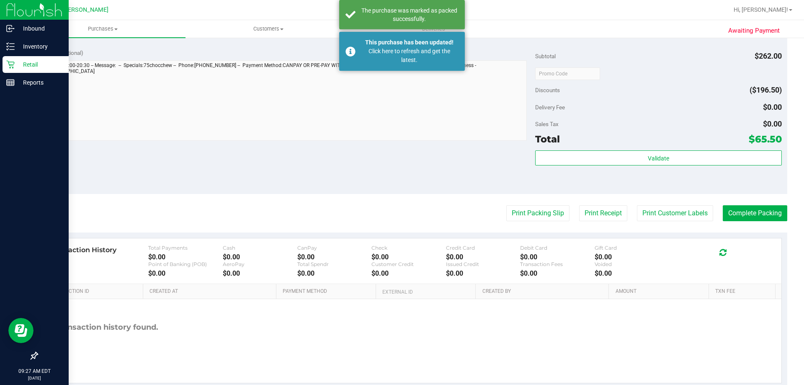
click at [33, 65] on p "Retail" at bounding box center [40, 64] width 50 height 10
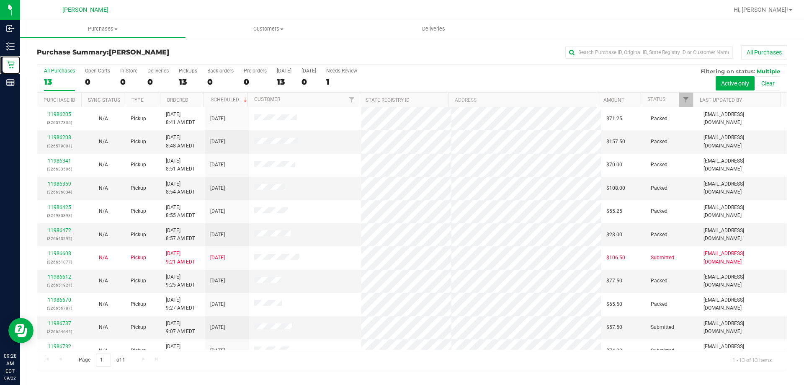
scroll to position [59, 0]
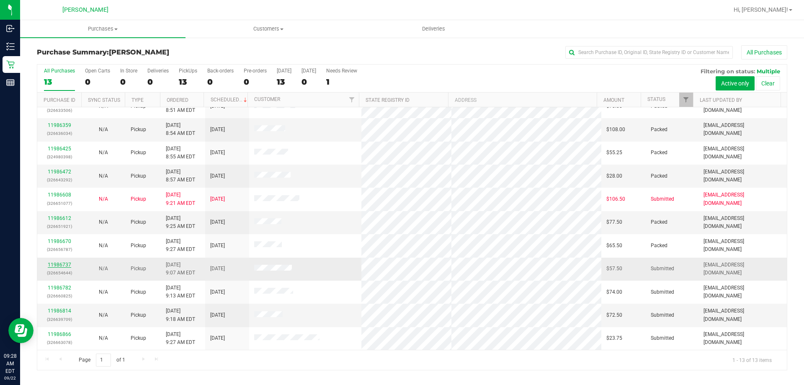
click at [54, 266] on link "11986737" at bounding box center [59, 265] width 23 height 6
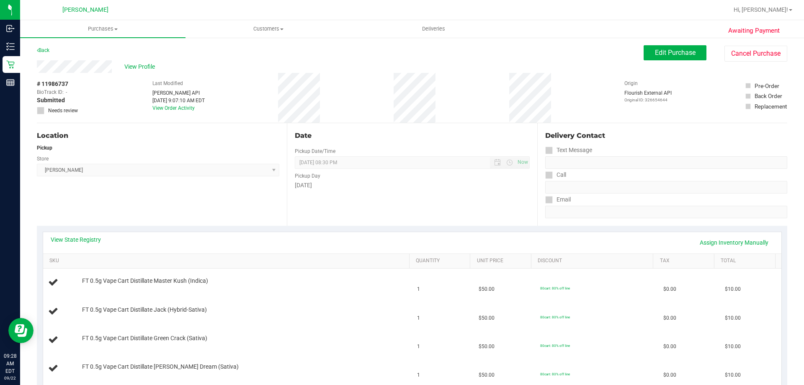
click at [88, 233] on div "View State Registry Assign Inventory Manually" at bounding box center [412, 242] width 739 height 21
click at [90, 242] on link "View State Registry" at bounding box center [76, 239] width 50 height 8
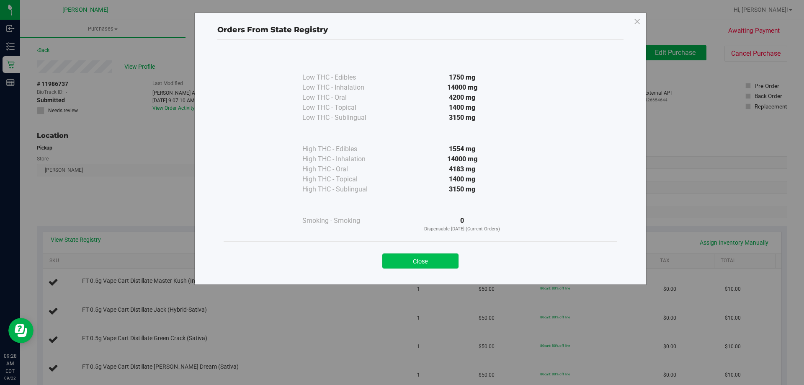
click at [441, 268] on button "Close" at bounding box center [420, 260] width 76 height 15
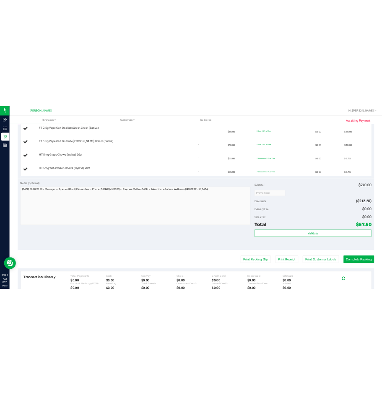
scroll to position [293, 0]
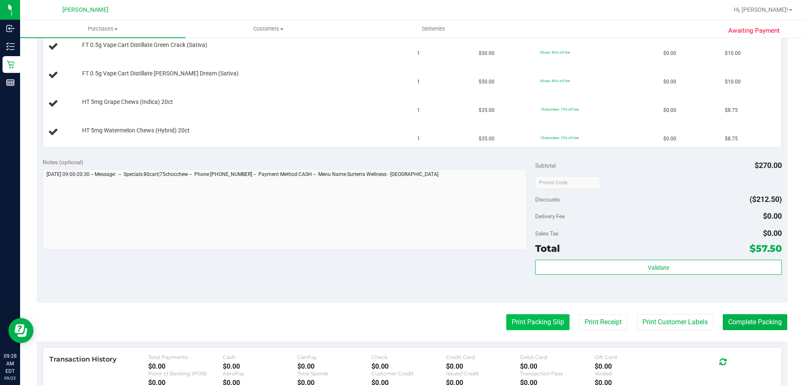
click at [531, 320] on button "Print Packing Slip" at bounding box center [537, 322] width 63 height 16
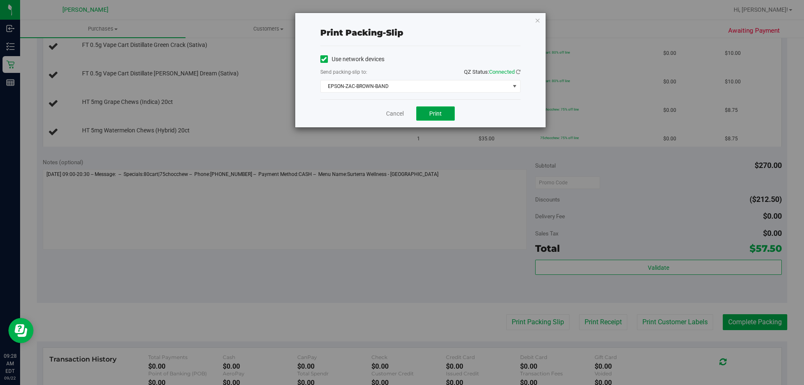
click at [433, 115] on span "Print" at bounding box center [435, 113] width 13 height 7
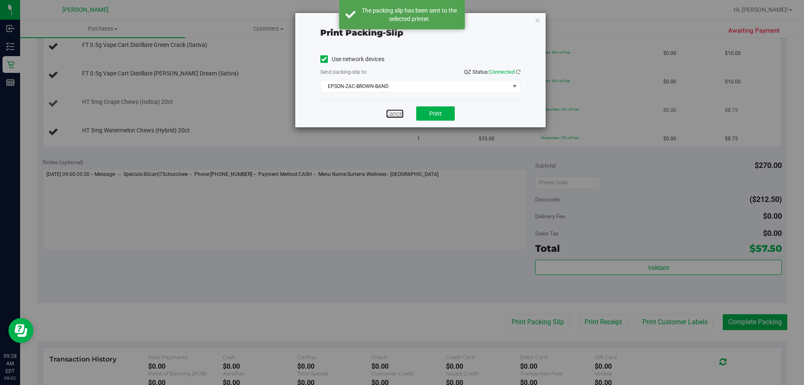
click at [398, 116] on link "Cancel" at bounding box center [395, 113] width 18 height 9
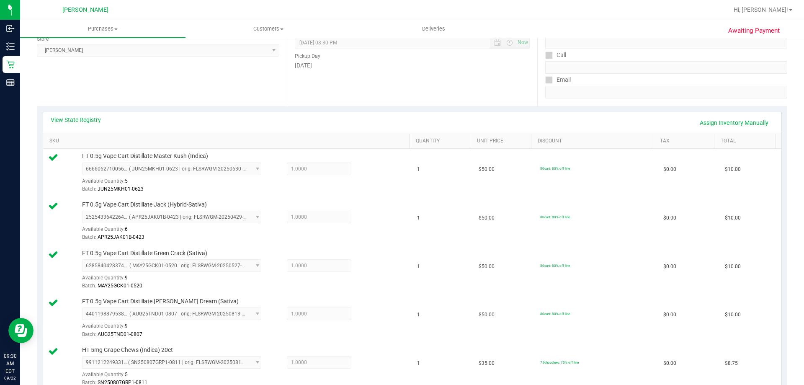
scroll to position [329, 0]
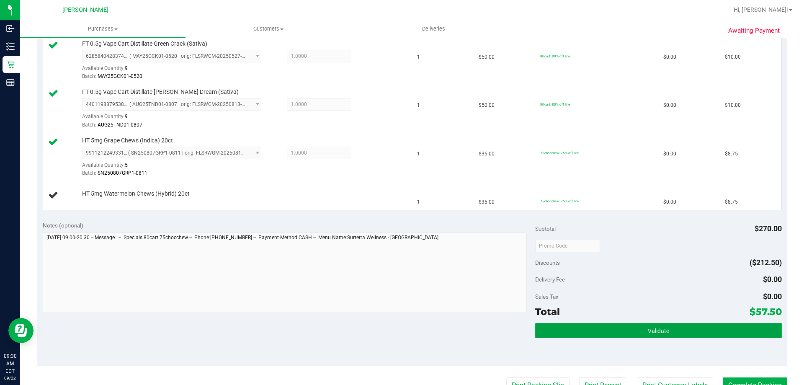
click at [620, 334] on button "Validate" at bounding box center [658, 330] width 246 height 15
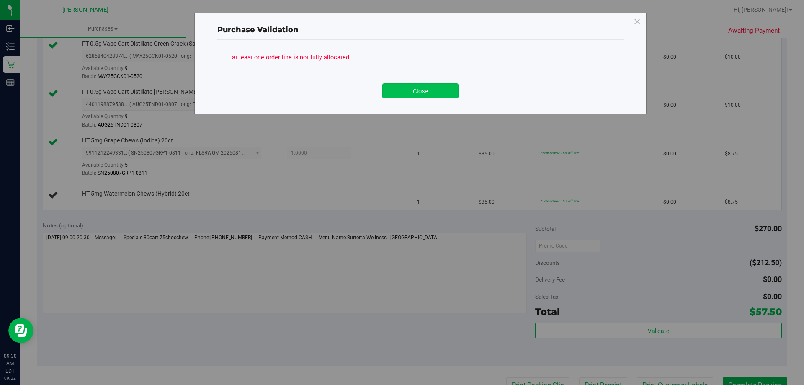
click at [411, 88] on button "Close" at bounding box center [420, 90] width 76 height 15
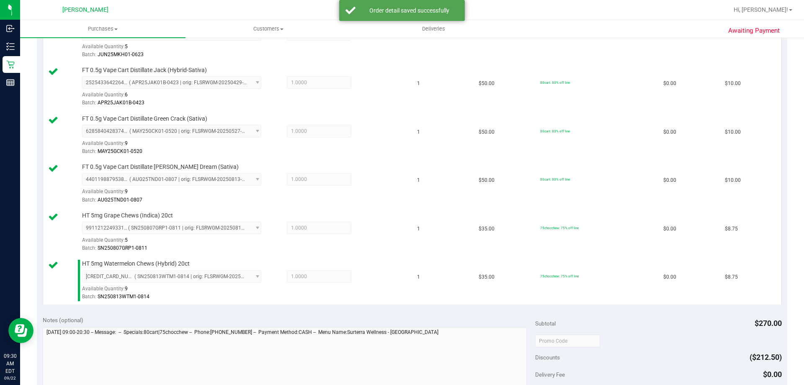
scroll to position [371, 0]
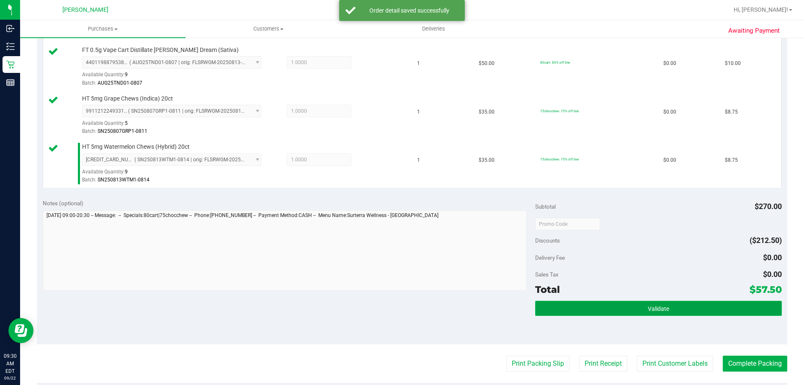
click at [620, 308] on button "Validate" at bounding box center [658, 308] width 246 height 15
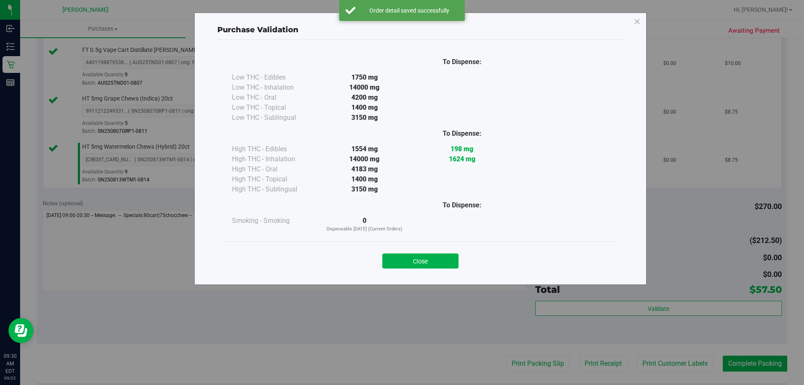
drag, startPoint x: 423, startPoint y: 262, endPoint x: 499, endPoint y: 296, distance: 83.5
click at [423, 263] on button "Close" at bounding box center [420, 260] width 76 height 15
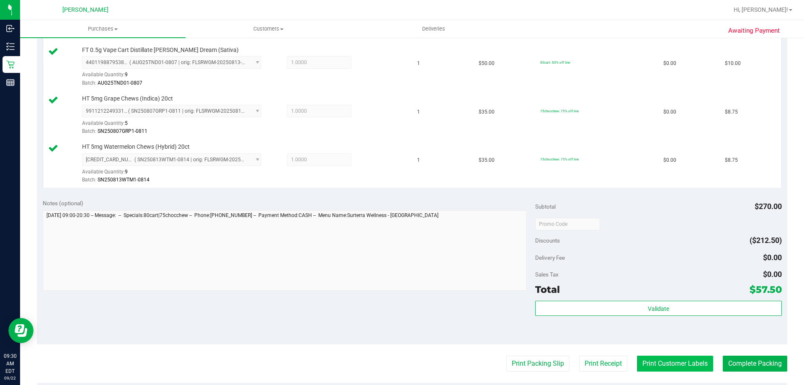
click at [695, 370] on button "Print Customer Labels" at bounding box center [675, 364] width 76 height 16
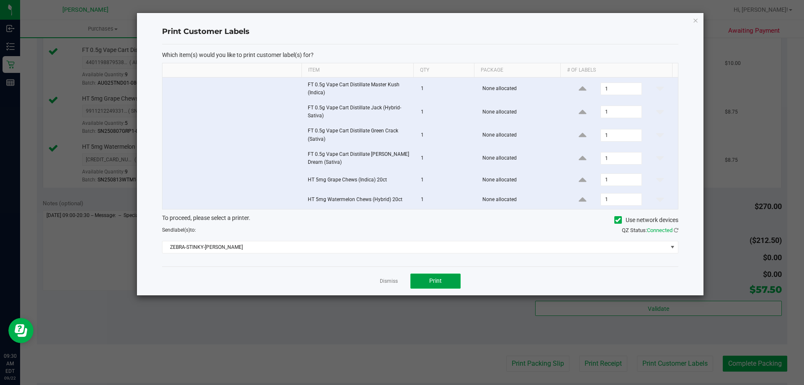
click at [424, 277] on button "Print" at bounding box center [436, 281] width 50 height 15
click at [393, 281] on link "Dismiss" at bounding box center [389, 281] width 18 height 7
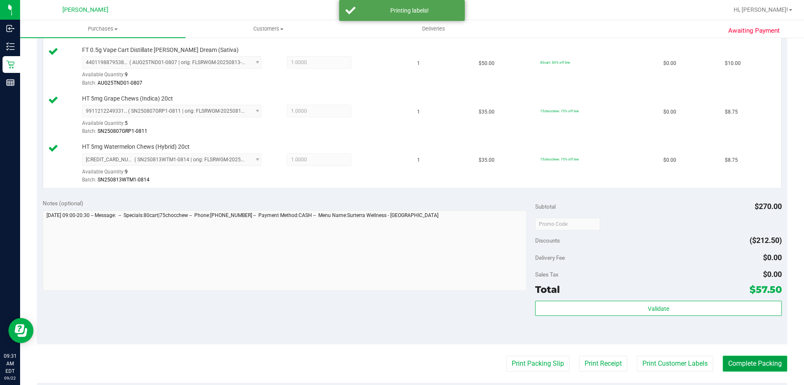
click at [737, 363] on button "Complete Packing" at bounding box center [755, 364] width 65 height 16
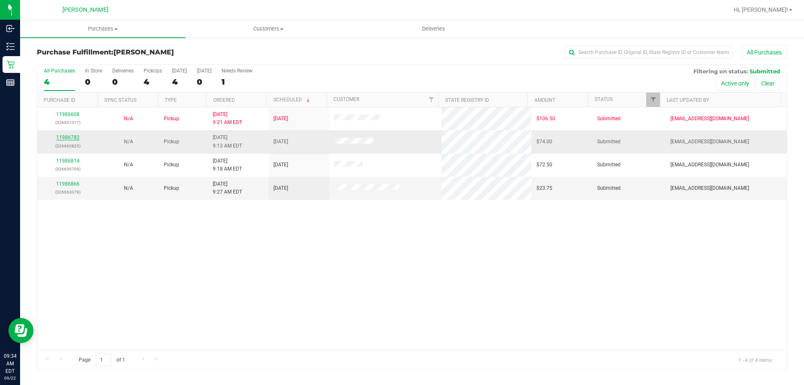
click at [69, 140] on link "11986782" at bounding box center [67, 137] width 23 height 6
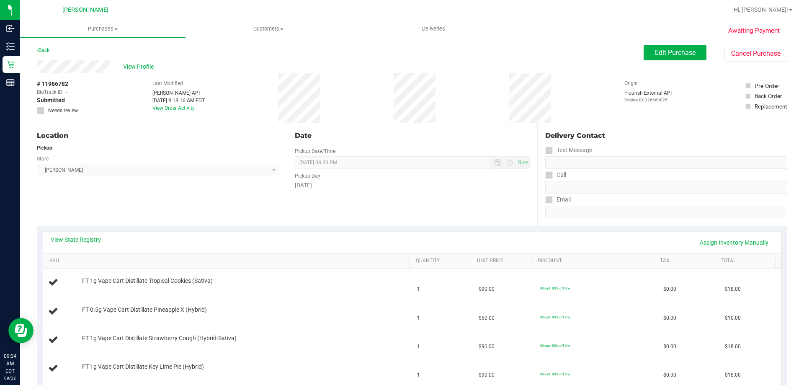
click at [70, 232] on div "View State Registry Assign Inventory Manually" at bounding box center [412, 242] width 739 height 21
click at [74, 230] on div "View State Registry Assign Inventory Manually SKU Quantity Unit Price Discount …" at bounding box center [412, 321] width 751 height 191
click at [75, 237] on link "View State Registry" at bounding box center [76, 239] width 50 height 8
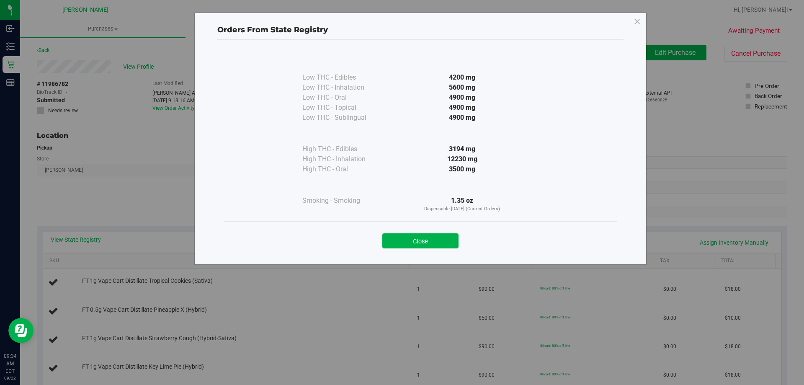
click at [433, 242] on button "Close" at bounding box center [420, 240] width 76 height 15
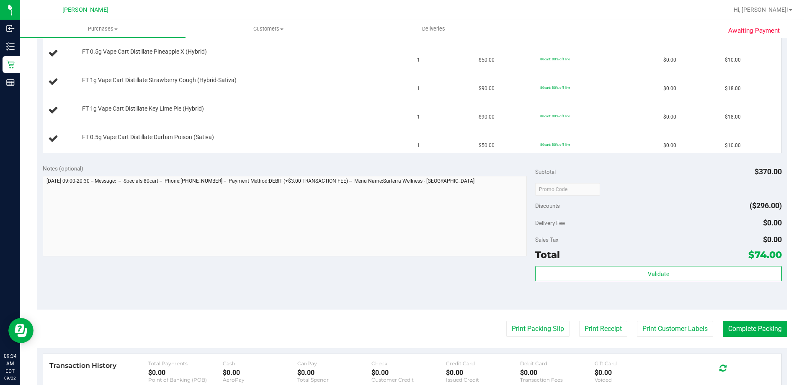
scroll to position [335, 0]
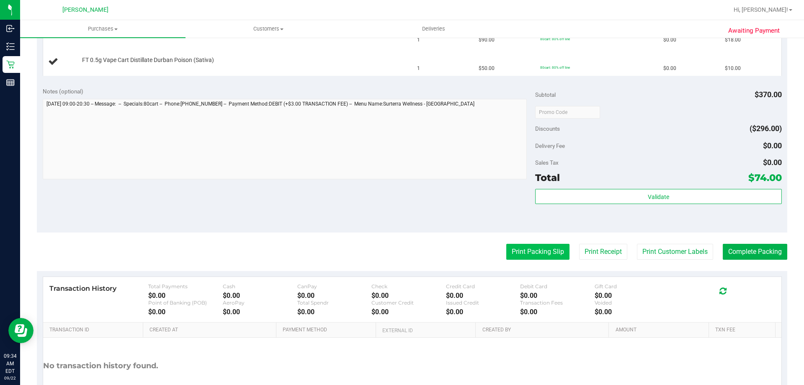
click at [522, 253] on button "Print Packing Slip" at bounding box center [537, 252] width 63 height 16
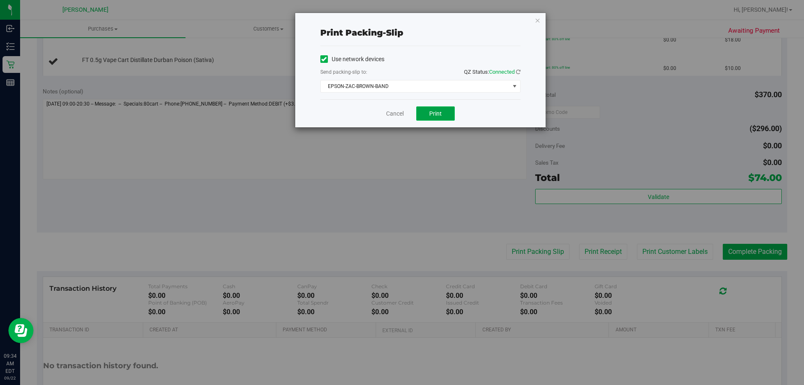
click at [446, 120] on button "Print" at bounding box center [435, 113] width 39 height 14
click at [400, 116] on link "Cancel" at bounding box center [395, 113] width 18 height 9
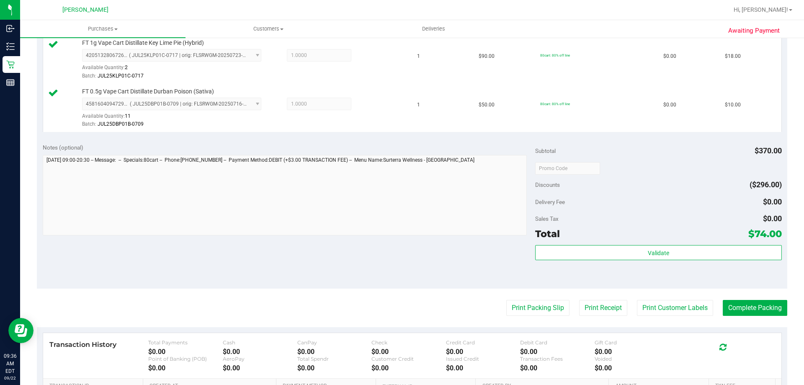
scroll to position [385, 0]
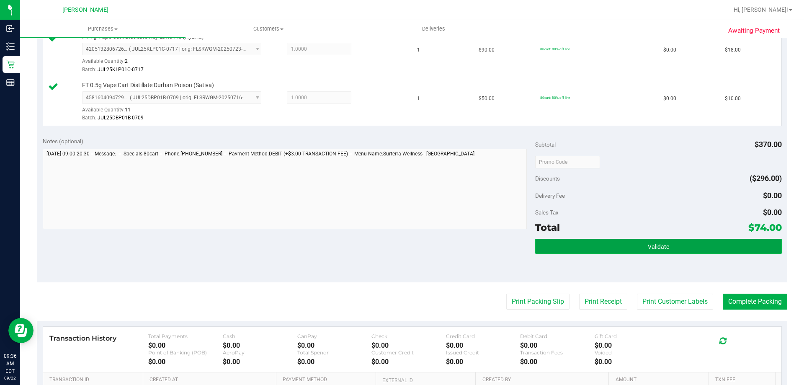
click at [630, 248] on button "Validate" at bounding box center [658, 246] width 246 height 15
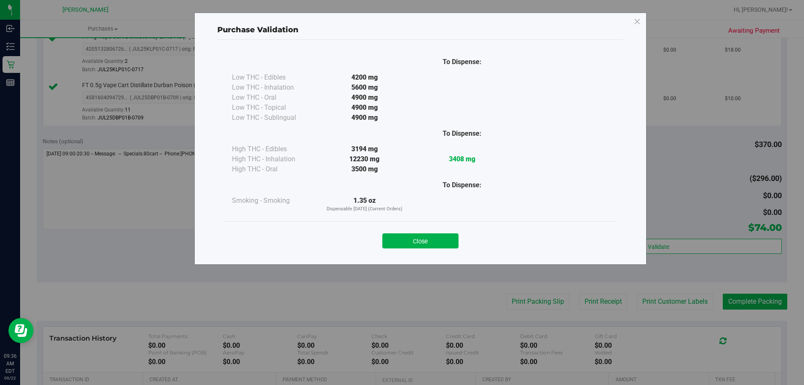
click at [437, 240] on button "Close" at bounding box center [420, 240] width 76 height 15
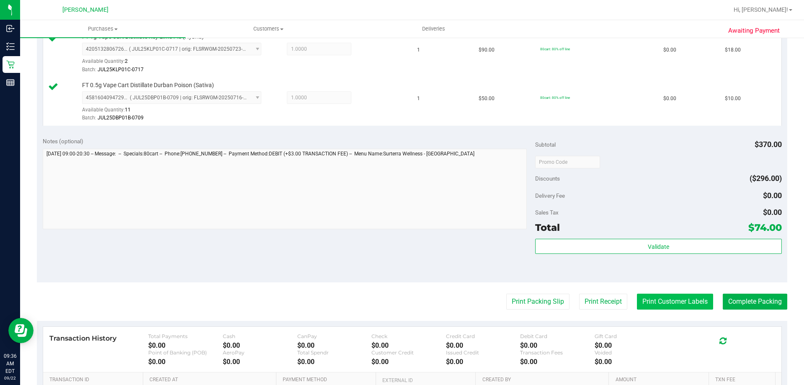
click at [650, 297] on button "Print Customer Labels" at bounding box center [675, 302] width 76 height 16
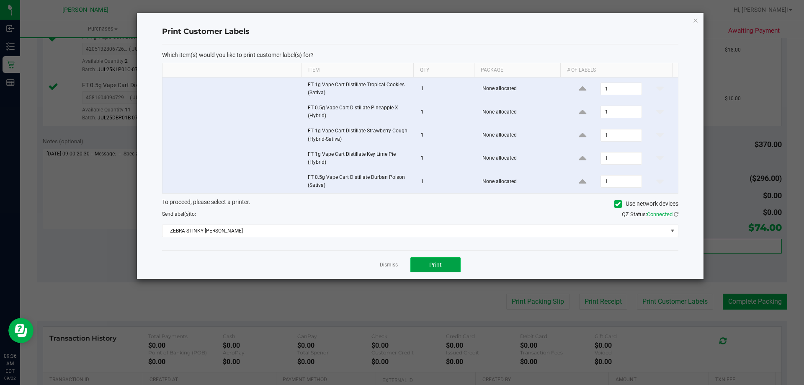
click at [436, 268] on span "Print" at bounding box center [435, 264] width 13 height 7
click at [384, 268] on link "Dismiss" at bounding box center [389, 264] width 18 height 7
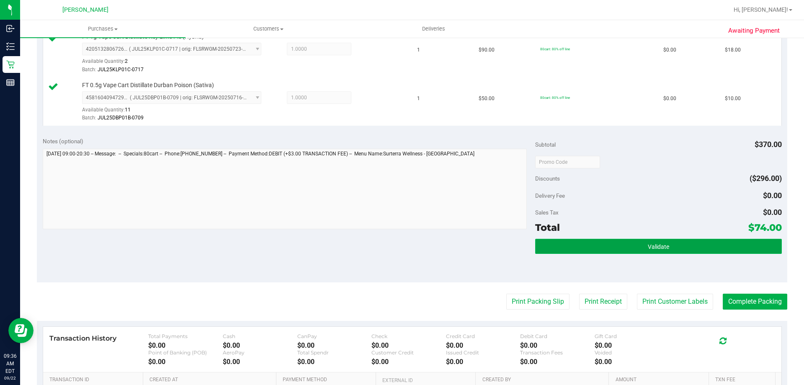
click at [664, 251] on button "Validate" at bounding box center [658, 246] width 246 height 15
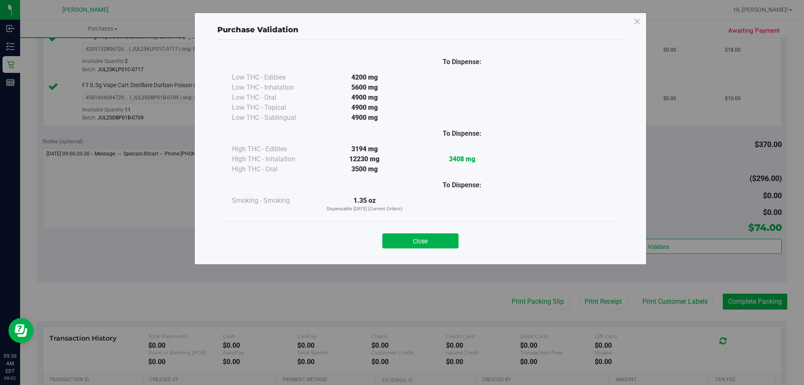
drag, startPoint x: 434, startPoint y: 237, endPoint x: 447, endPoint y: 238, distance: 13.0
click at [434, 238] on button "Close" at bounding box center [420, 240] width 76 height 15
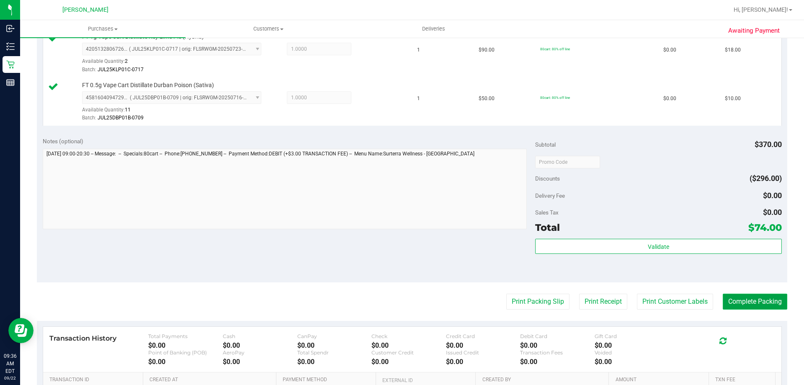
click at [751, 295] on button "Complete Packing" at bounding box center [755, 302] width 65 height 16
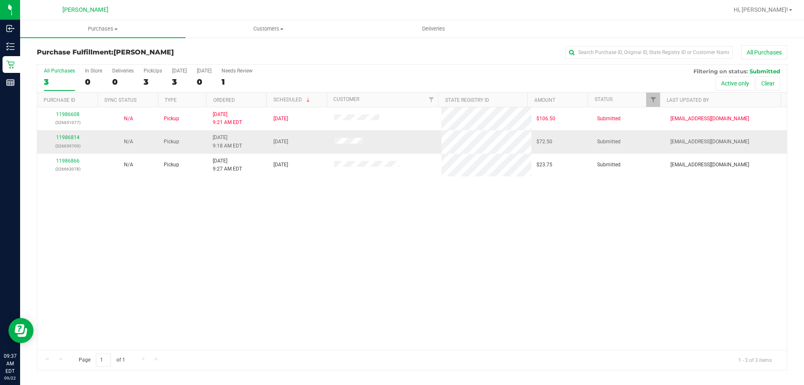
click at [75, 134] on div "11986814 (326639709)" at bounding box center [67, 142] width 51 height 16
click at [74, 138] on link "11986814" at bounding box center [67, 137] width 23 height 6
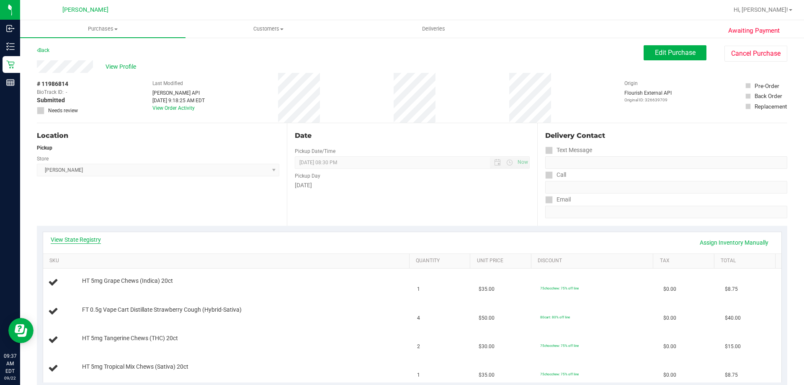
click at [94, 242] on link "View State Registry" at bounding box center [76, 239] width 50 height 8
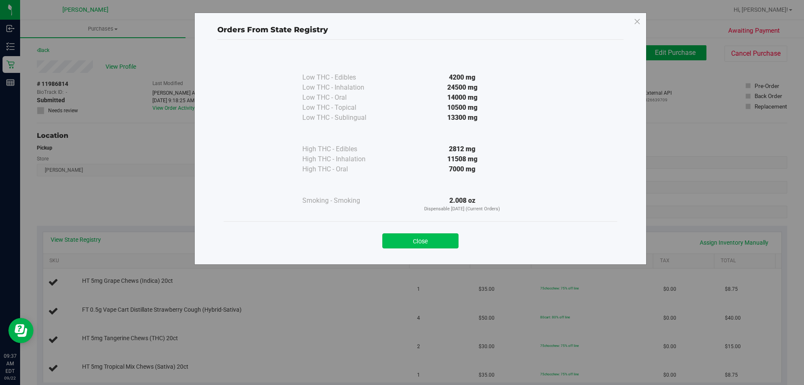
click at [425, 245] on button "Close" at bounding box center [420, 240] width 76 height 15
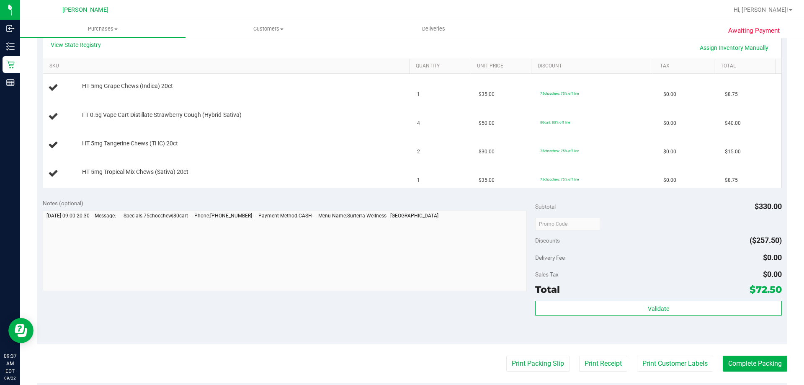
scroll to position [209, 0]
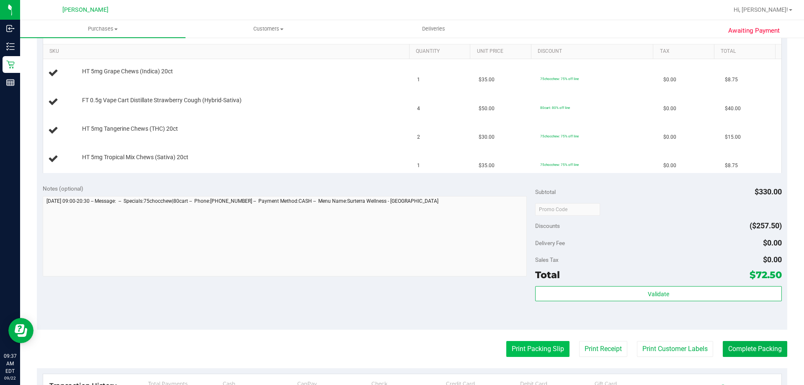
click at [537, 353] on button "Print Packing Slip" at bounding box center [537, 349] width 63 height 16
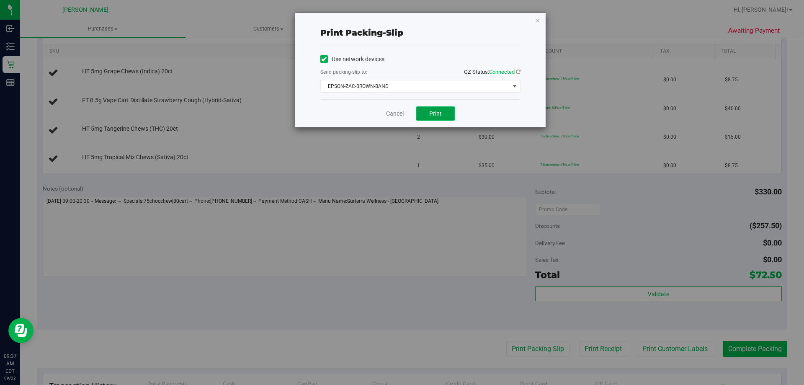
click at [434, 110] on span "Print" at bounding box center [435, 113] width 13 height 7
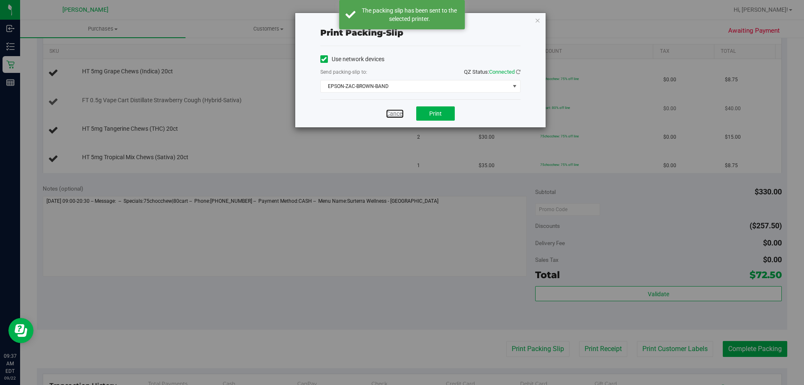
click at [399, 113] on link "Cancel" at bounding box center [395, 113] width 18 height 9
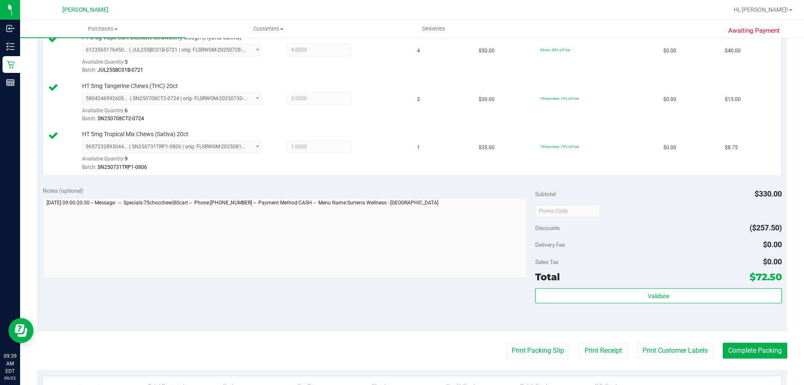
scroll to position [293, 0]
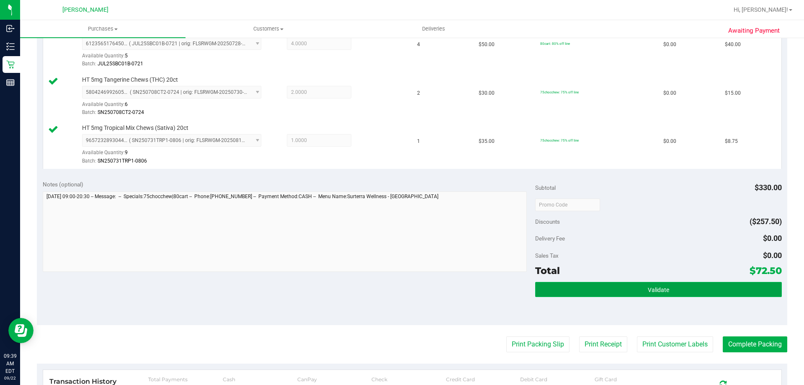
click at [638, 294] on button "Validate" at bounding box center [658, 289] width 246 height 15
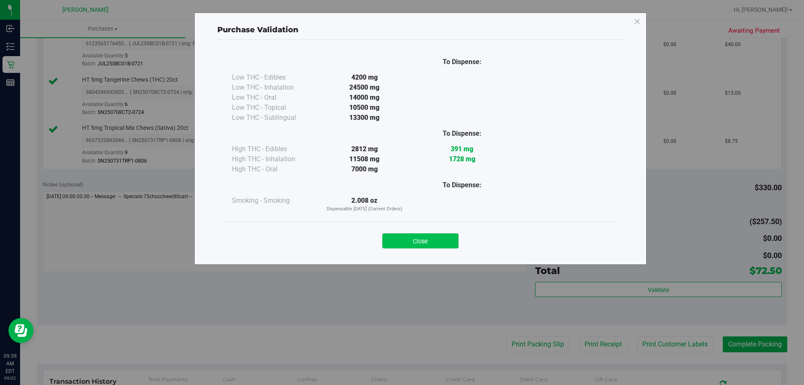
click at [449, 243] on button "Close" at bounding box center [420, 240] width 76 height 15
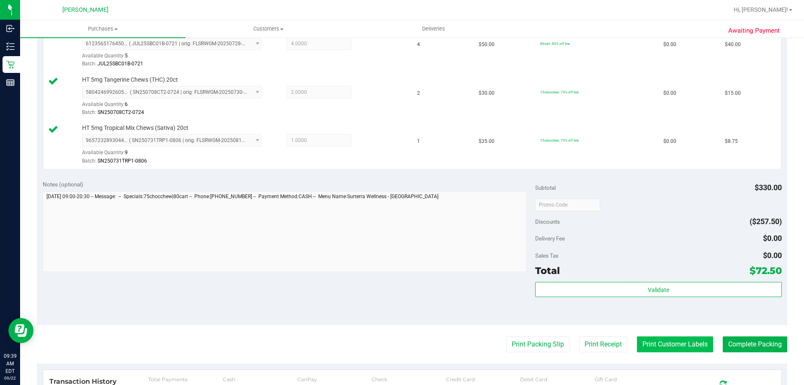
click at [663, 345] on button "Print Customer Labels" at bounding box center [675, 344] width 76 height 16
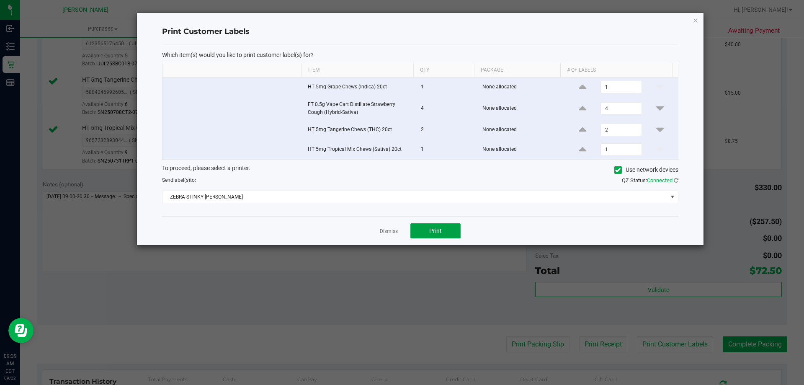
click at [454, 232] on button "Print" at bounding box center [436, 230] width 50 height 15
click at [393, 232] on link "Dismiss" at bounding box center [389, 231] width 18 height 7
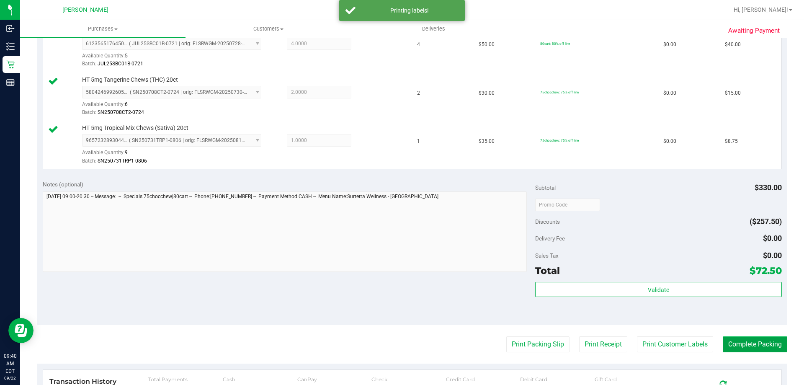
click at [733, 344] on button "Complete Packing" at bounding box center [755, 344] width 65 height 16
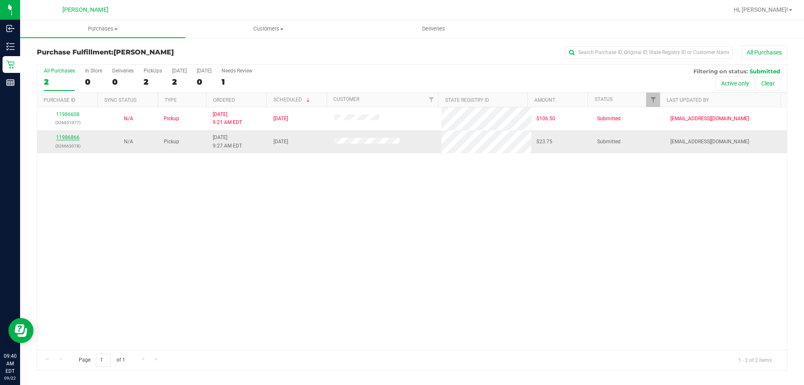
click at [71, 137] on link "11986866" at bounding box center [67, 137] width 23 height 6
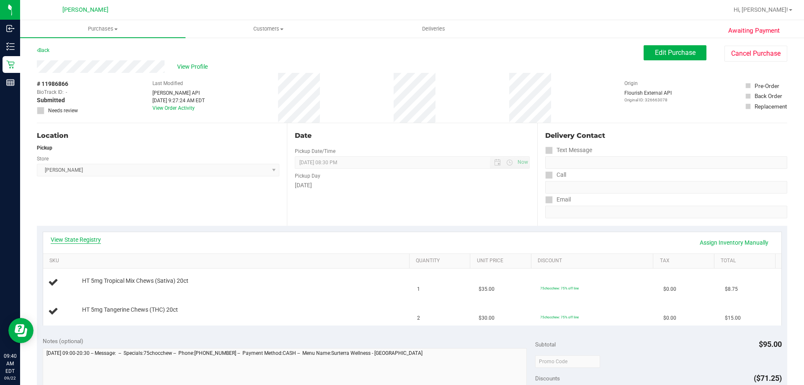
click at [75, 242] on link "View State Registry" at bounding box center [76, 239] width 50 height 8
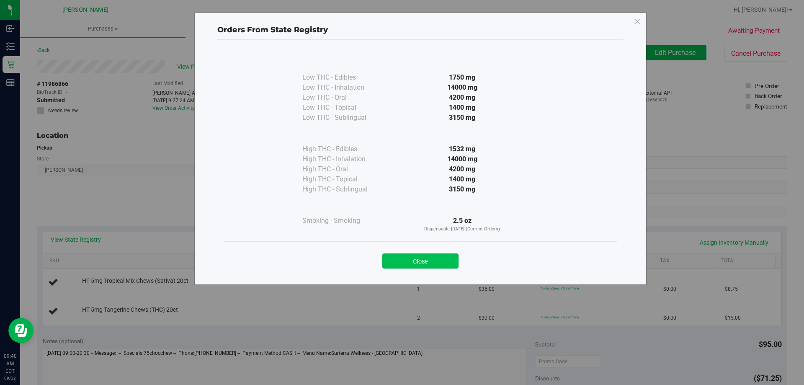
click at [408, 264] on button "Close" at bounding box center [420, 260] width 76 height 15
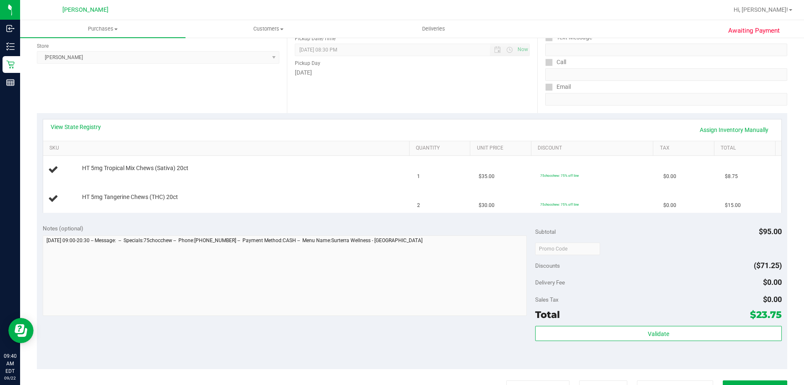
scroll to position [126, 0]
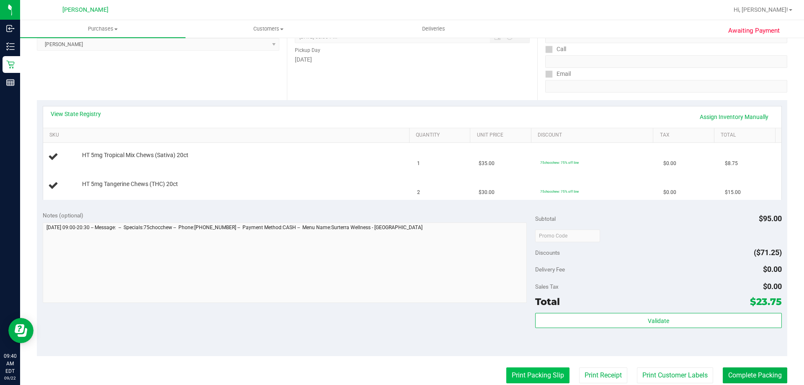
click at [543, 370] on button "Print Packing Slip" at bounding box center [537, 375] width 63 height 16
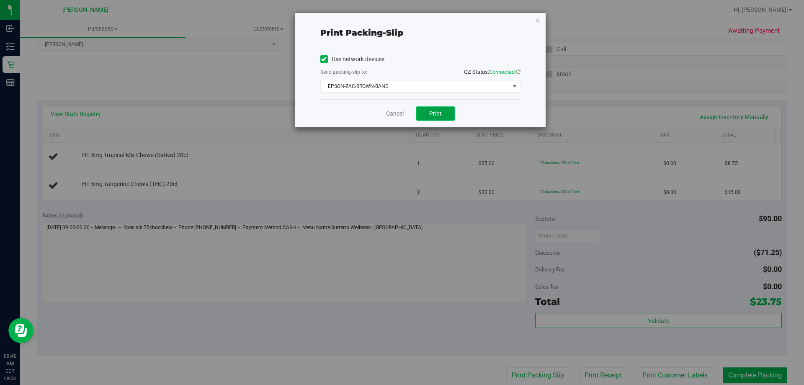
click at [437, 118] on button "Print" at bounding box center [435, 113] width 39 height 14
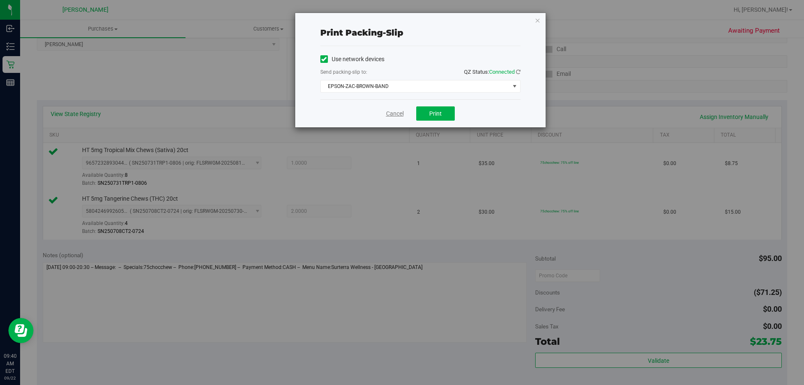
click at [390, 116] on link "Cancel" at bounding box center [395, 113] width 18 height 9
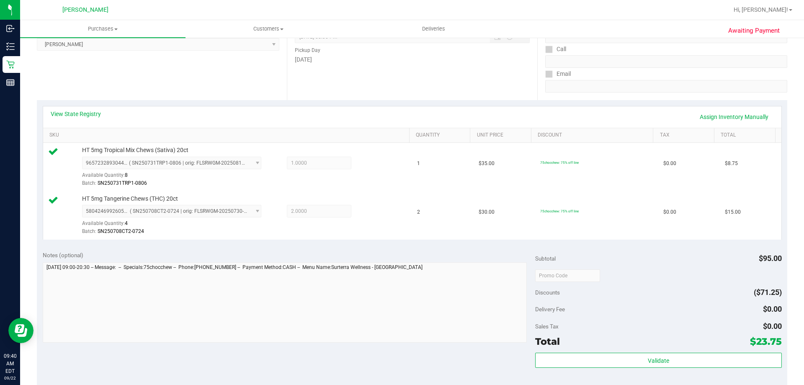
scroll to position [338, 0]
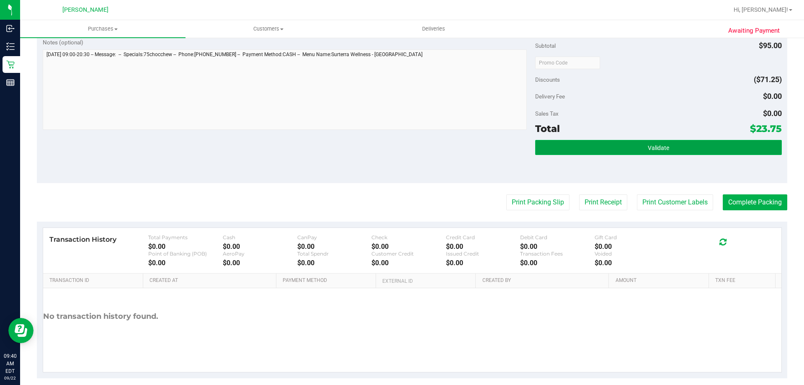
click at [643, 157] on div "Validate" at bounding box center [658, 159] width 246 height 38
click at [641, 151] on button "Validate" at bounding box center [658, 147] width 246 height 15
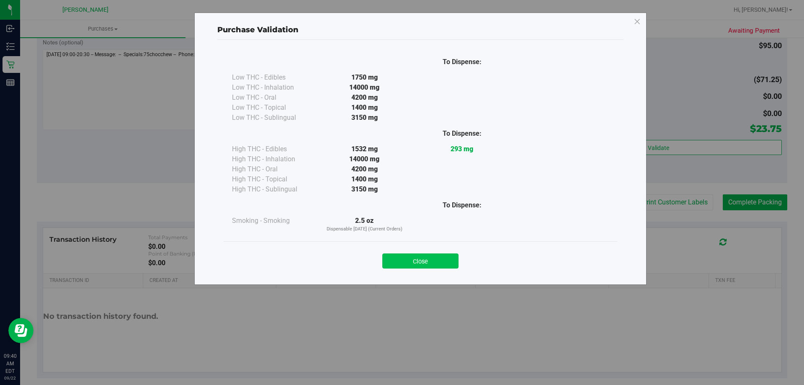
click at [413, 254] on button "Close" at bounding box center [420, 260] width 76 height 15
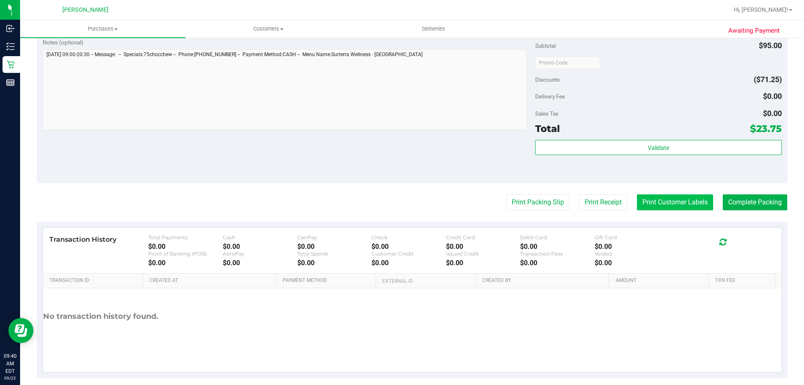
click at [663, 202] on button "Print Customer Labels" at bounding box center [675, 202] width 76 height 16
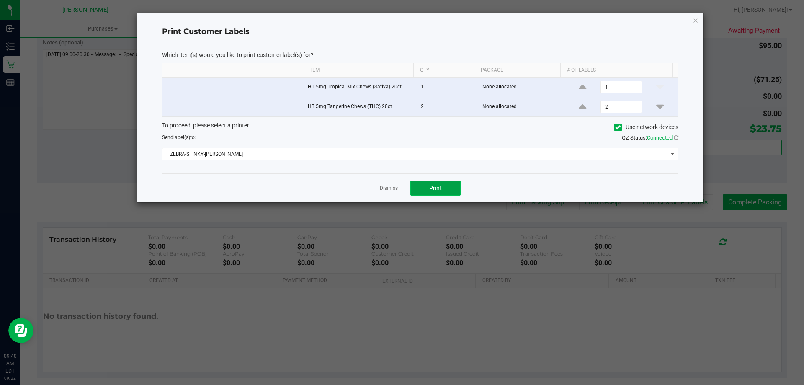
click at [433, 189] on span "Print" at bounding box center [435, 188] width 13 height 7
click at [388, 188] on link "Dismiss" at bounding box center [389, 188] width 18 height 7
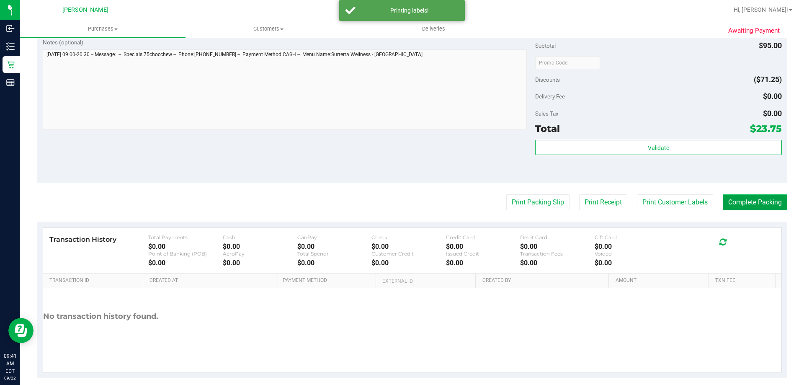
click at [764, 200] on button "Complete Packing" at bounding box center [755, 202] width 65 height 16
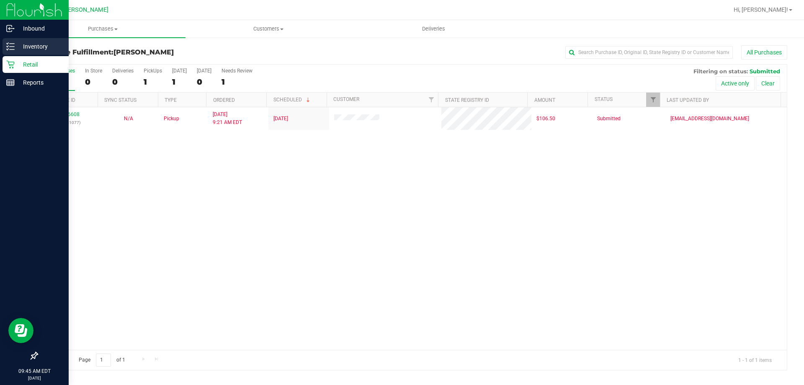
click at [17, 45] on p "Inventory" at bounding box center [40, 46] width 50 height 10
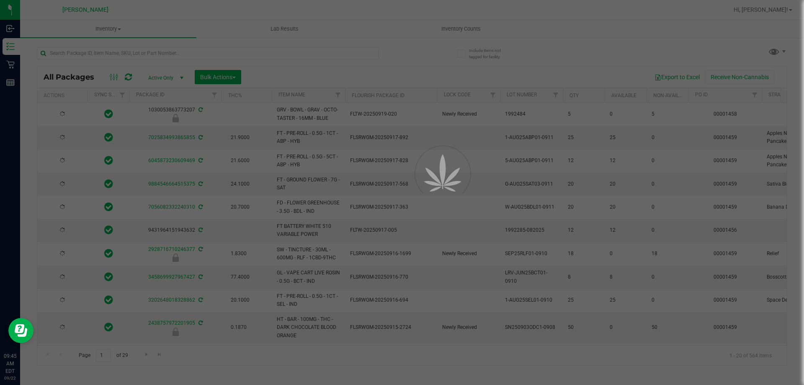
click at [92, 54] on div at bounding box center [402, 192] width 804 height 385
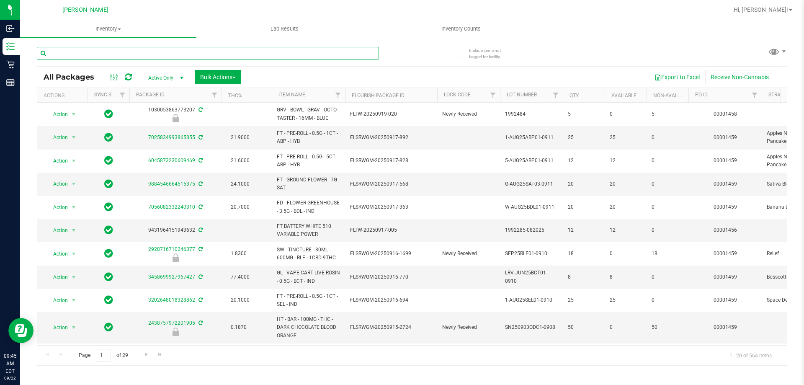
click at [92, 54] on input "text" at bounding box center [208, 53] width 342 height 13
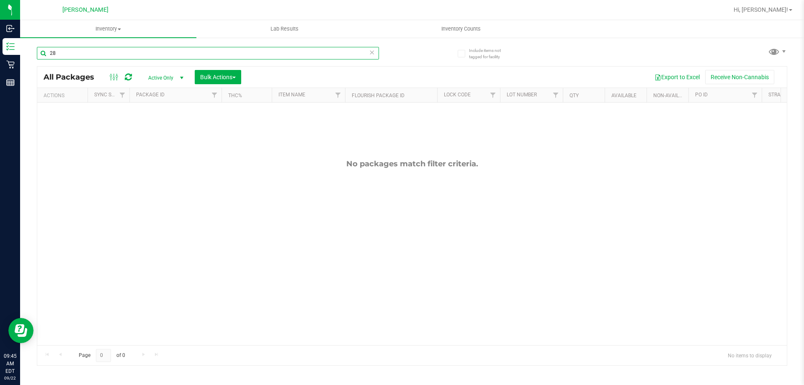
type input "2"
type input "1268690400268028"
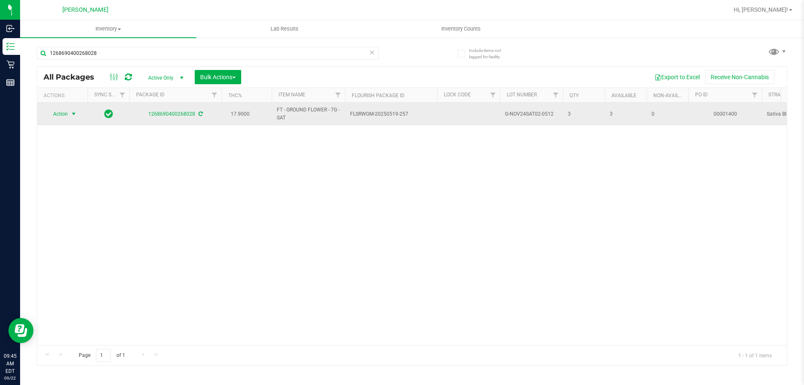
click at [64, 111] on span "Action" at bounding box center [57, 114] width 23 height 12
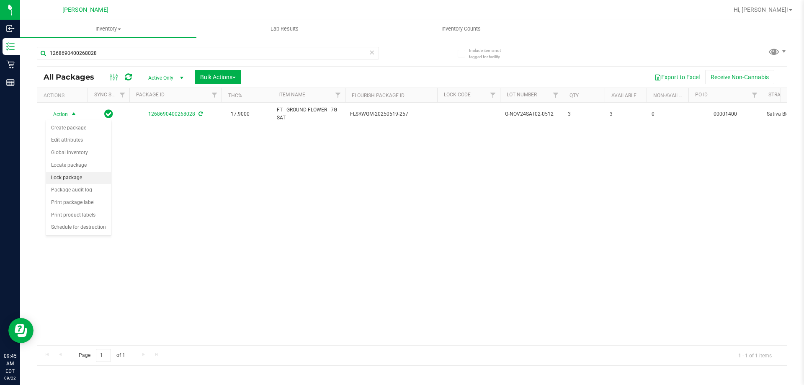
click at [80, 181] on li "Lock package" at bounding box center [78, 178] width 65 height 13
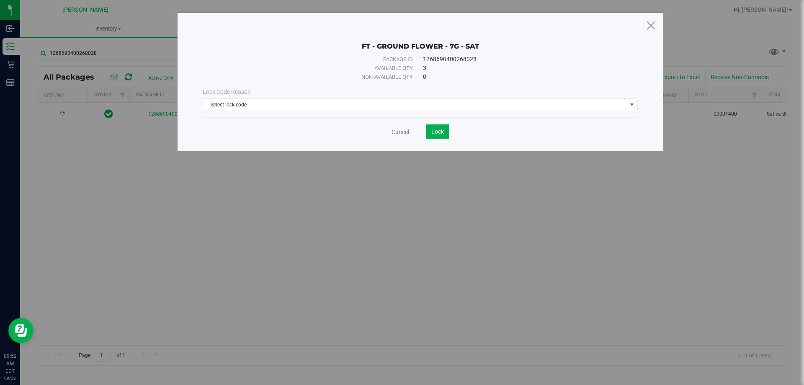
click at [403, 126] on div "Cancel Lock" at bounding box center [420, 131] width 435 height 14
click at [402, 132] on link "Cancel" at bounding box center [401, 132] width 18 height 8
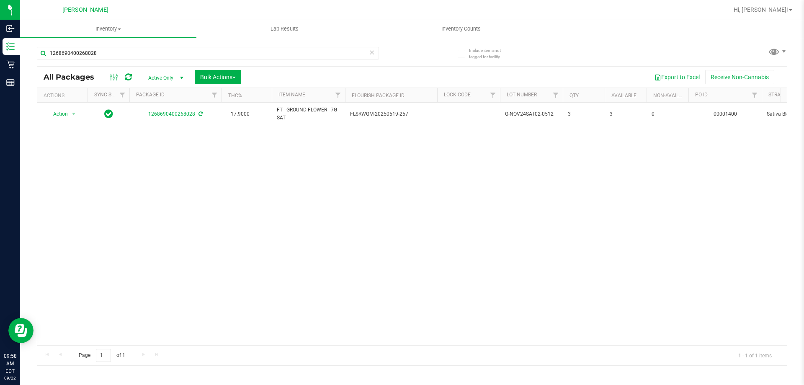
drag, startPoint x: 467, startPoint y: 244, endPoint x: 468, endPoint y: 265, distance: 21.0
click at [468, 265] on div "Action Action Create package Edit attributes Global inventory Locate package Lo…" at bounding box center [412, 224] width 750 height 243
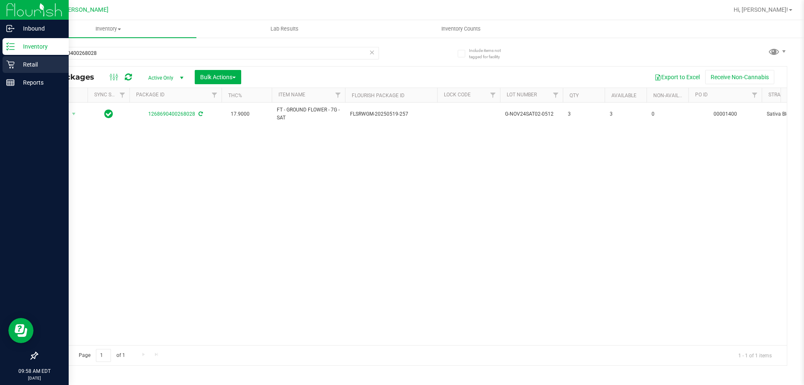
click at [10, 63] on icon at bounding box center [10, 64] width 8 height 8
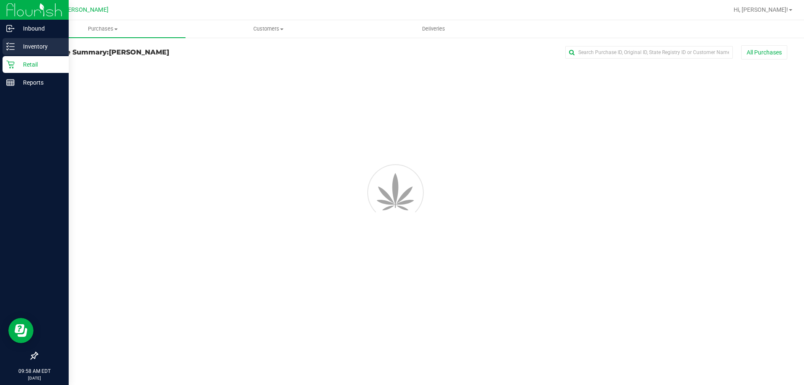
click at [35, 47] on p "Inventory" at bounding box center [40, 46] width 50 height 10
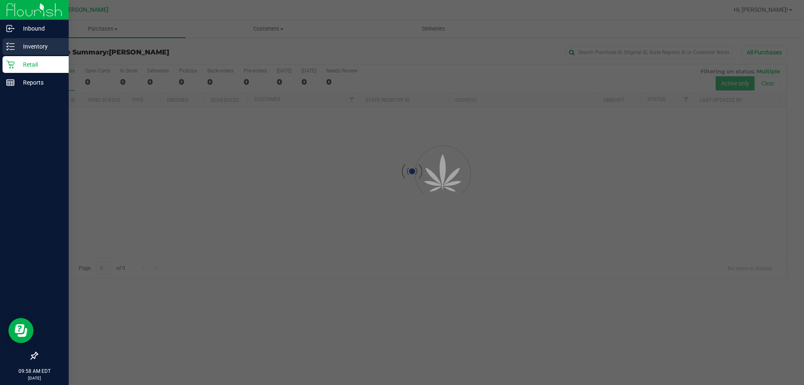
click at [35, 47] on p "Inventory" at bounding box center [40, 46] width 50 height 10
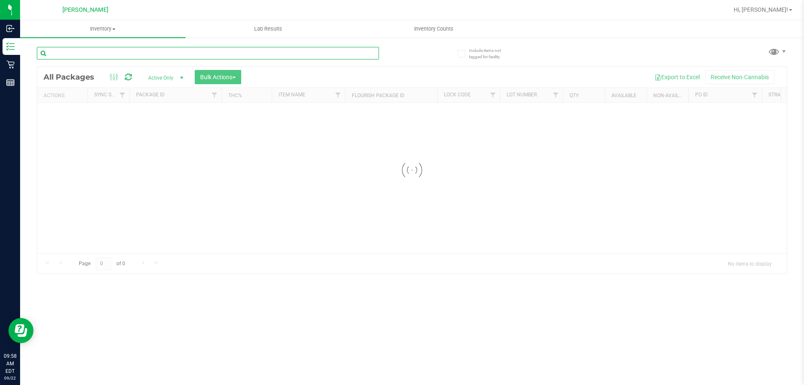
click at [105, 56] on input "text" at bounding box center [208, 53] width 342 height 13
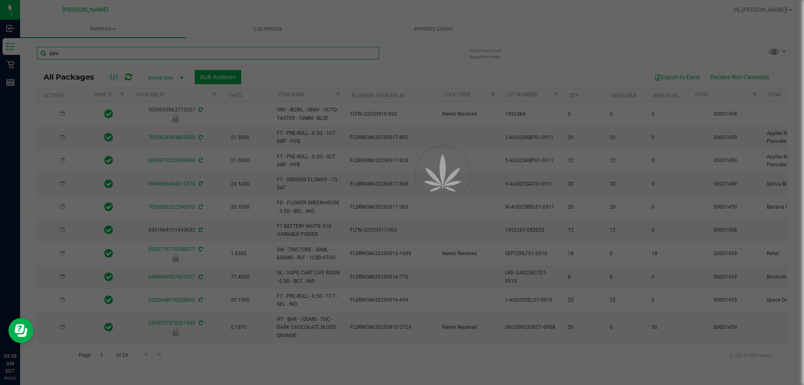
type input "ppu"
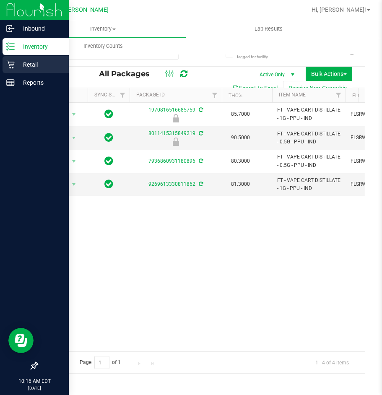
click at [24, 67] on p "Retail" at bounding box center [40, 64] width 50 height 10
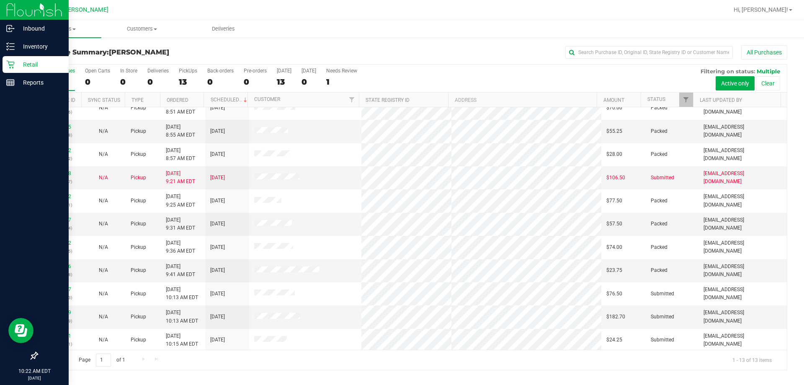
scroll to position [59, 0]
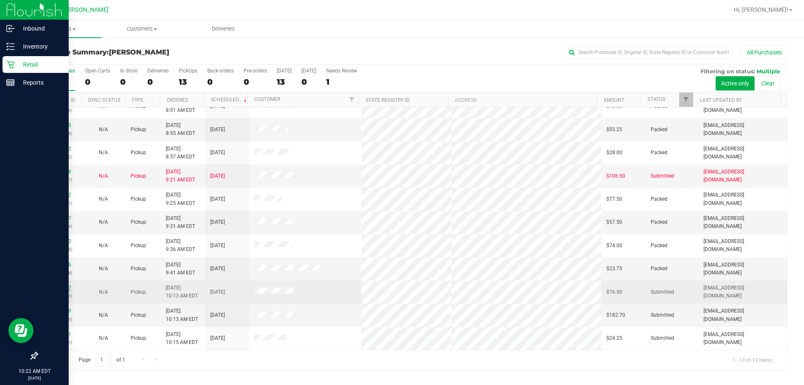
click at [65, 289] on link "11987207" at bounding box center [59, 288] width 23 height 6
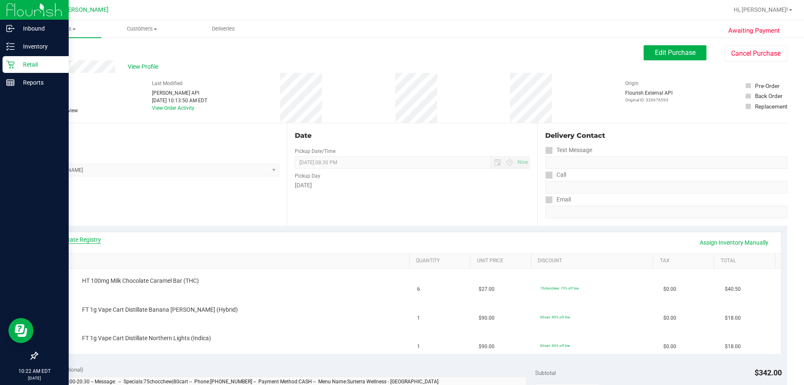
click at [90, 241] on link "View State Registry" at bounding box center [76, 239] width 50 height 8
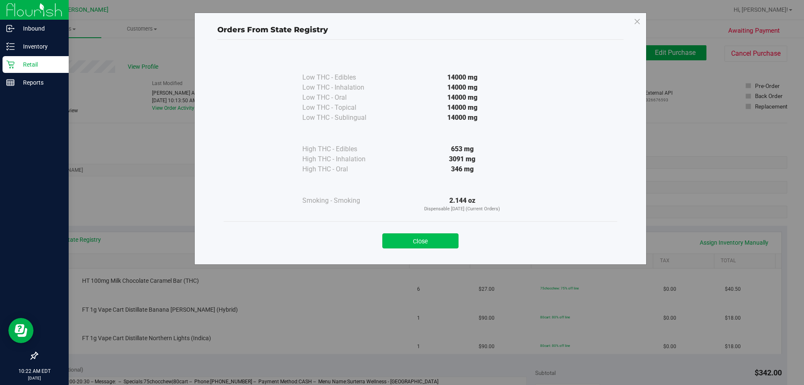
click at [422, 241] on button "Close" at bounding box center [420, 240] width 76 height 15
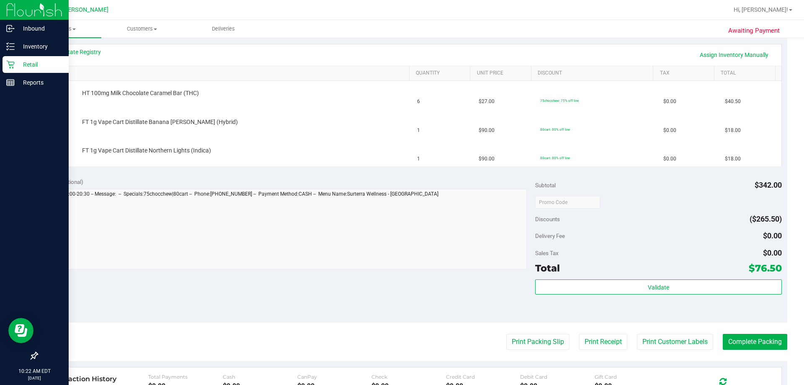
scroll to position [209, 0]
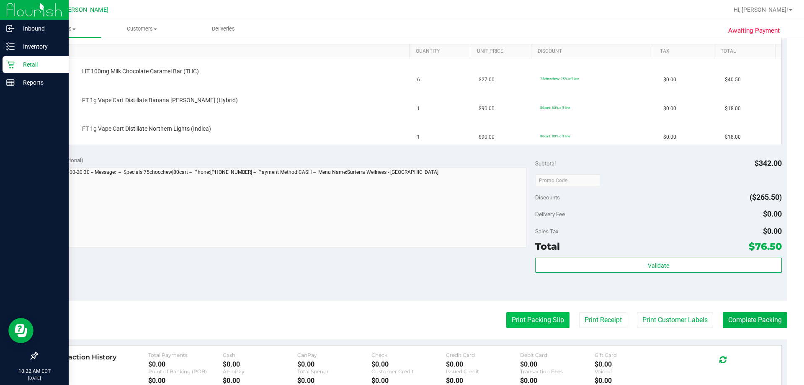
click at [525, 327] on button "Print Packing Slip" at bounding box center [537, 320] width 63 height 16
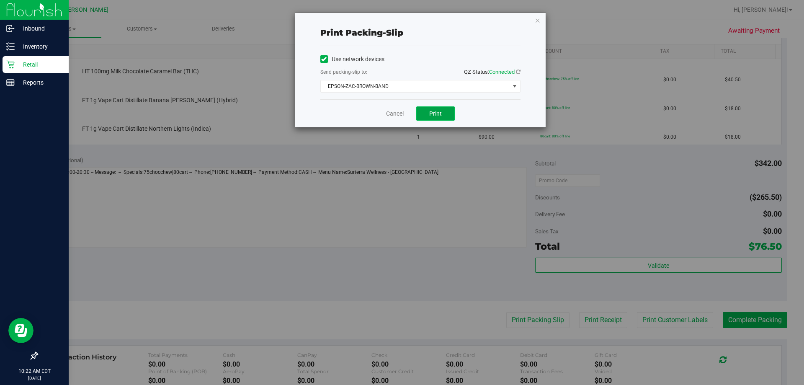
click at [435, 115] on span "Print" at bounding box center [435, 113] width 13 height 7
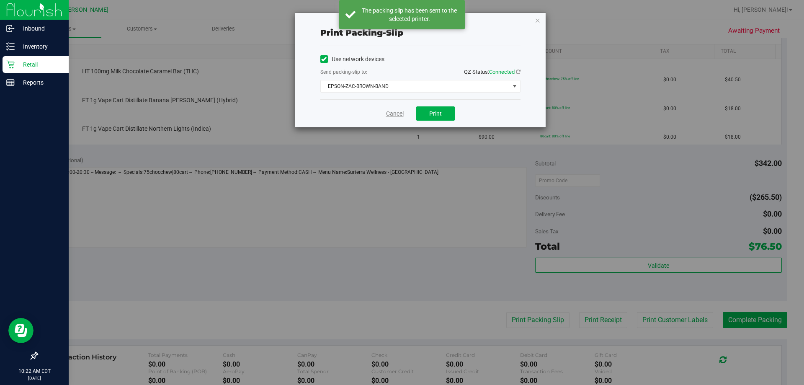
click at [392, 114] on link "Cancel" at bounding box center [395, 113] width 18 height 9
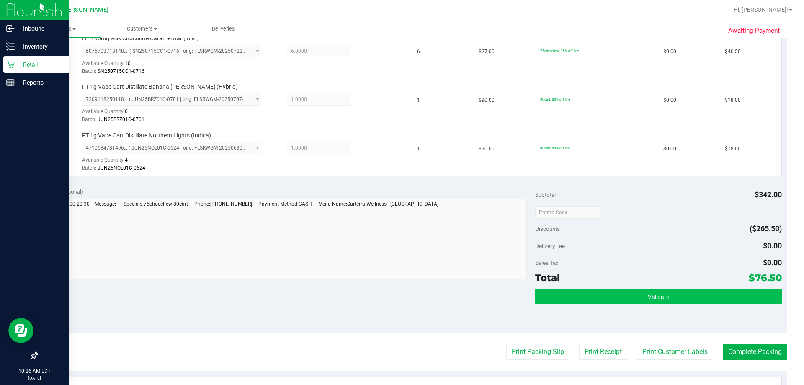
scroll to position [251, 0]
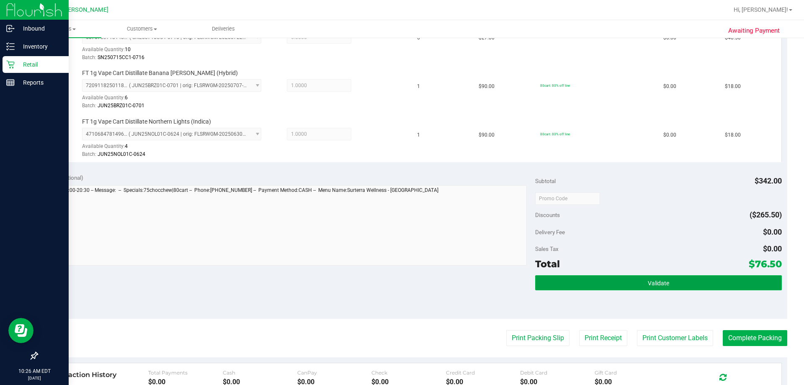
click at [600, 283] on button "Validate" at bounding box center [658, 282] width 246 height 15
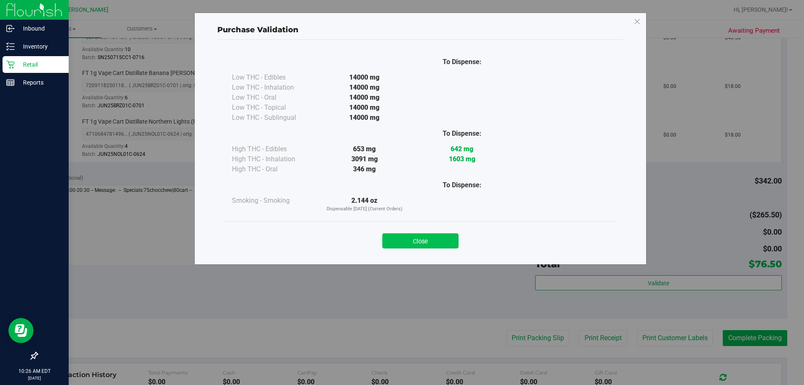
click at [447, 242] on button "Close" at bounding box center [420, 240] width 76 height 15
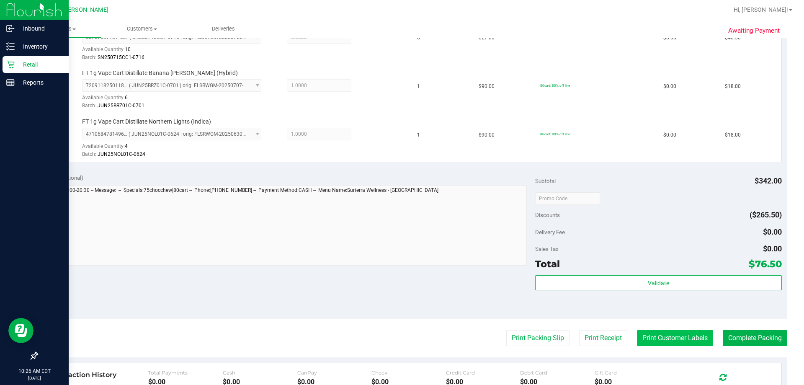
click at [648, 341] on button "Print Customer Labels" at bounding box center [675, 338] width 76 height 16
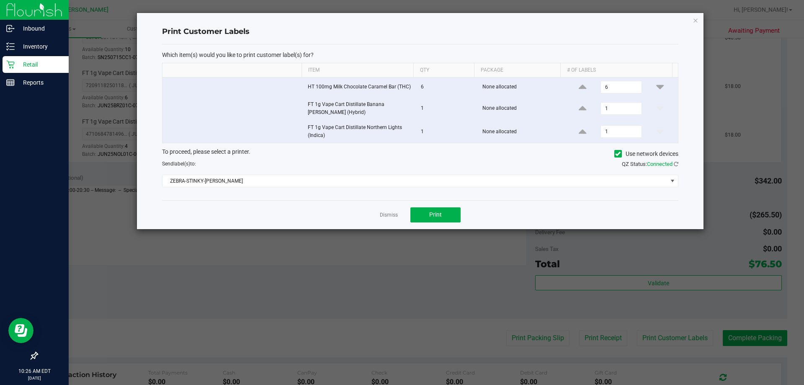
click at [434, 203] on div "Dismiss Print" at bounding box center [420, 214] width 517 height 29
click at [436, 213] on span "Print" at bounding box center [435, 214] width 13 height 7
click at [389, 214] on link "Dismiss" at bounding box center [389, 215] width 18 height 7
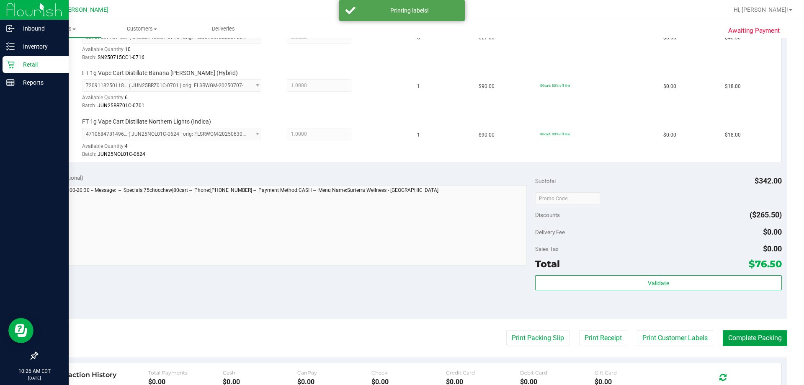
click at [744, 338] on button "Complete Packing" at bounding box center [755, 338] width 65 height 16
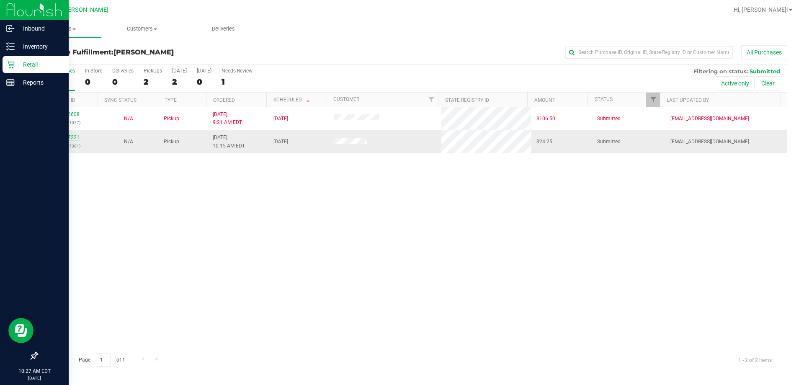
click at [67, 138] on link "11987221" at bounding box center [67, 137] width 23 height 6
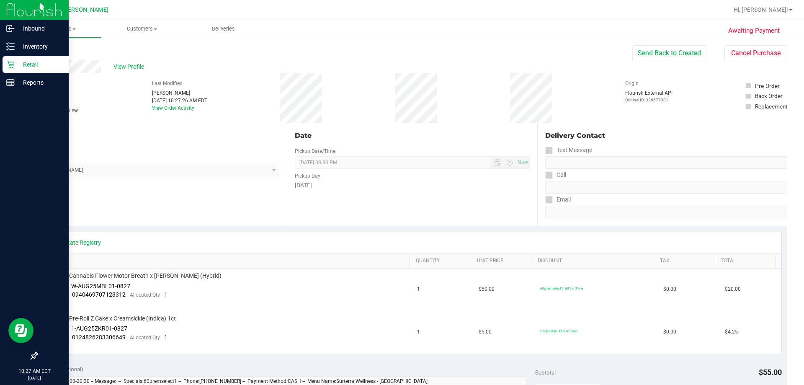
click at [9, 58] on div "Retail" at bounding box center [36, 64] width 66 height 17
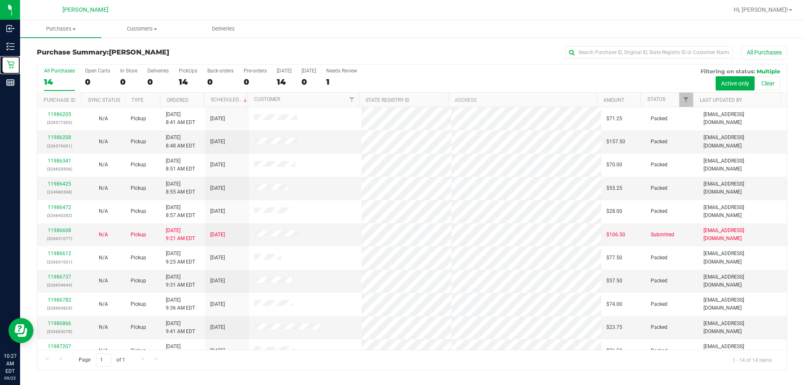
scroll to position [82, 0]
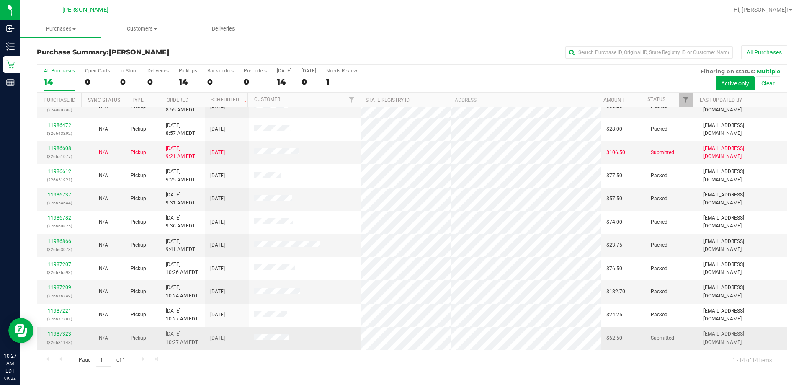
click at [60, 337] on div "11987323 (326681148)" at bounding box center [59, 338] width 34 height 16
click at [60, 334] on link "11987323" at bounding box center [59, 334] width 23 height 6
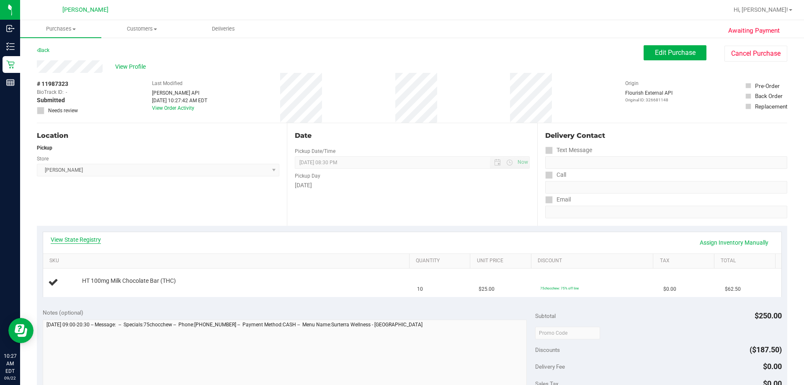
click at [88, 239] on link "View State Registry" at bounding box center [76, 239] width 50 height 8
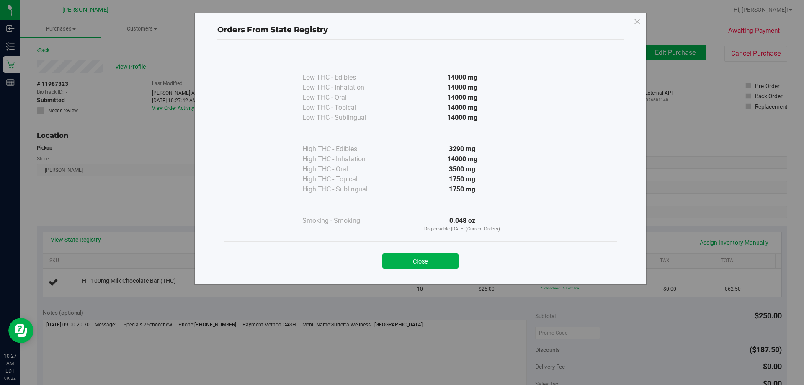
drag, startPoint x: 415, startPoint y: 265, endPoint x: 422, endPoint y: 266, distance: 7.1
click at [415, 266] on button "Close" at bounding box center [420, 260] width 76 height 15
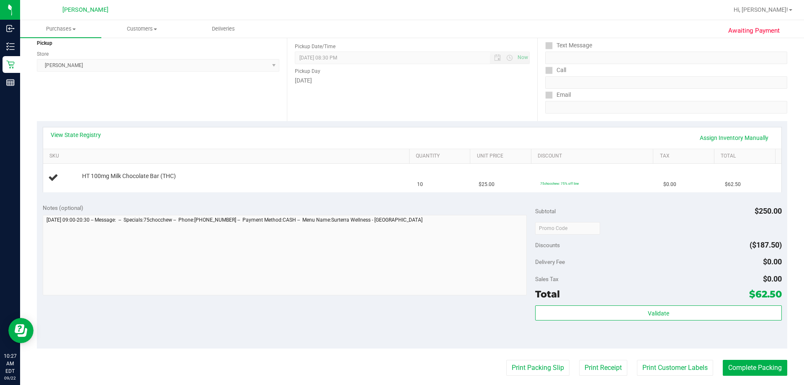
scroll to position [168, 0]
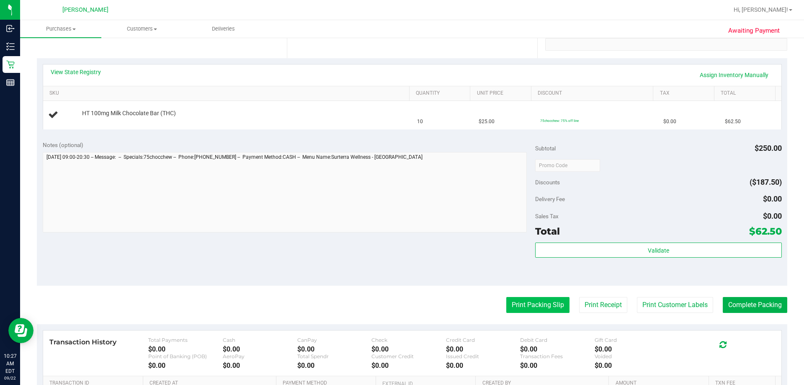
click at [534, 312] on button "Print Packing Slip" at bounding box center [537, 305] width 63 height 16
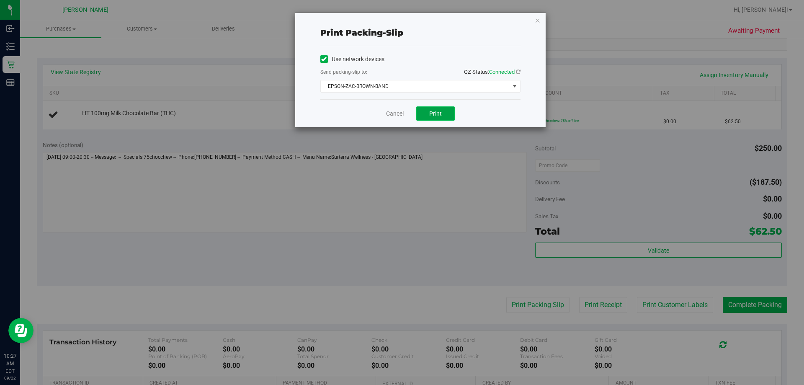
click at [444, 120] on button "Print" at bounding box center [435, 113] width 39 height 14
click at [403, 115] on link "Cancel" at bounding box center [395, 113] width 18 height 9
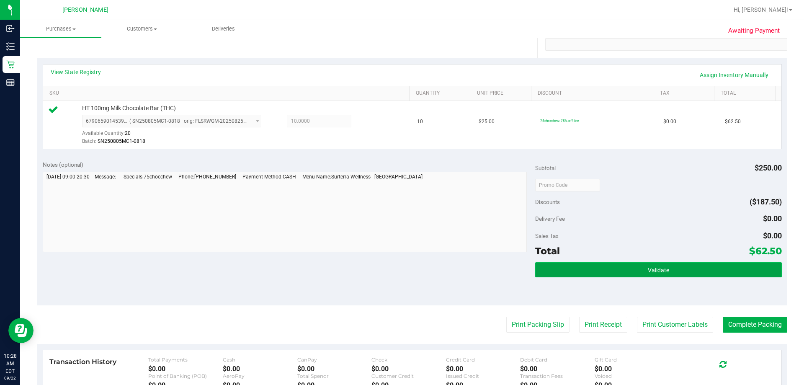
click at [610, 273] on button "Validate" at bounding box center [658, 269] width 246 height 15
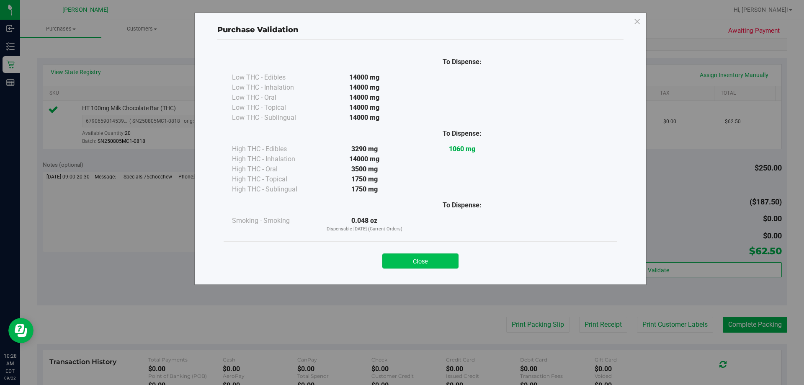
click at [434, 256] on button "Close" at bounding box center [420, 260] width 76 height 15
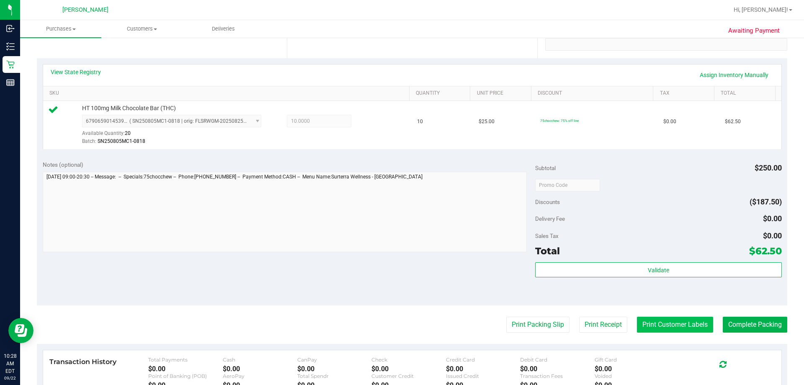
click at [651, 324] on button "Print Customer Labels" at bounding box center [675, 325] width 76 height 16
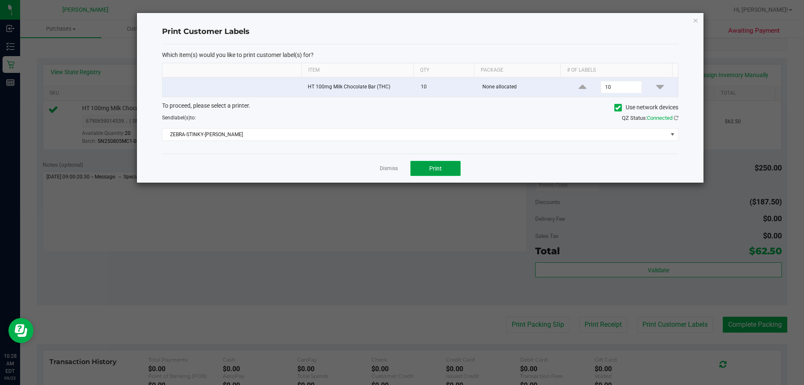
click at [430, 169] on span "Print" at bounding box center [435, 168] width 13 height 7
click at [381, 169] on link "Dismiss" at bounding box center [389, 168] width 18 height 7
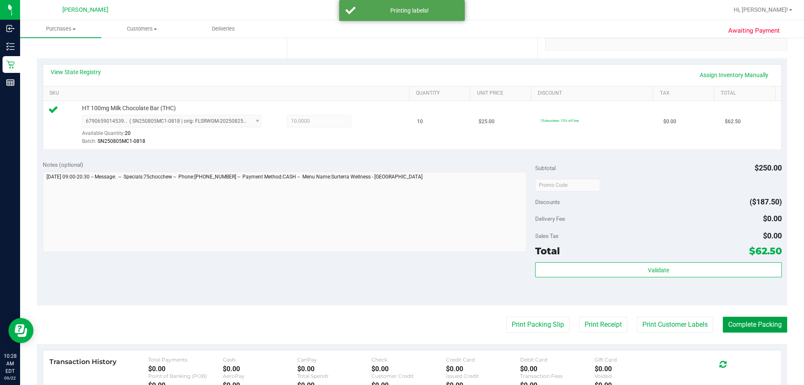
click at [740, 320] on button "Complete Packing" at bounding box center [755, 325] width 65 height 16
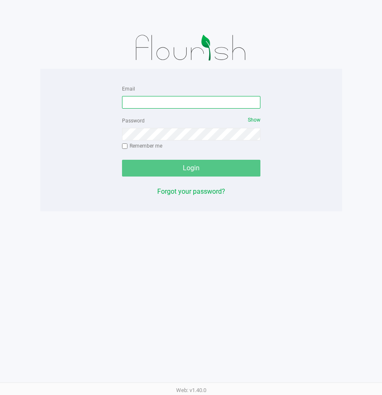
click at [155, 103] on input "Email" at bounding box center [191, 102] width 138 height 13
type input "[EMAIL_ADDRESS][DOMAIN_NAME]"
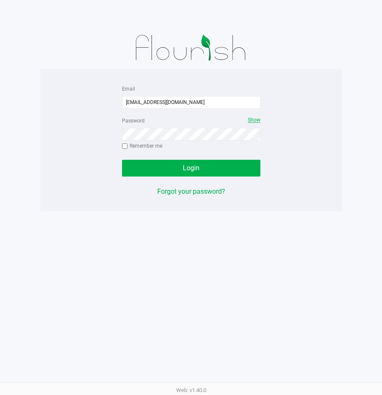
click at [252, 121] on span "Show" at bounding box center [254, 120] width 13 height 6
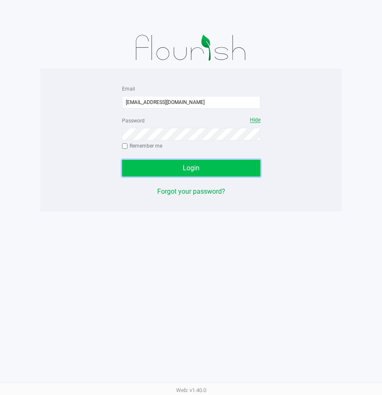
click at [232, 170] on button "Login" at bounding box center [191, 168] width 138 height 17
